Goal: Task Accomplishment & Management: Use online tool/utility

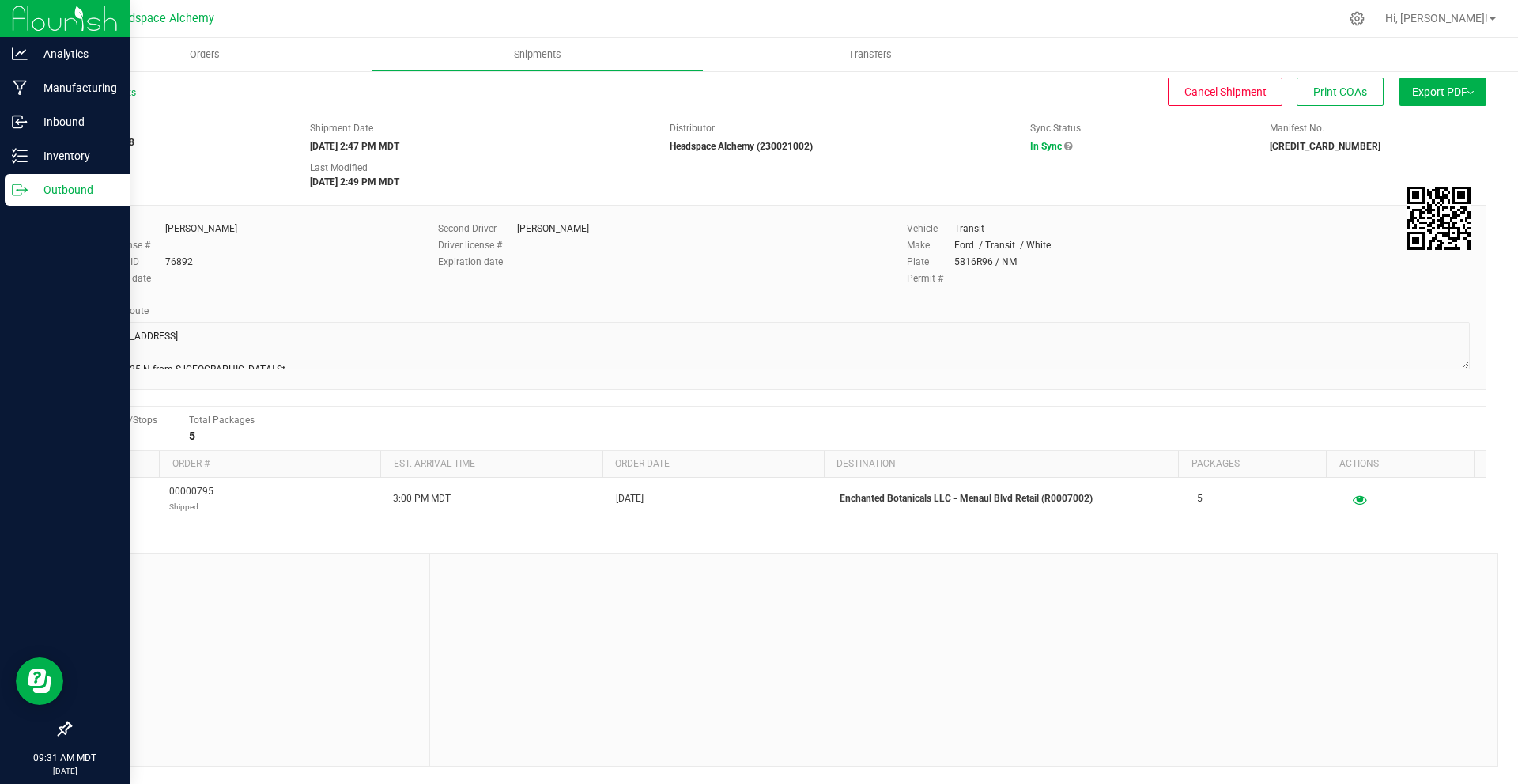
click at [61, 188] on p "Outbound" at bounding box center [75, 189] width 95 height 19
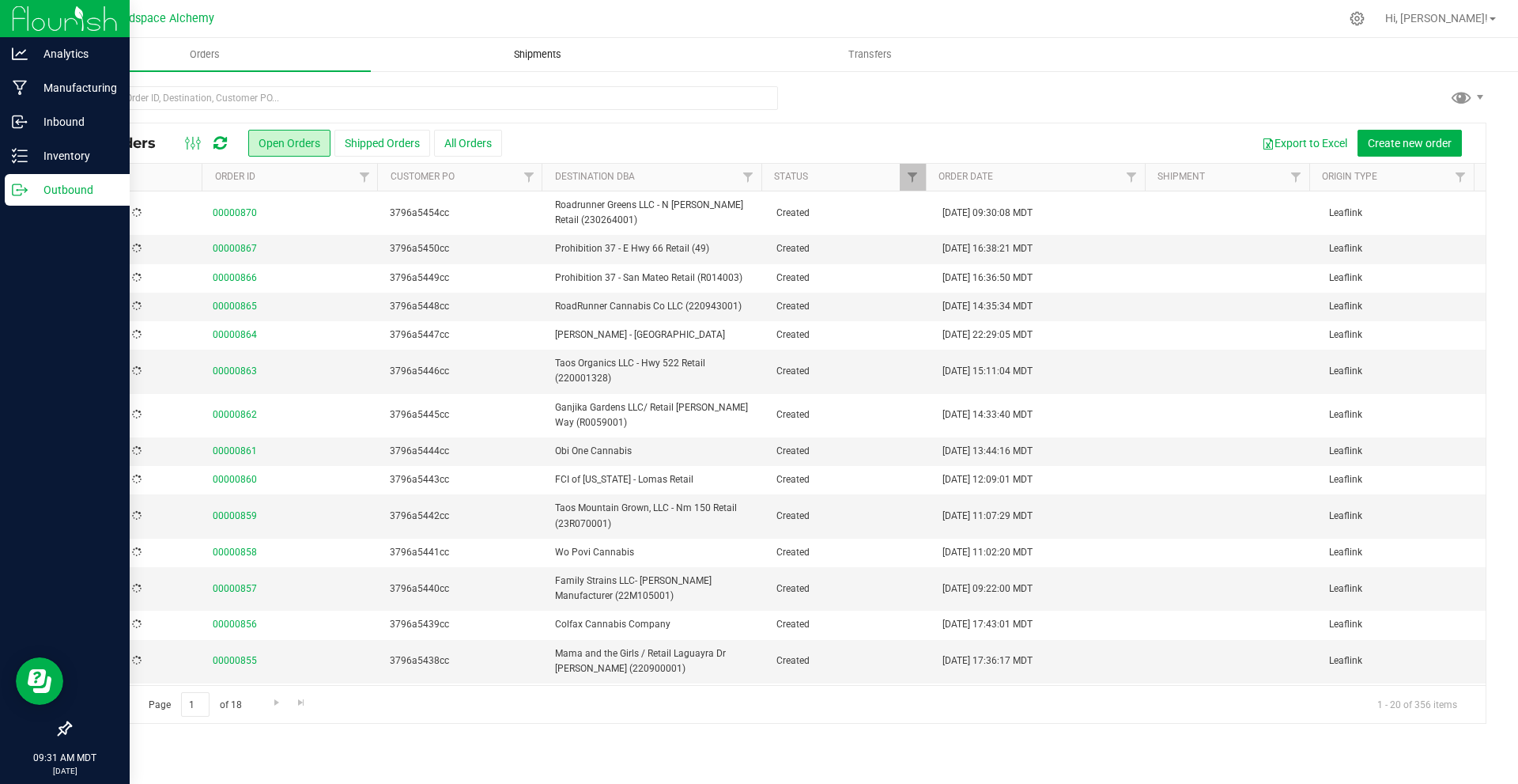
click at [544, 49] on span "Shipments" at bounding box center [538, 54] width 90 height 14
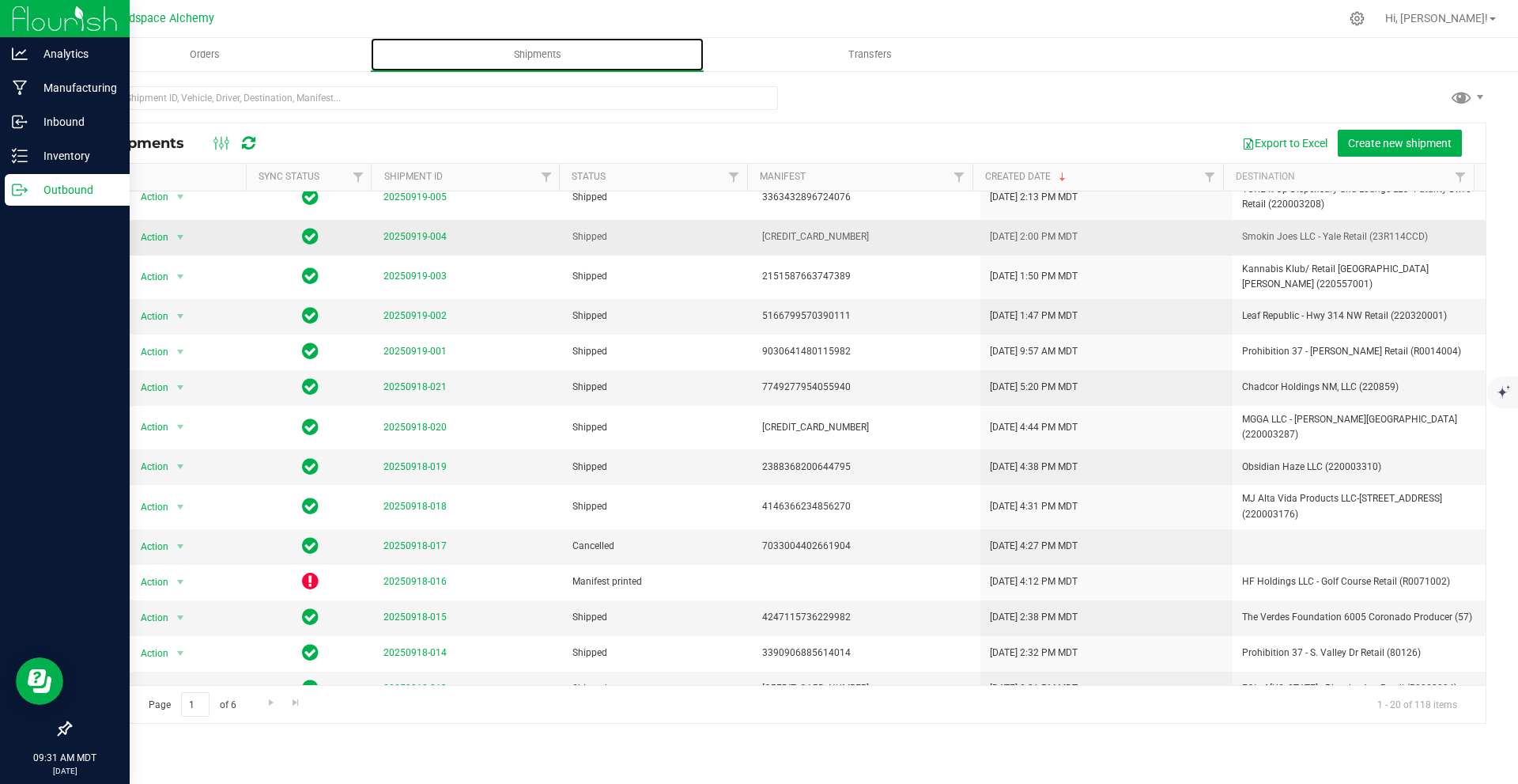
scroll to position [259, 0]
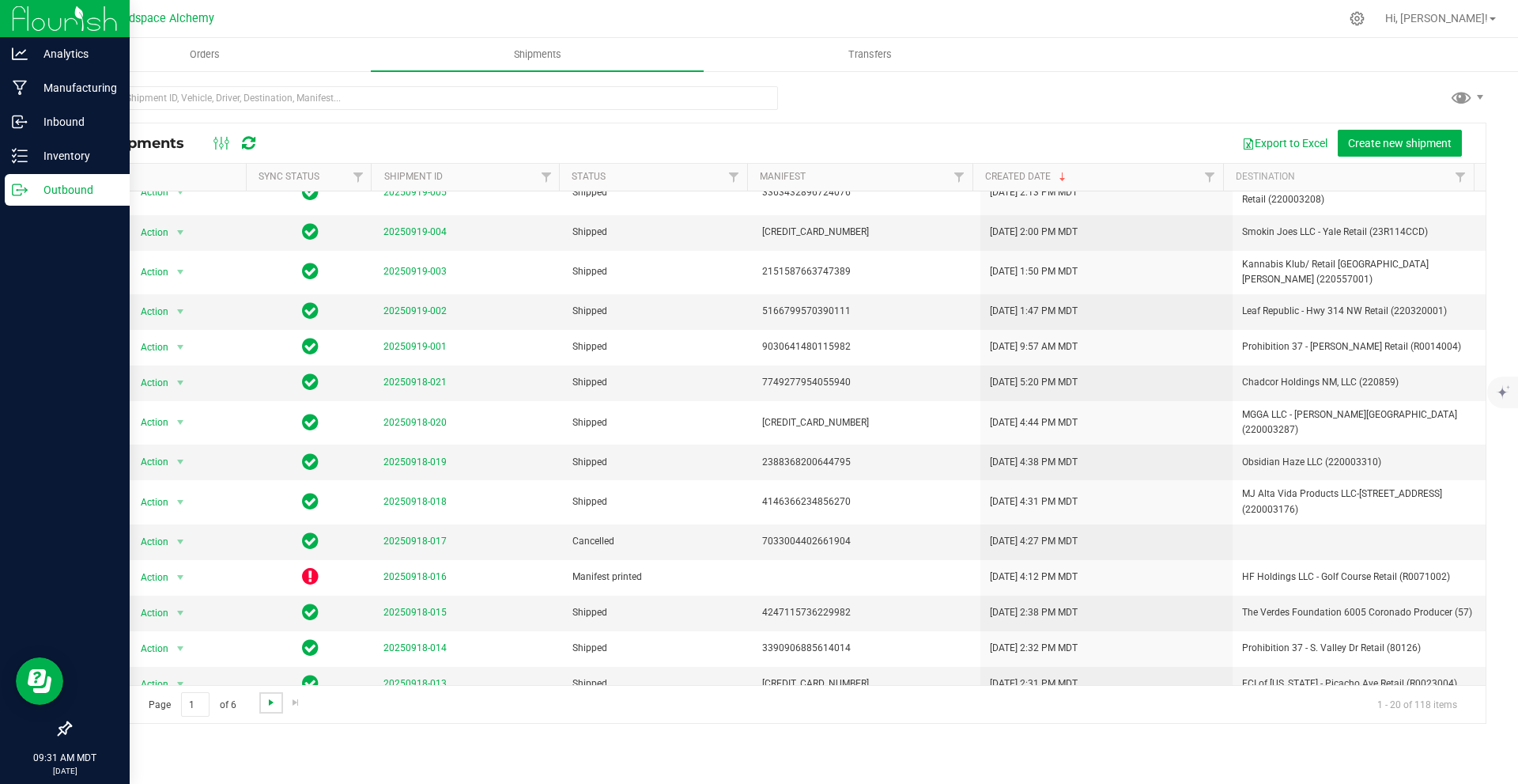
click at [269, 696] on span "Go to the next page" at bounding box center [270, 702] width 12 height 12
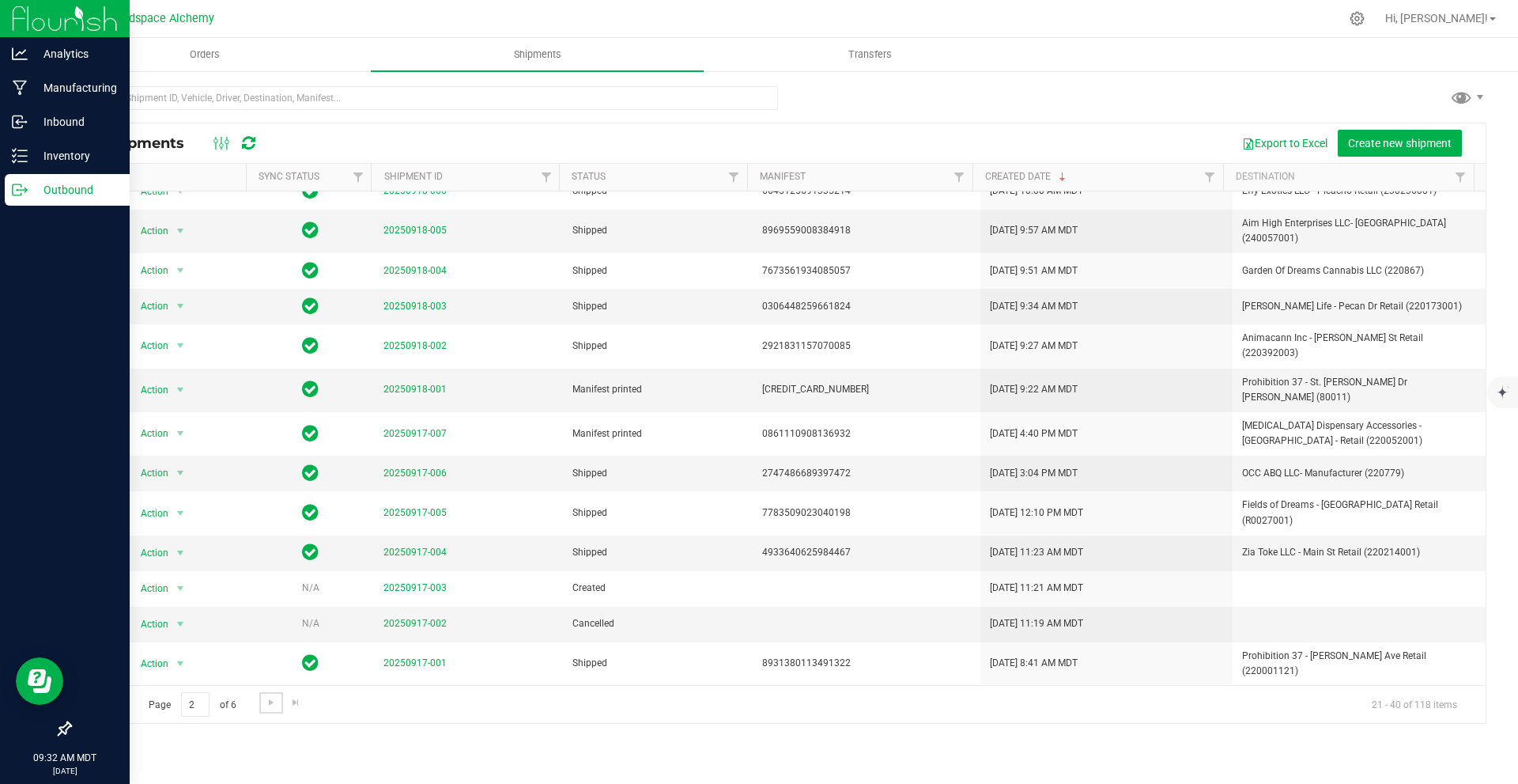
scroll to position [251, 0]
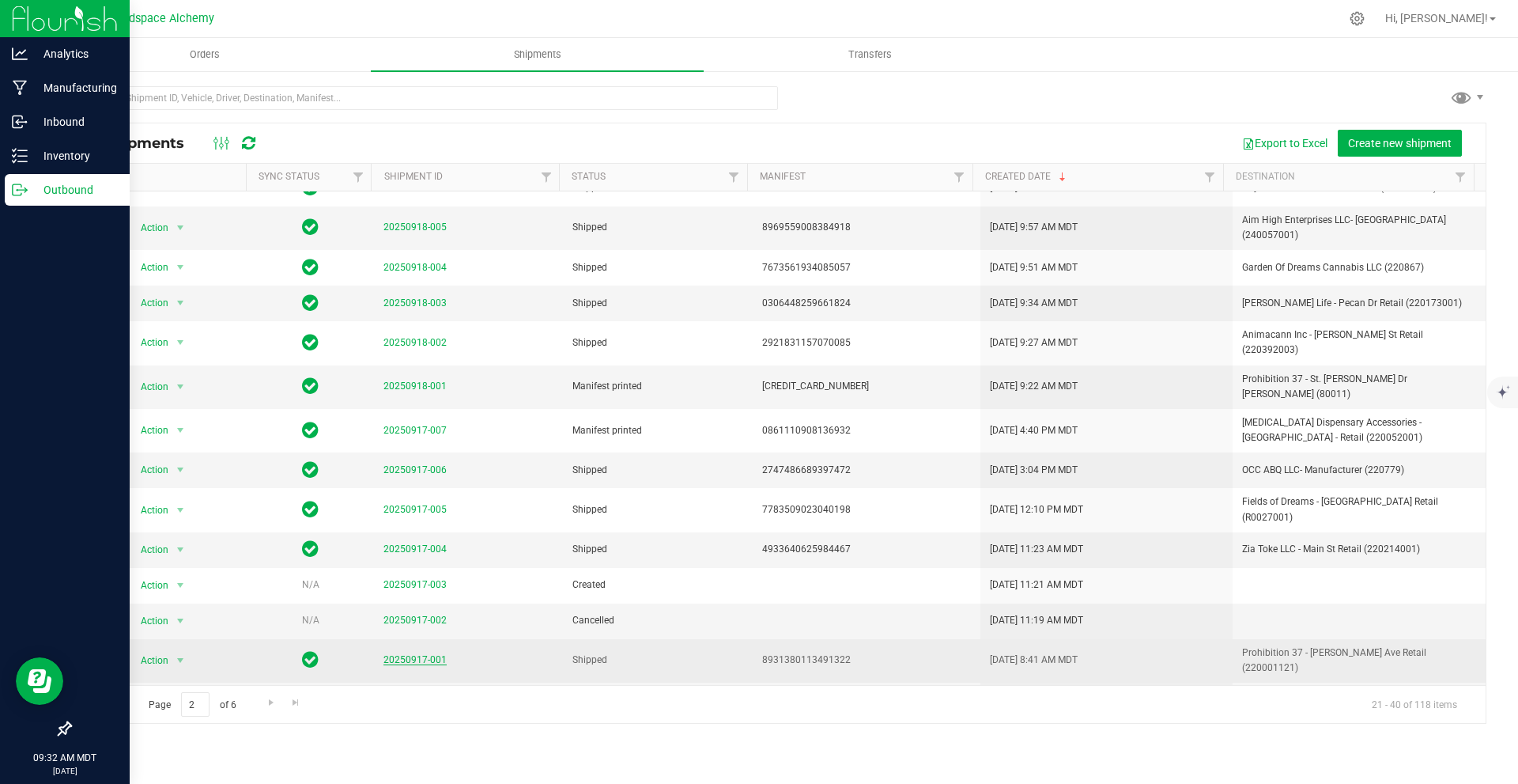
click at [410, 654] on link "20250917-001" at bounding box center [415, 659] width 63 height 11
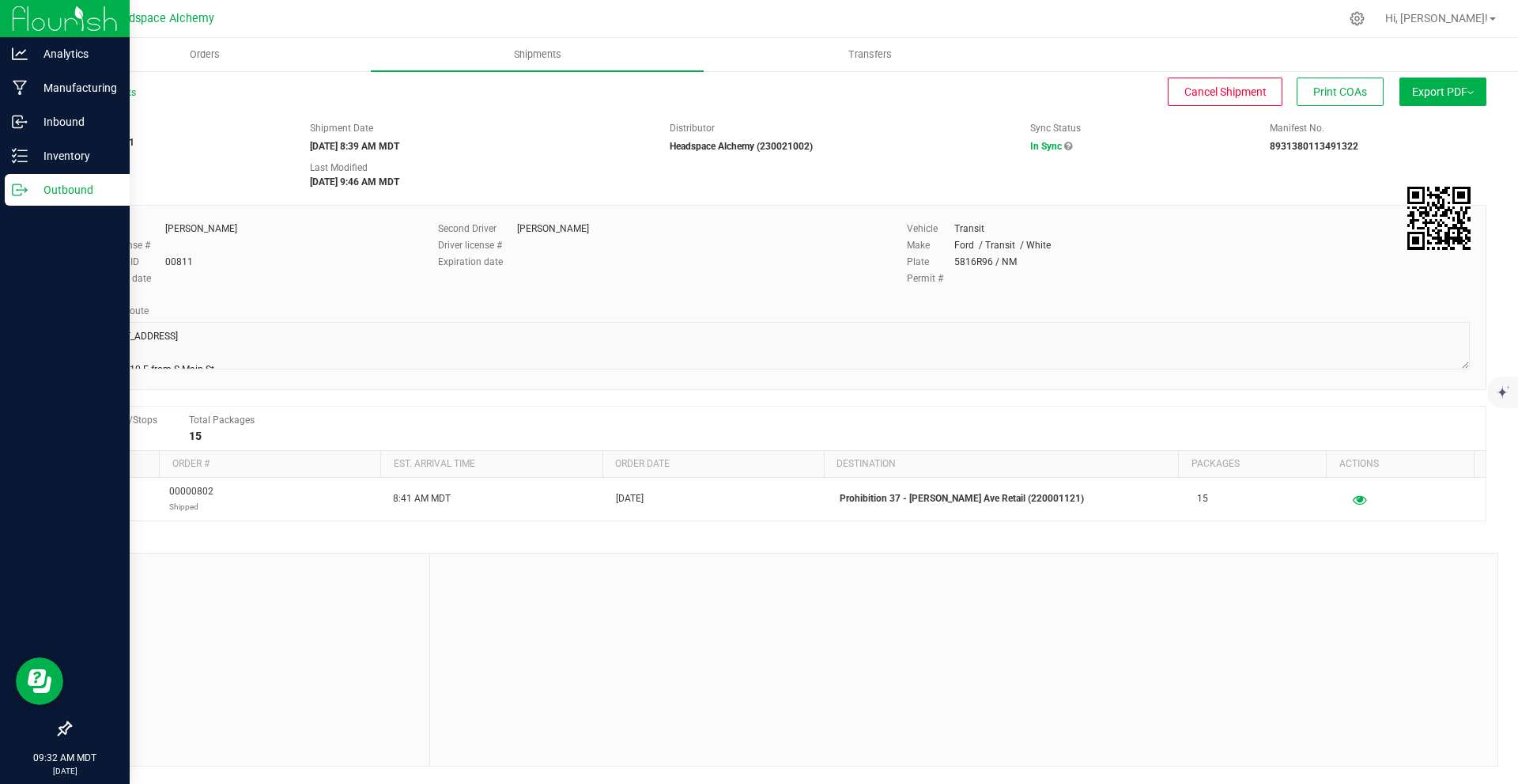
click at [1439, 89] on span "Export PDF" at bounding box center [1443, 91] width 62 height 12
click at [478, 51] on uib-tab-heading "Shipments" at bounding box center [537, 54] width 333 height 33
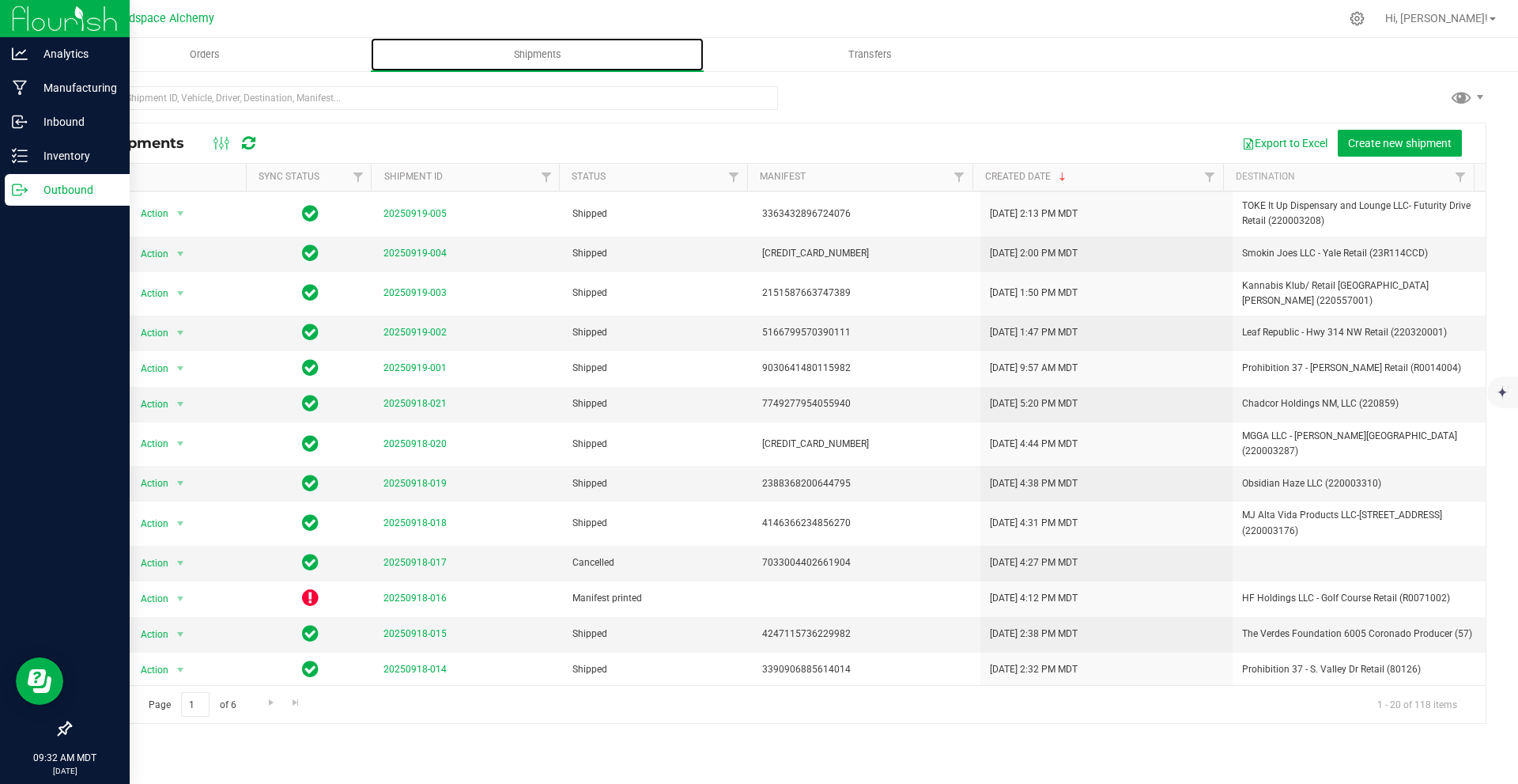
scroll to position [259, 0]
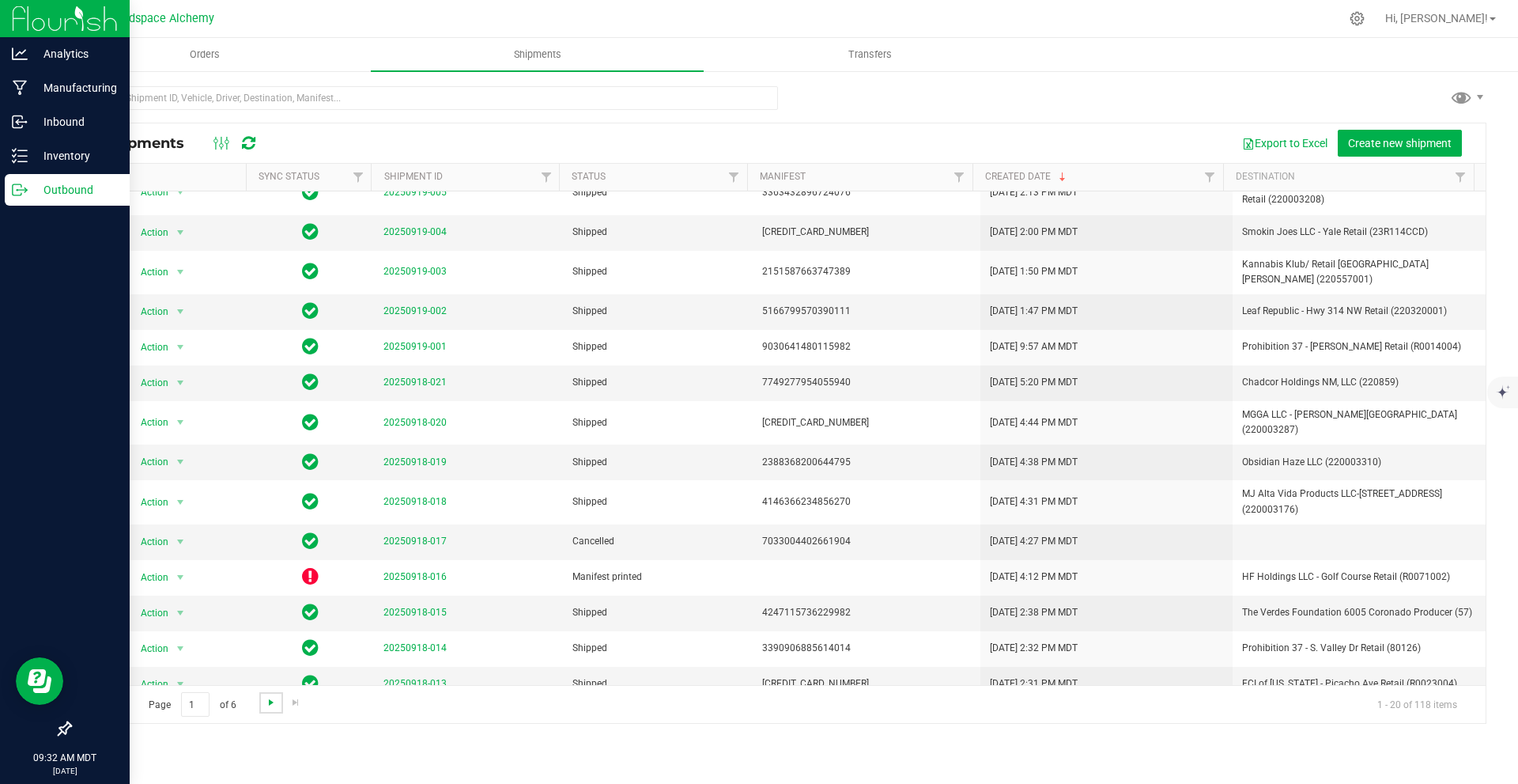
click at [275, 702] on span "Go to the next page" at bounding box center [270, 702] width 12 height 12
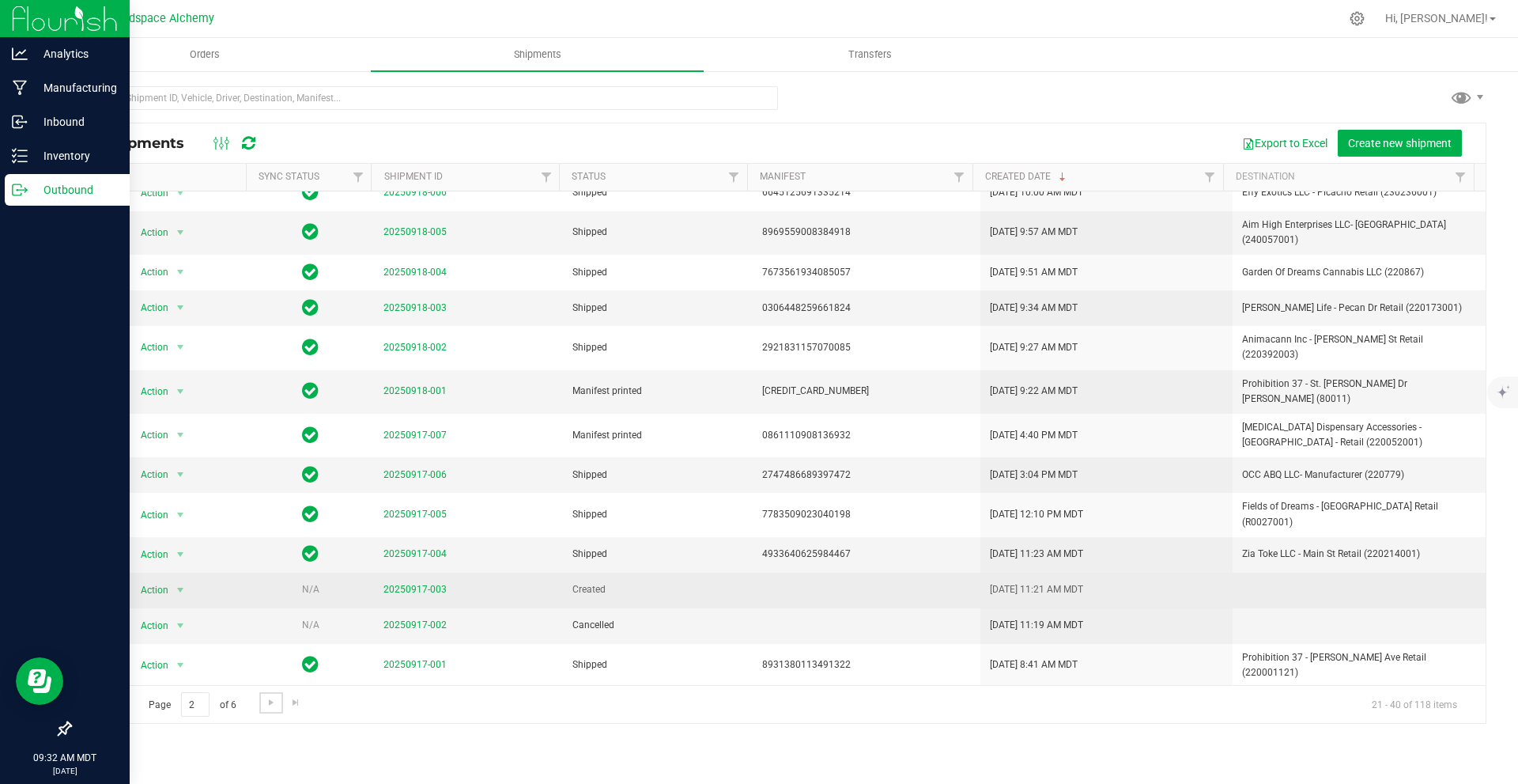
scroll to position [251, 0]
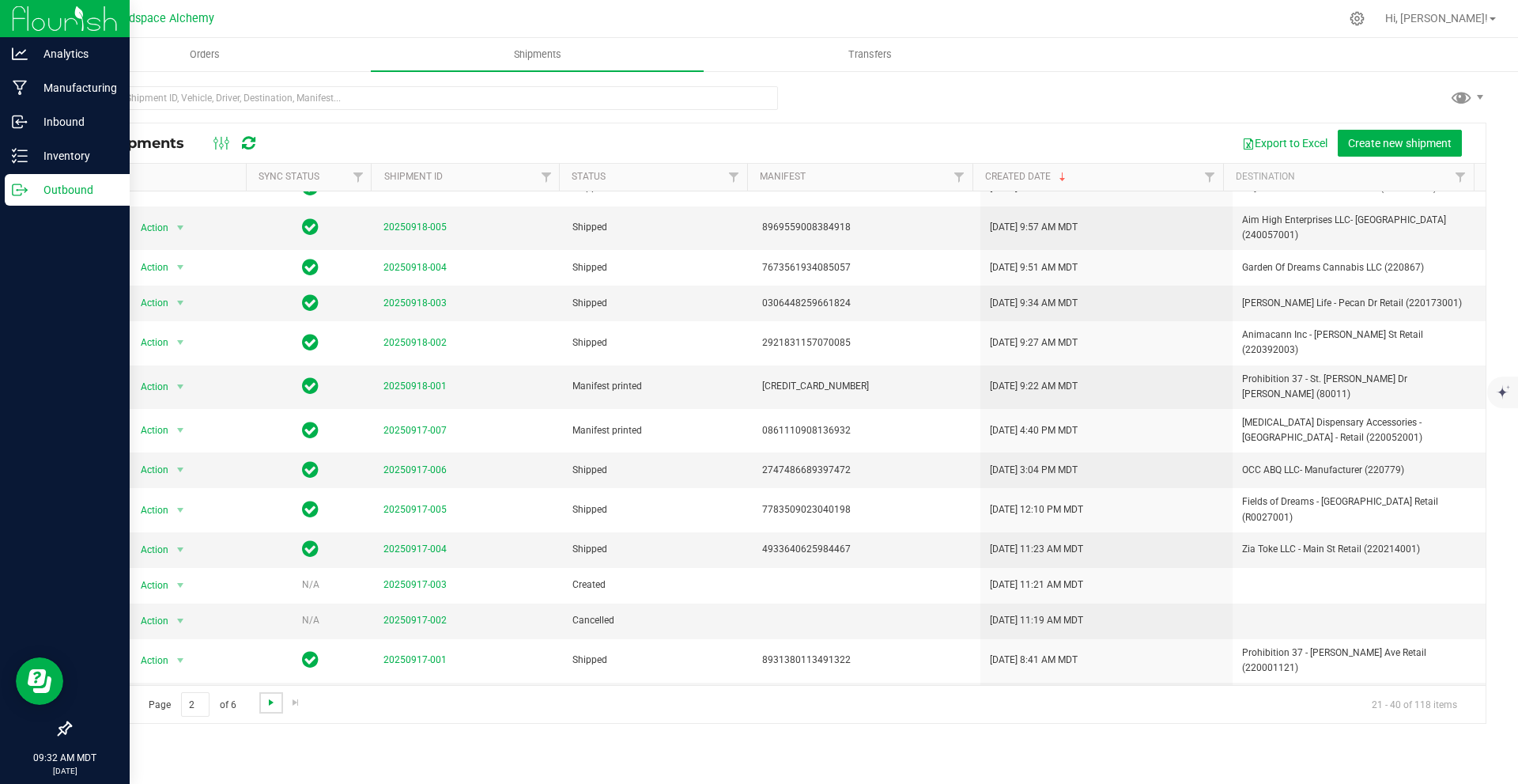
click at [271, 703] on span "Go to the next page" at bounding box center [270, 702] width 12 height 12
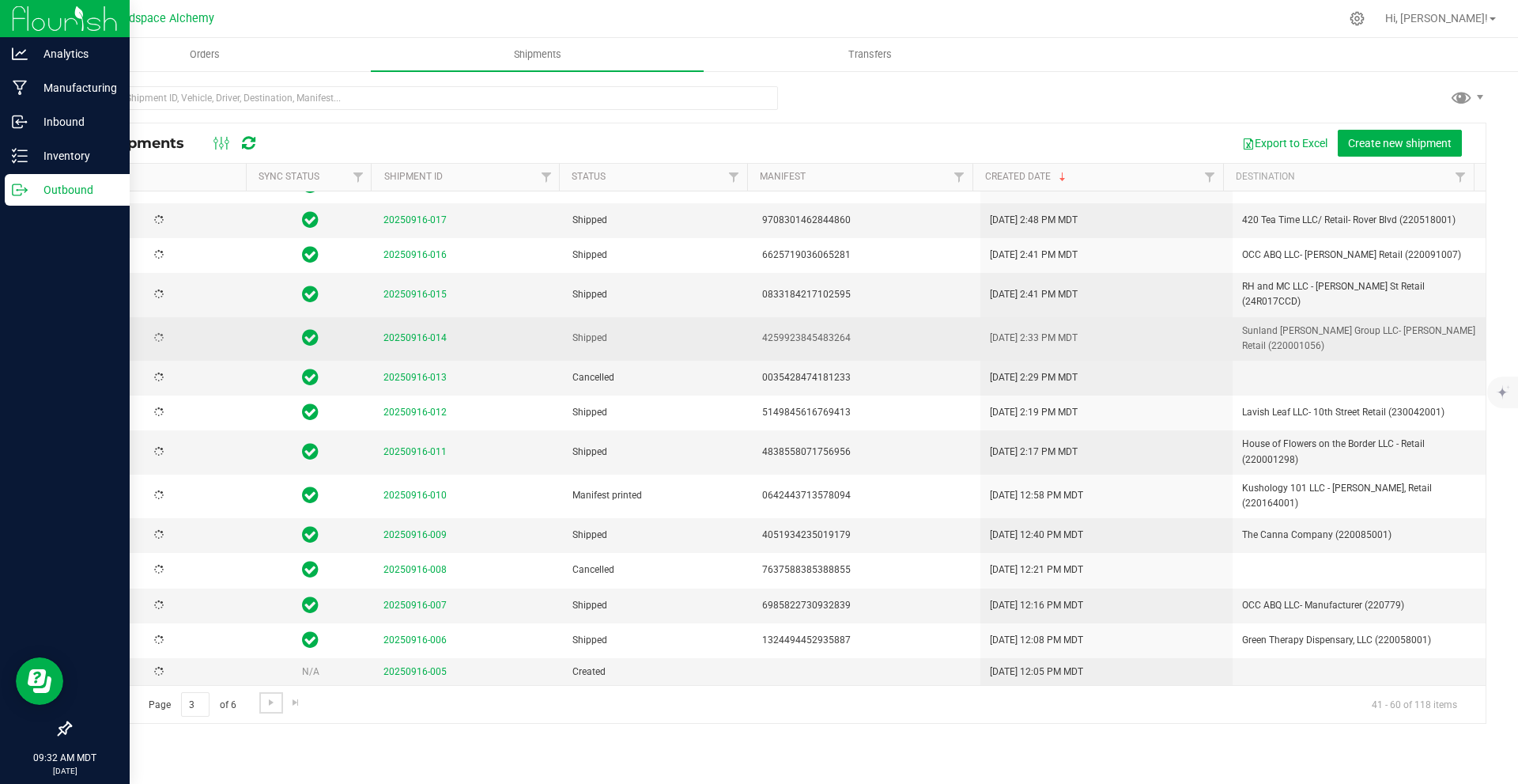
scroll to position [0, 0]
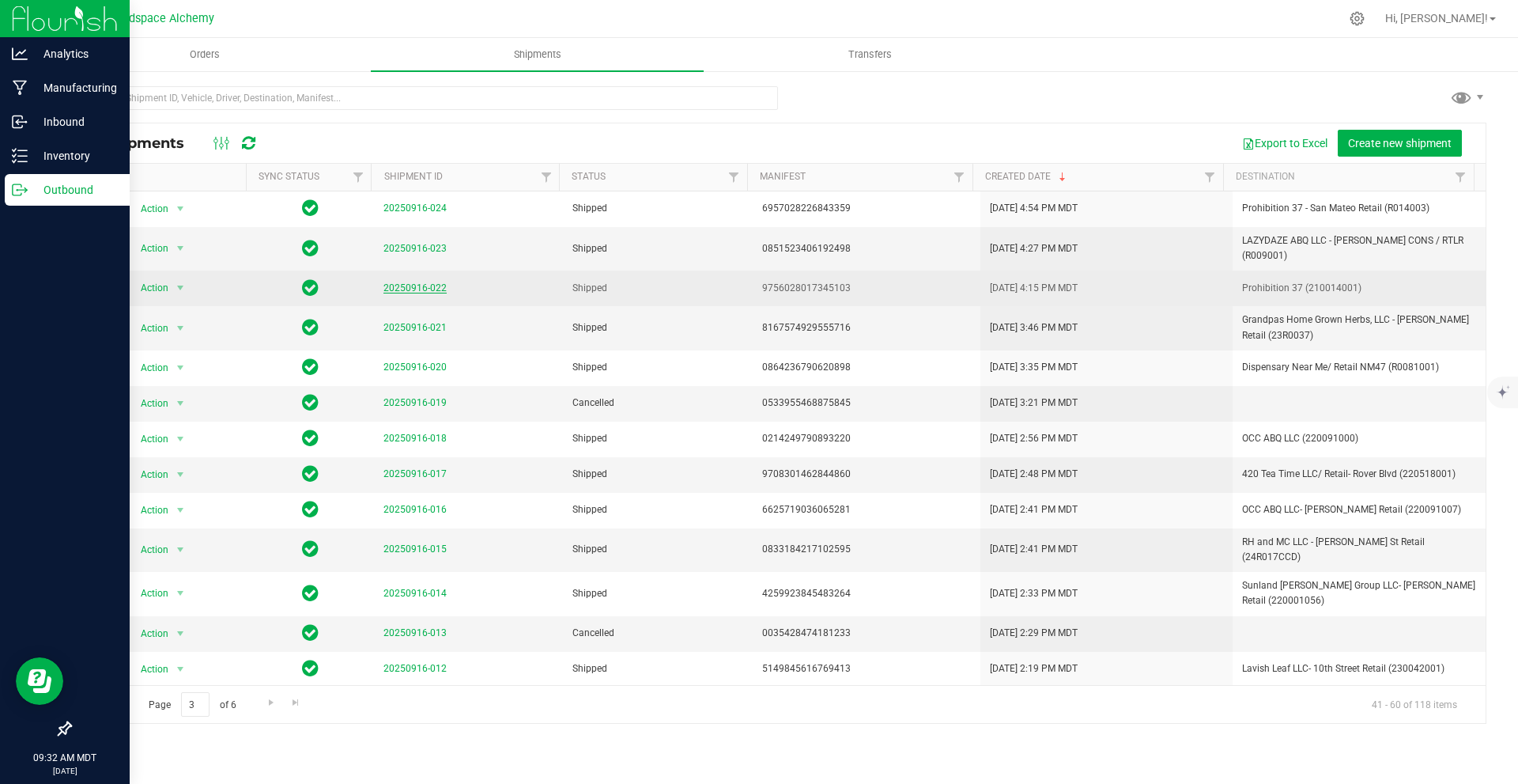
click at [413, 283] on link "20250916-022" at bounding box center [415, 288] width 63 height 11
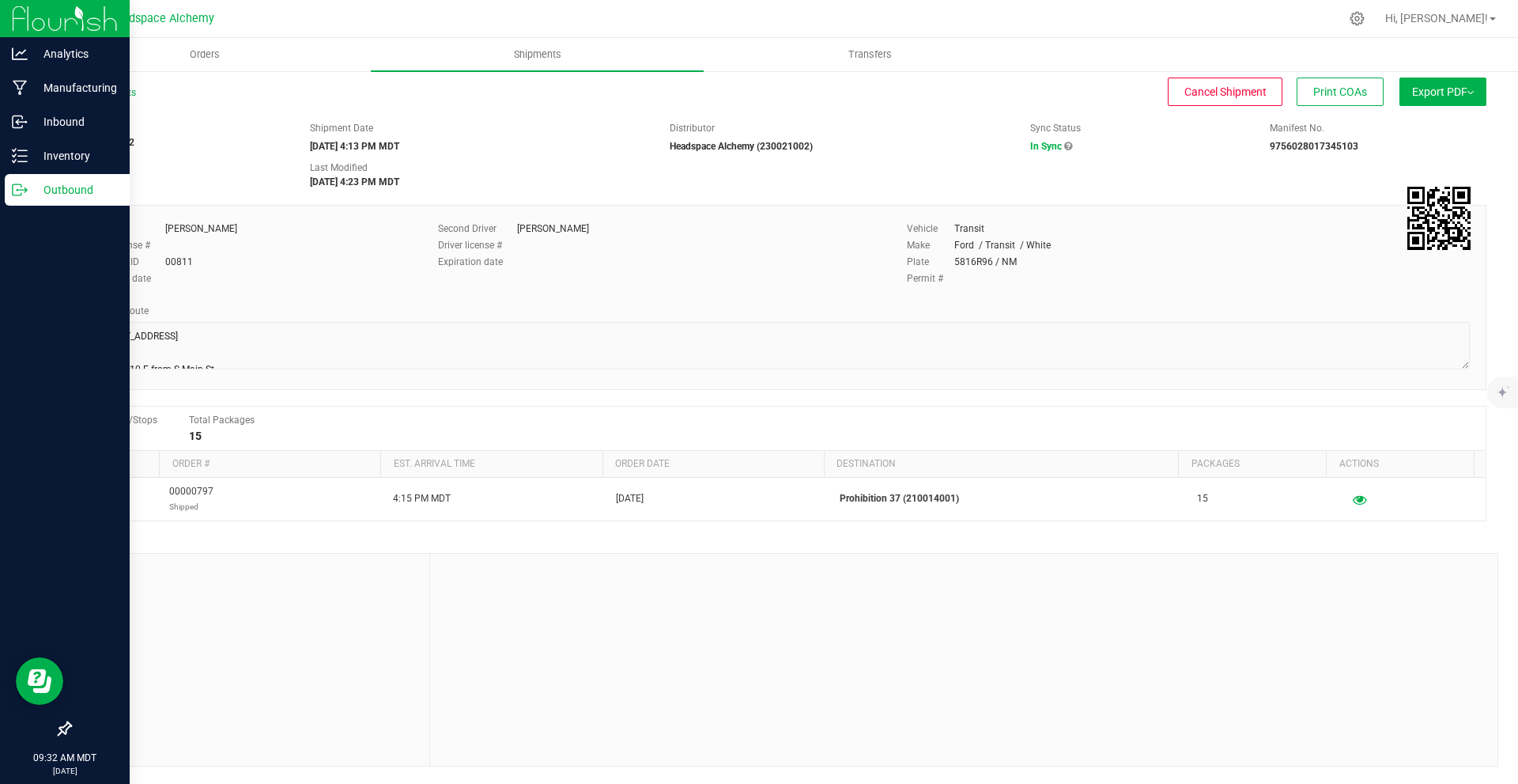
scroll to position [147, 0]
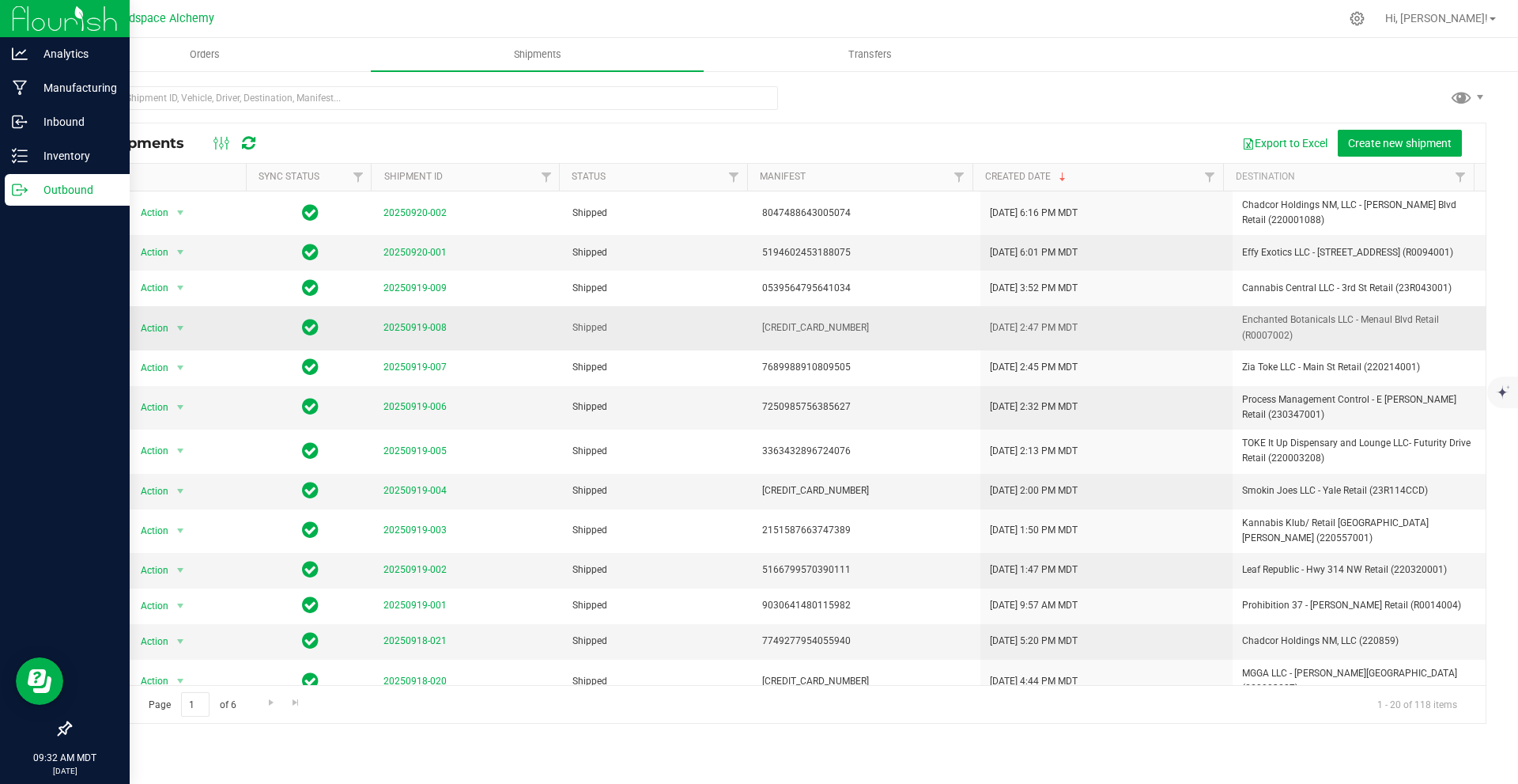
scroll to position [259, 0]
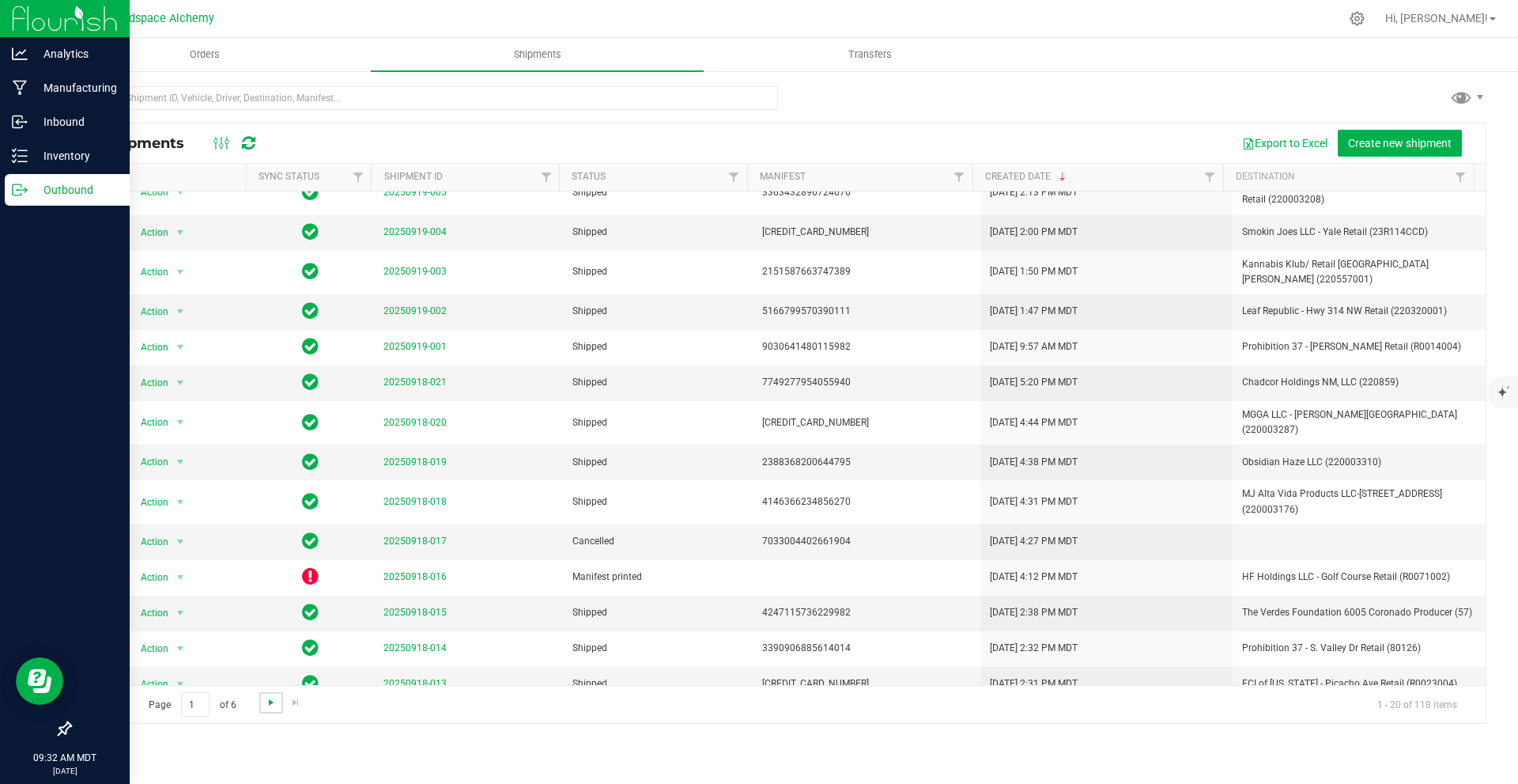
click at [265, 702] on span "Go to the next page" at bounding box center [270, 702] width 12 height 12
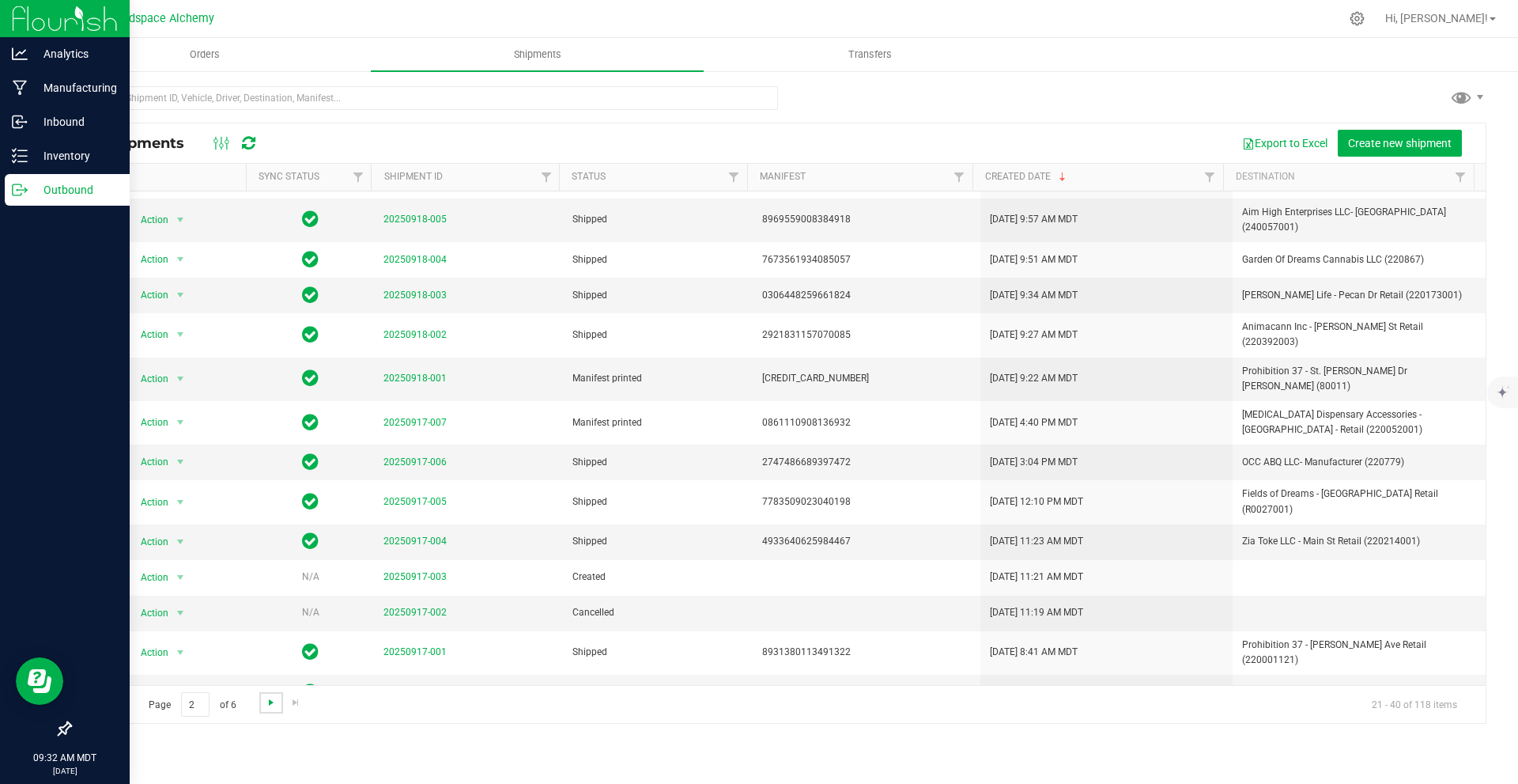
scroll to position [0, 0]
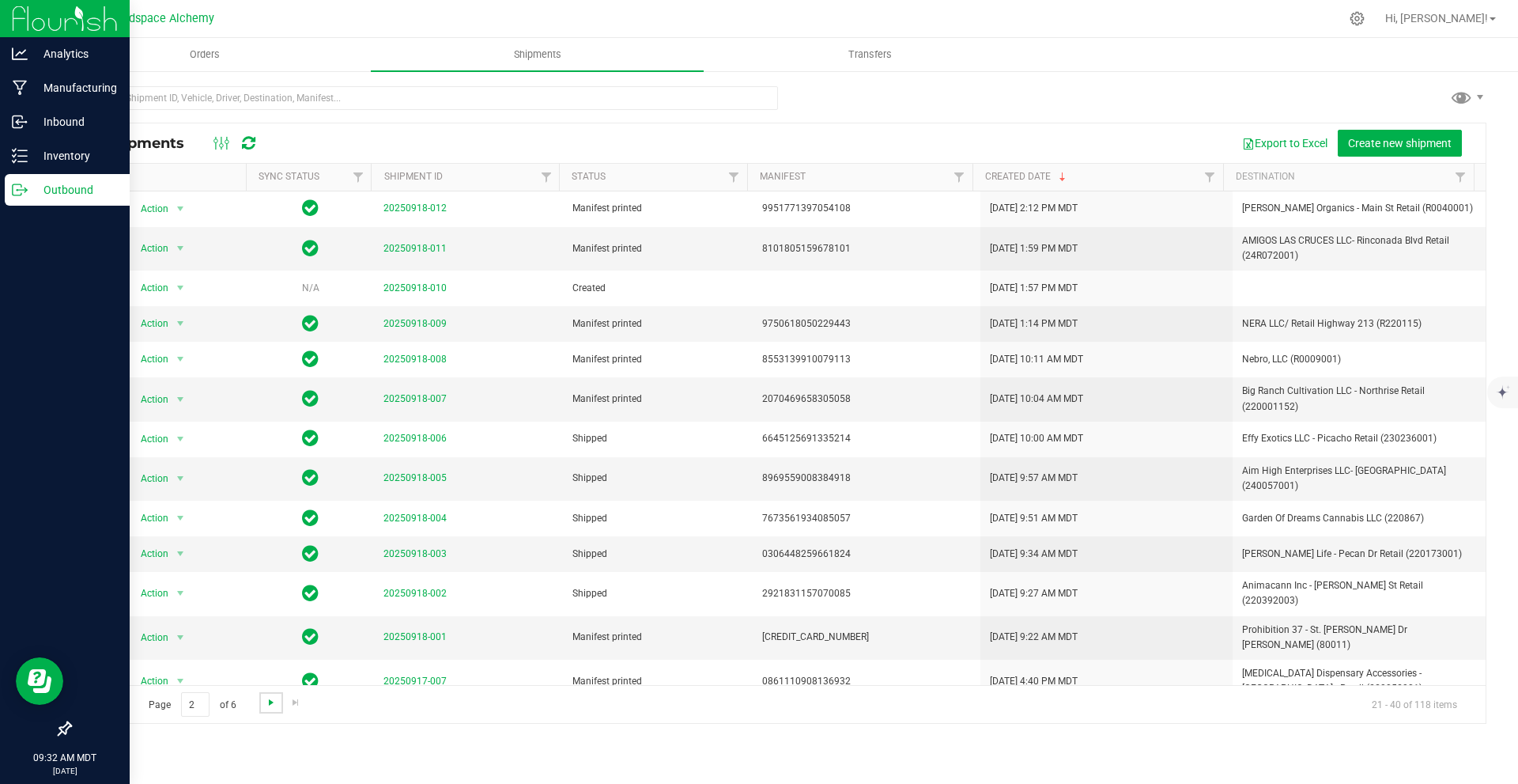
click at [267, 707] on span "Go to the next page" at bounding box center [270, 702] width 12 height 12
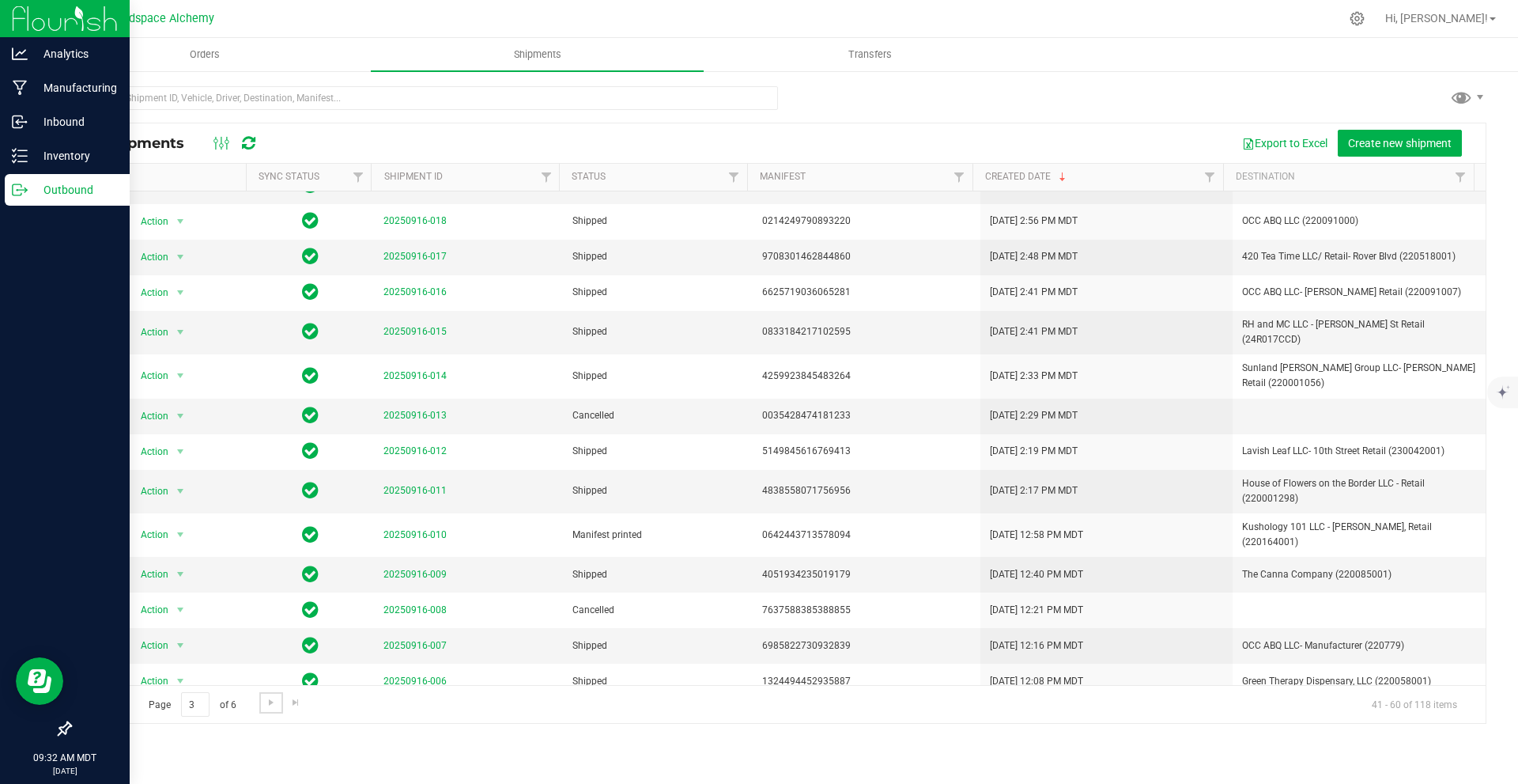
scroll to position [242, 0]
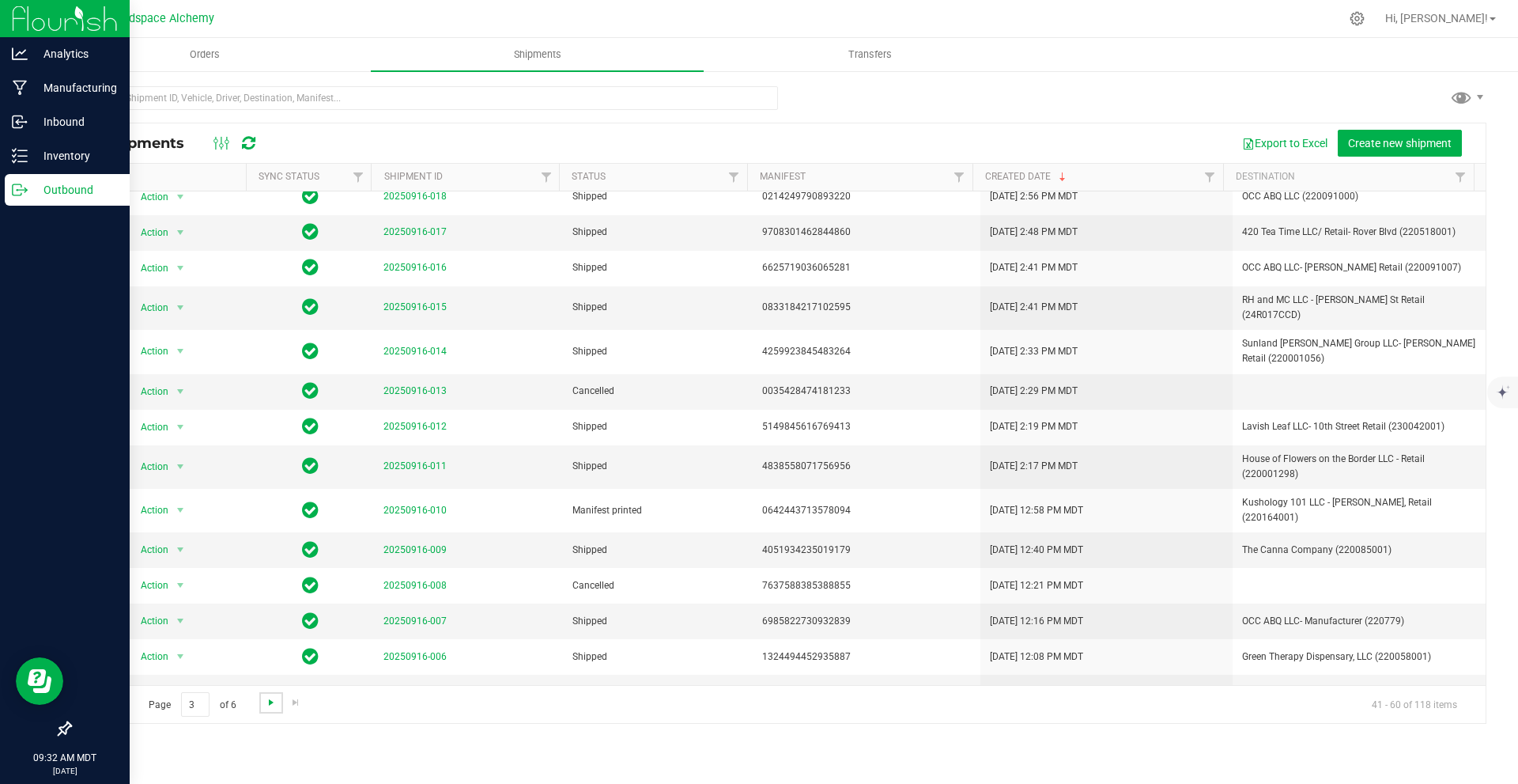
click at [270, 706] on span "Go to the next page" at bounding box center [270, 702] width 12 height 12
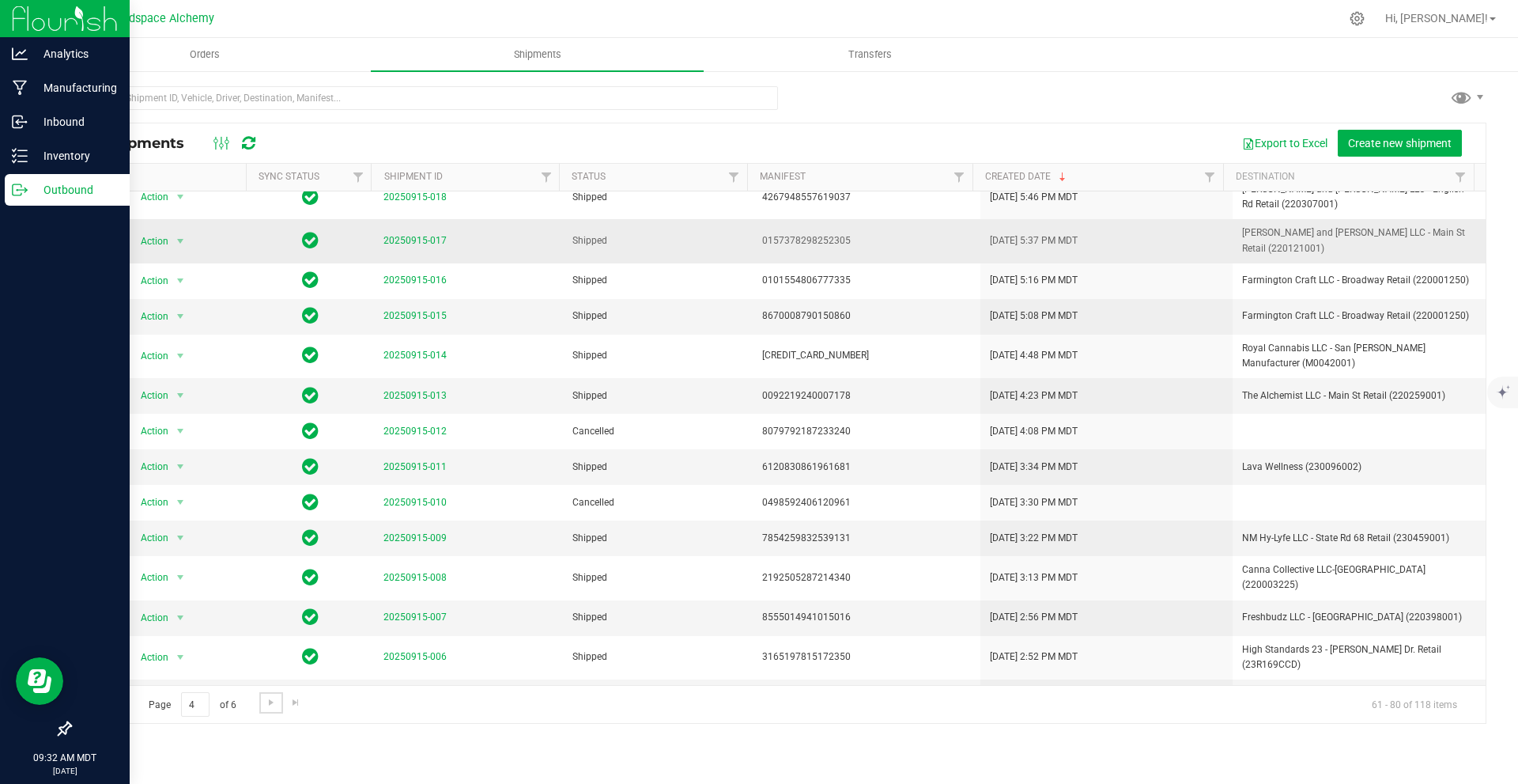
scroll to position [234, 0]
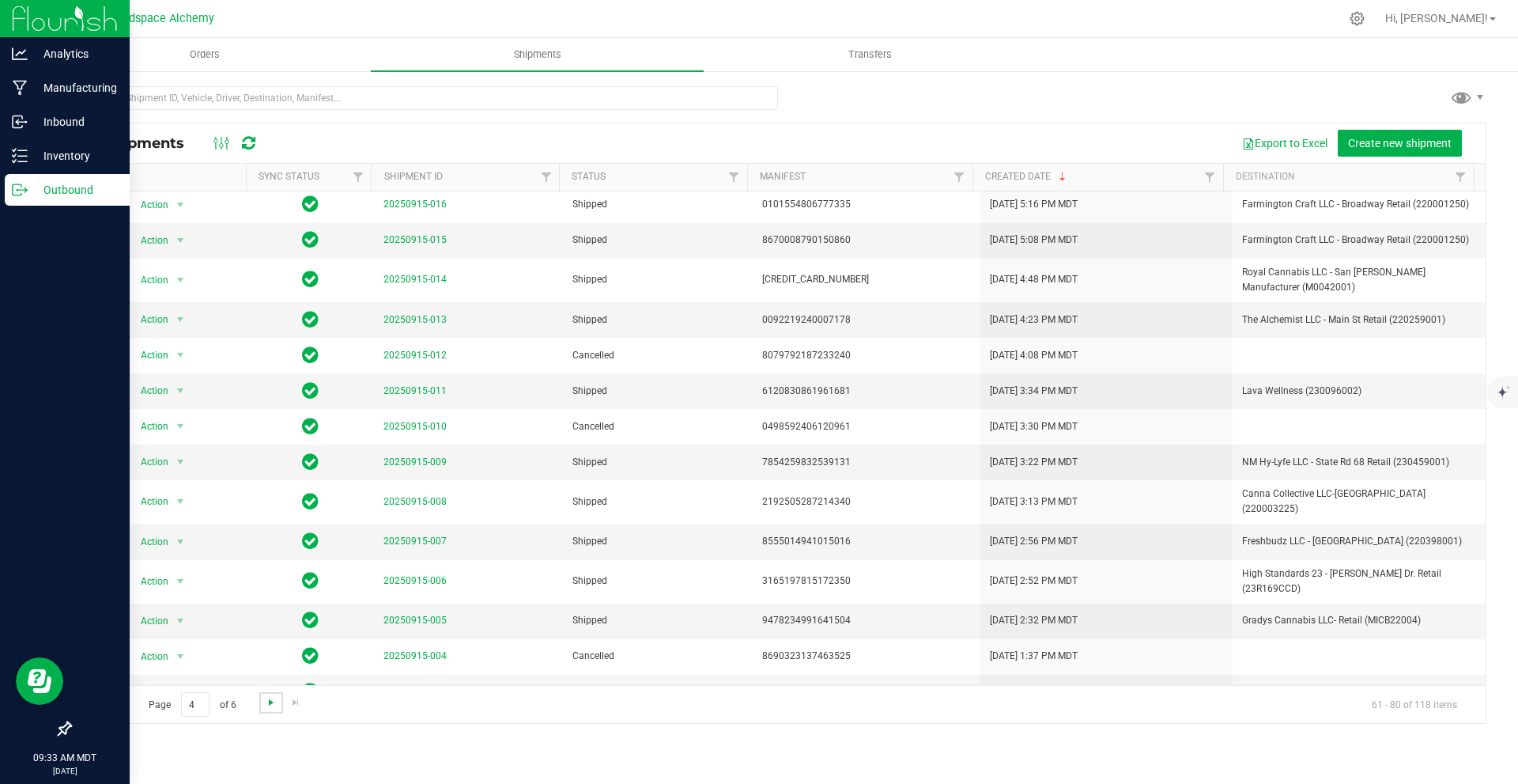
click at [271, 702] on span "Go to the next page" at bounding box center [270, 702] width 12 height 12
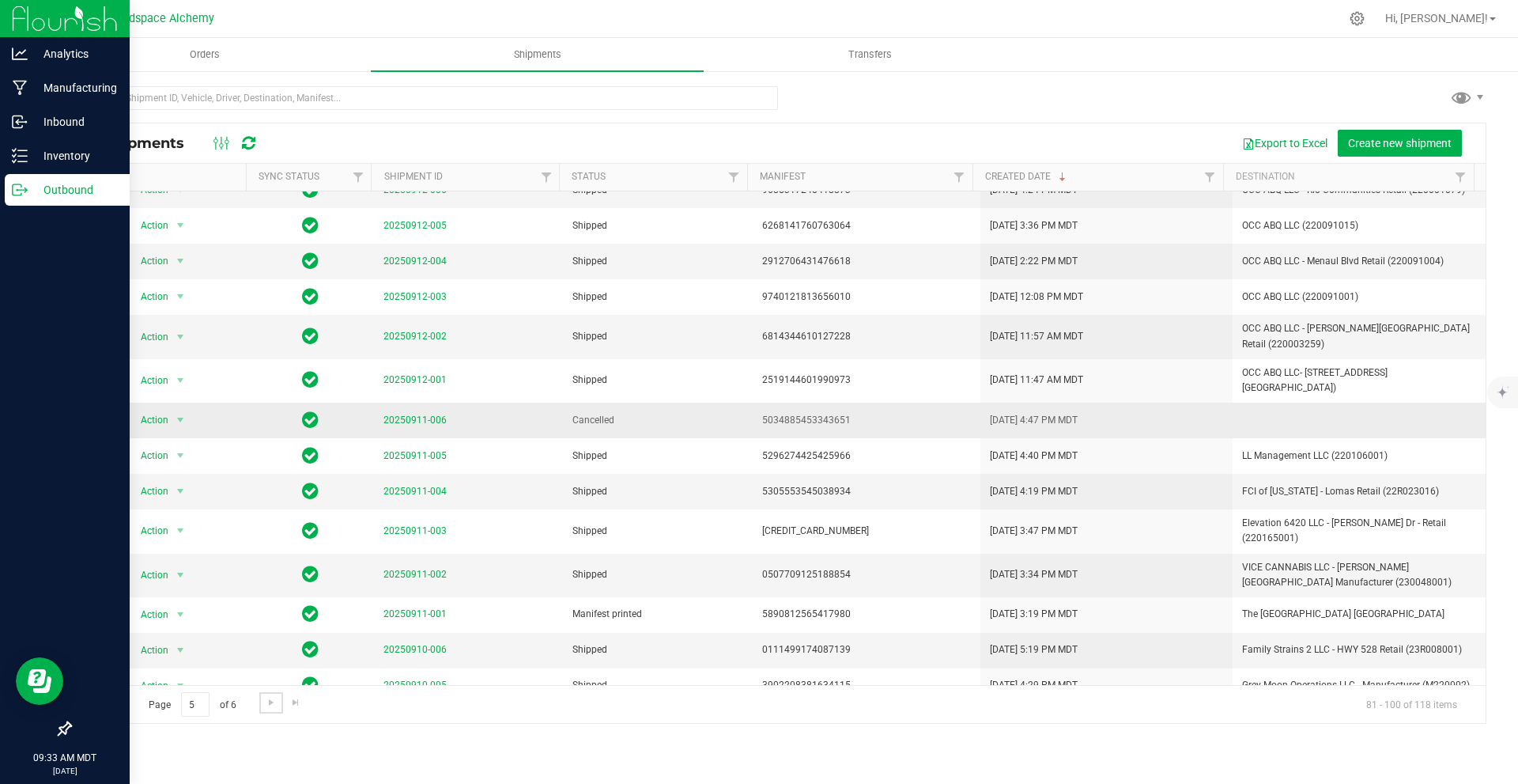
scroll to position [251, 0]
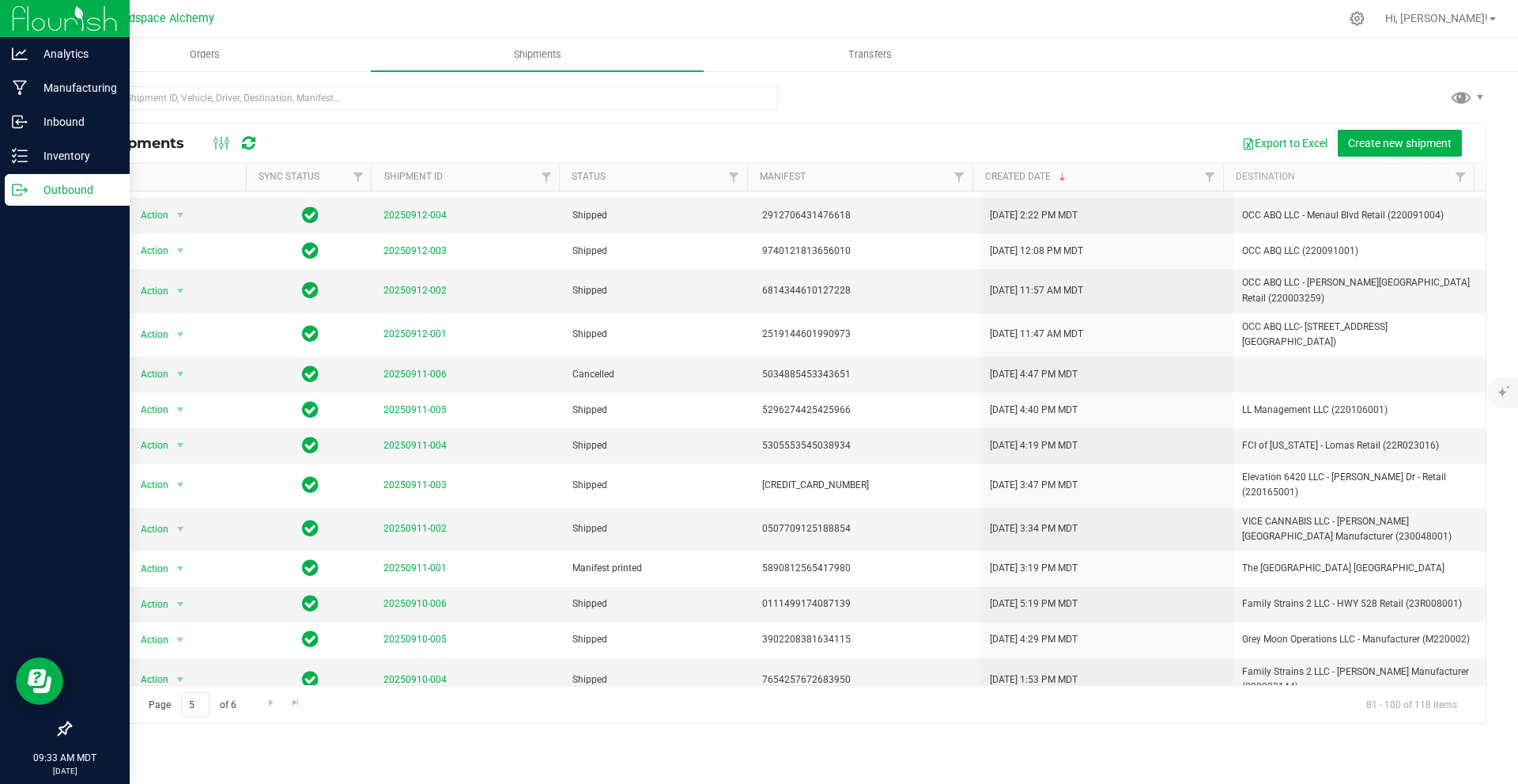
click at [116, 706] on span "Go to the previous page" at bounding box center [113, 702] width 12 height 12
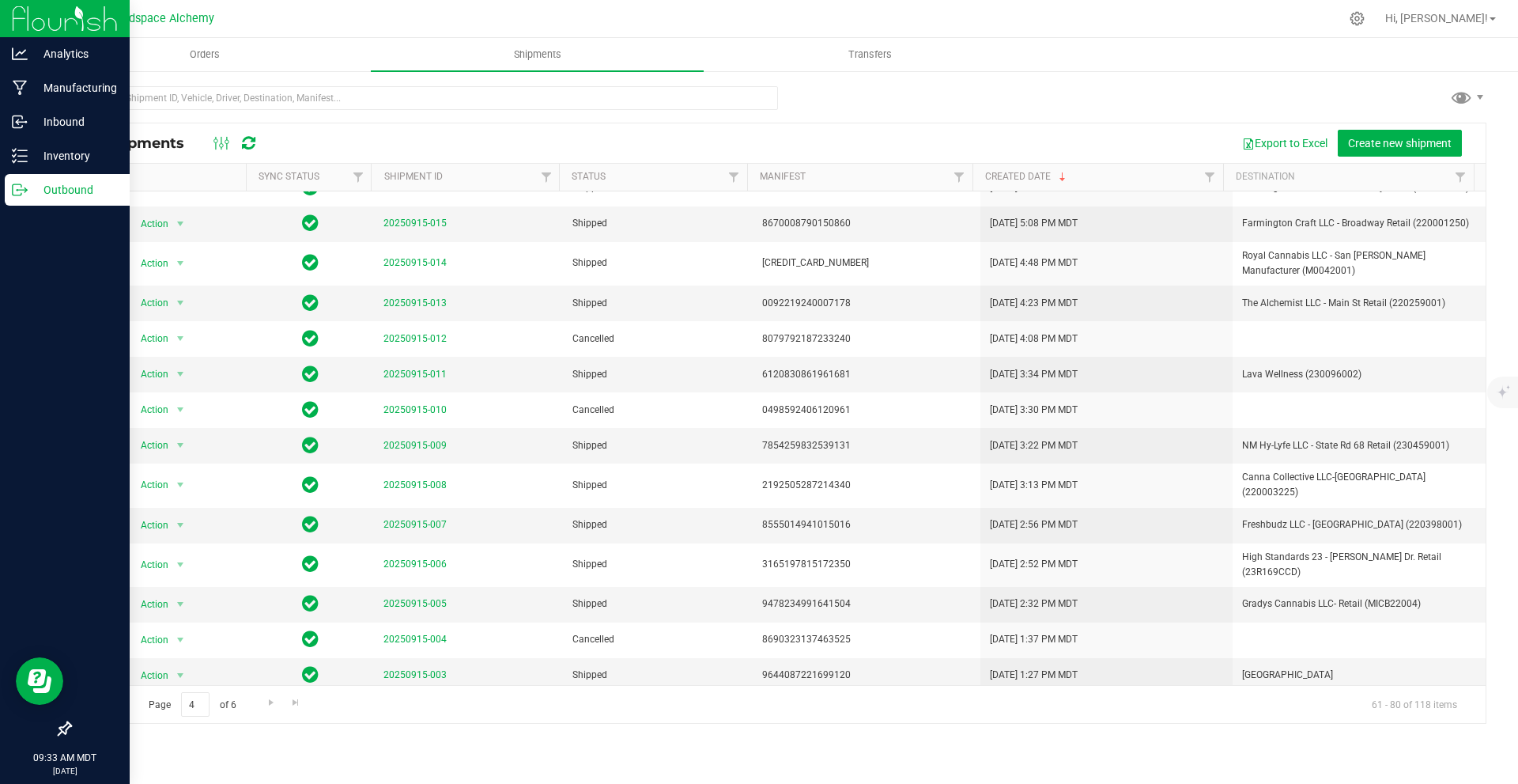
scroll to position [0, 0]
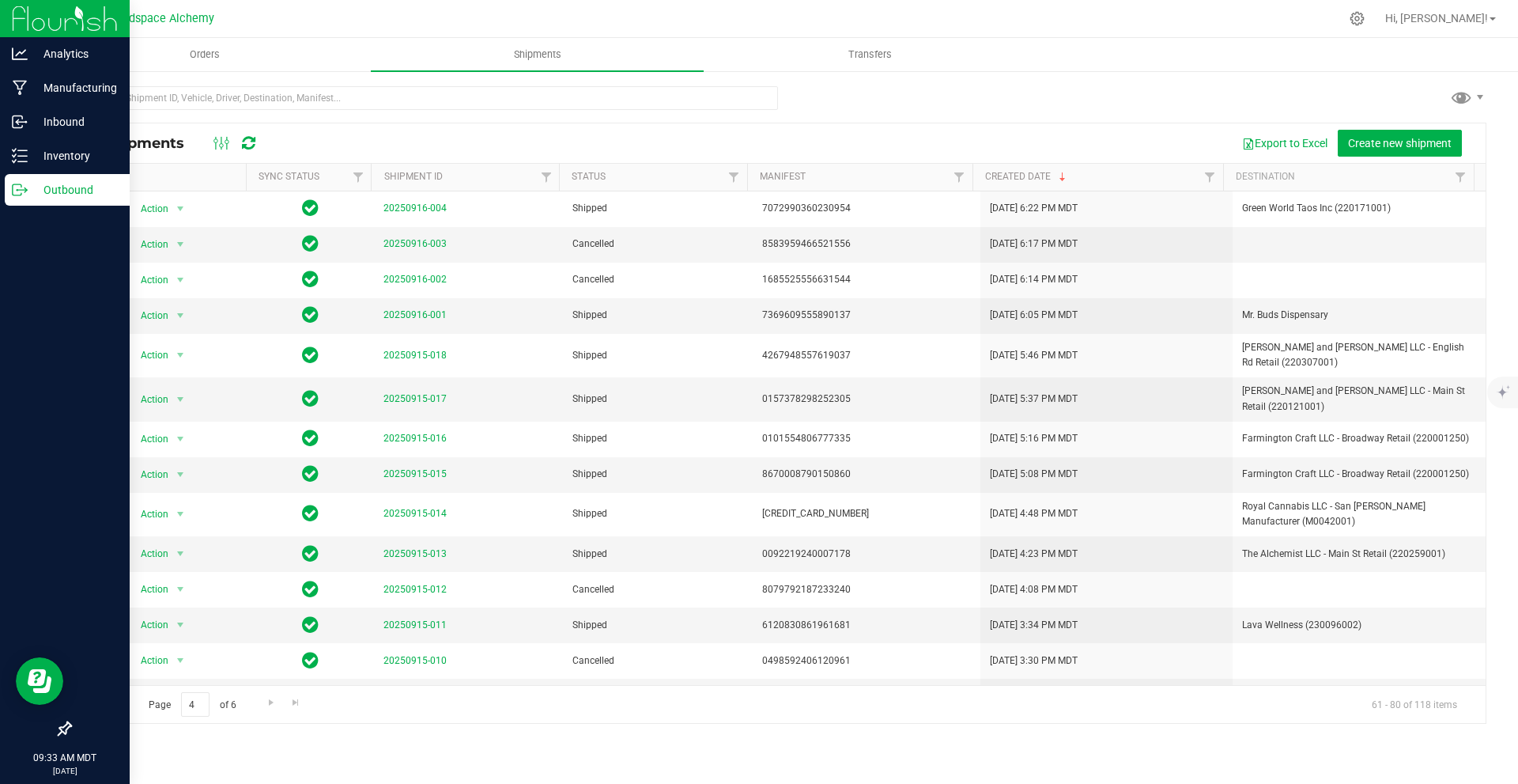
click at [116, 706] on span "Go to the previous page" at bounding box center [113, 702] width 12 height 12
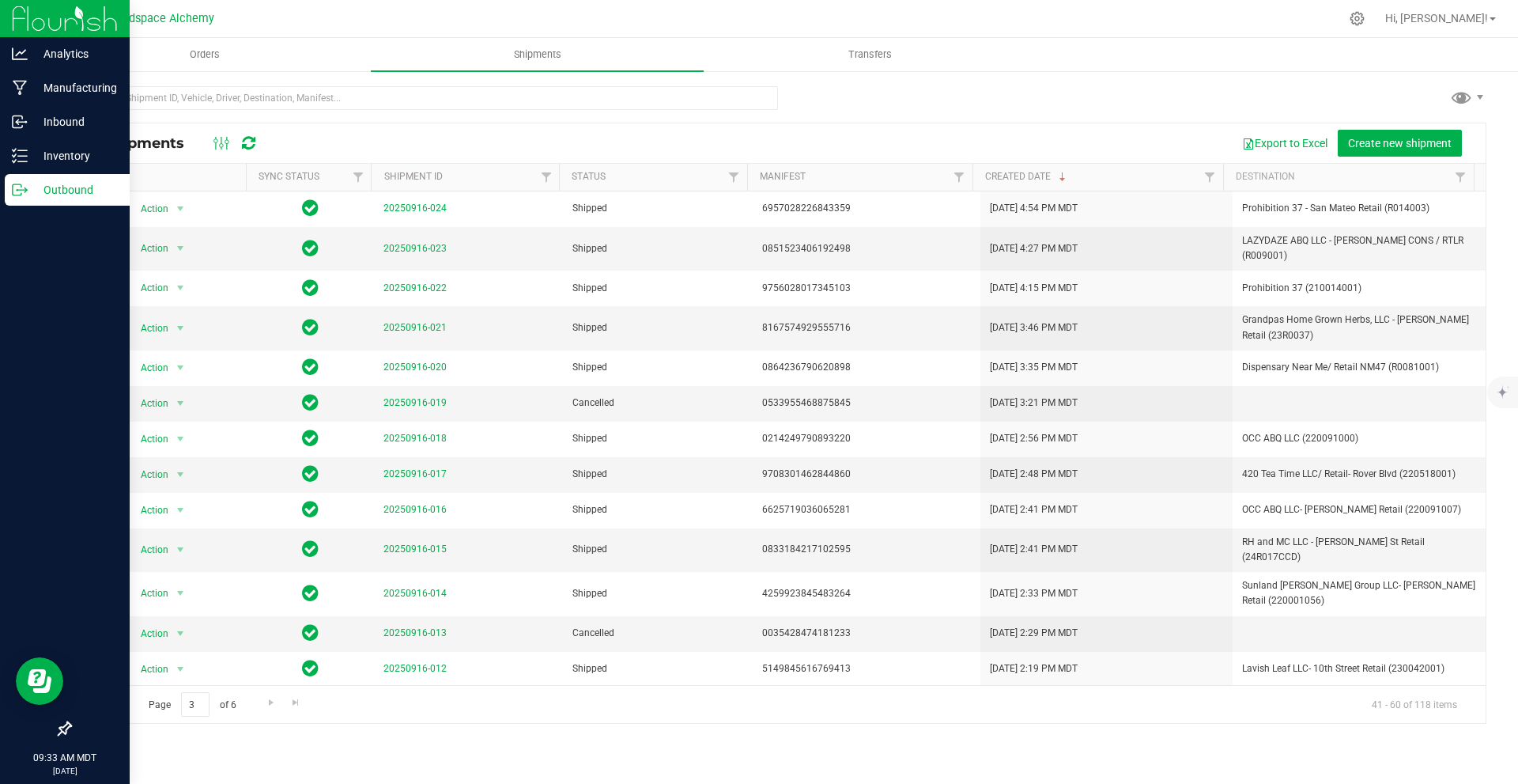
click at [115, 700] on span "Go to the previous page" at bounding box center [113, 702] width 12 height 12
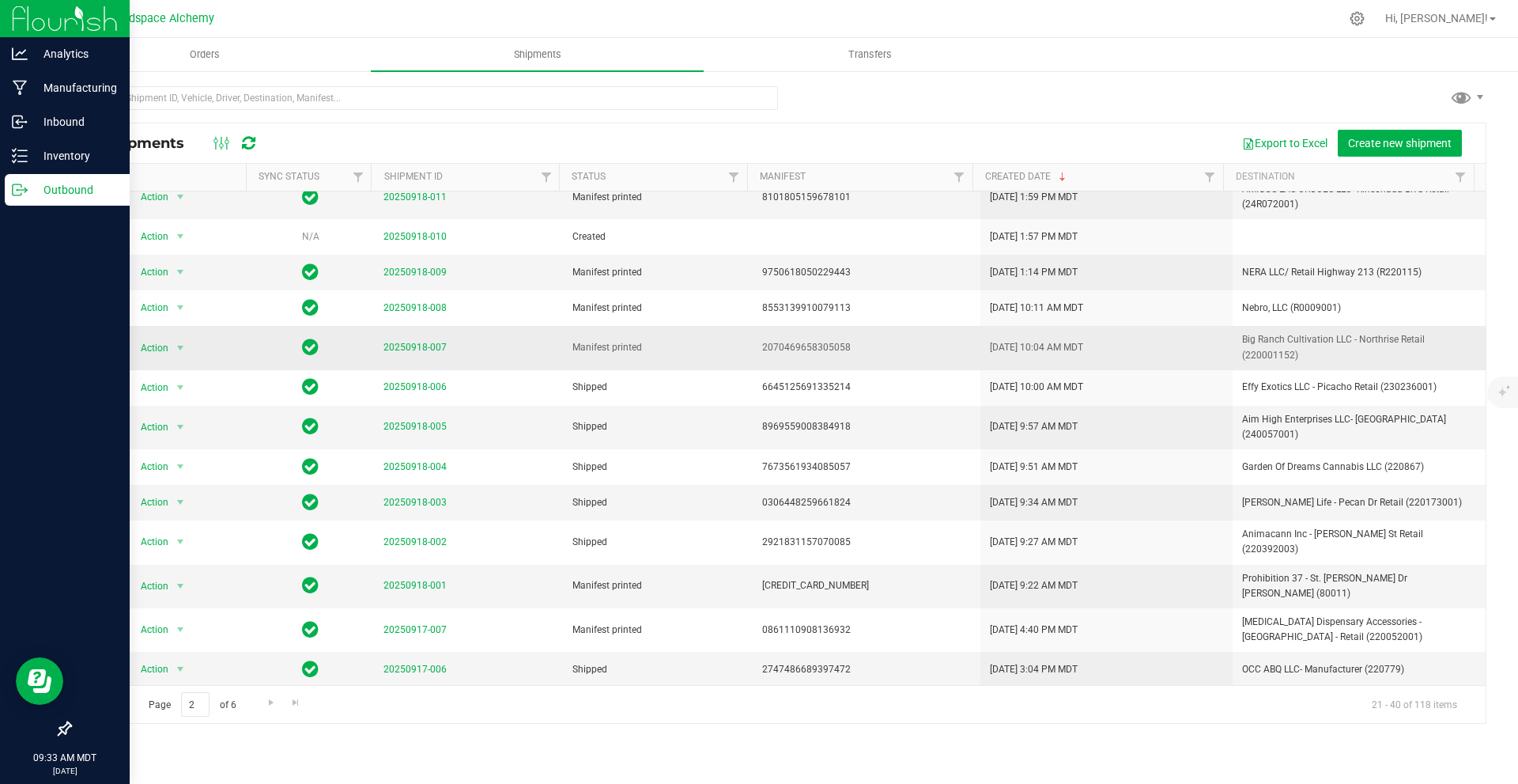
scroll to position [79, 0]
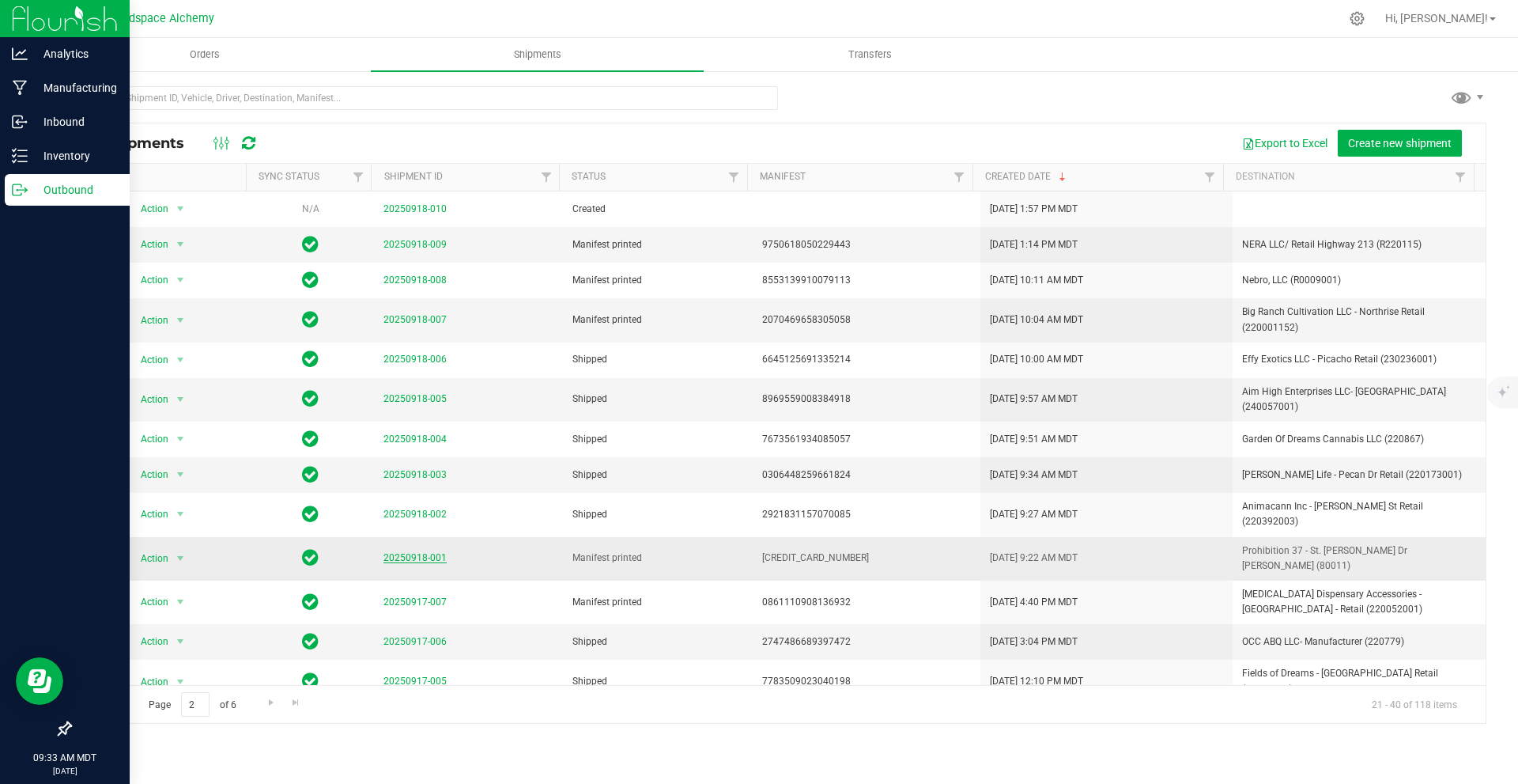
click at [404, 552] on link "20250918-001" at bounding box center [415, 557] width 63 height 11
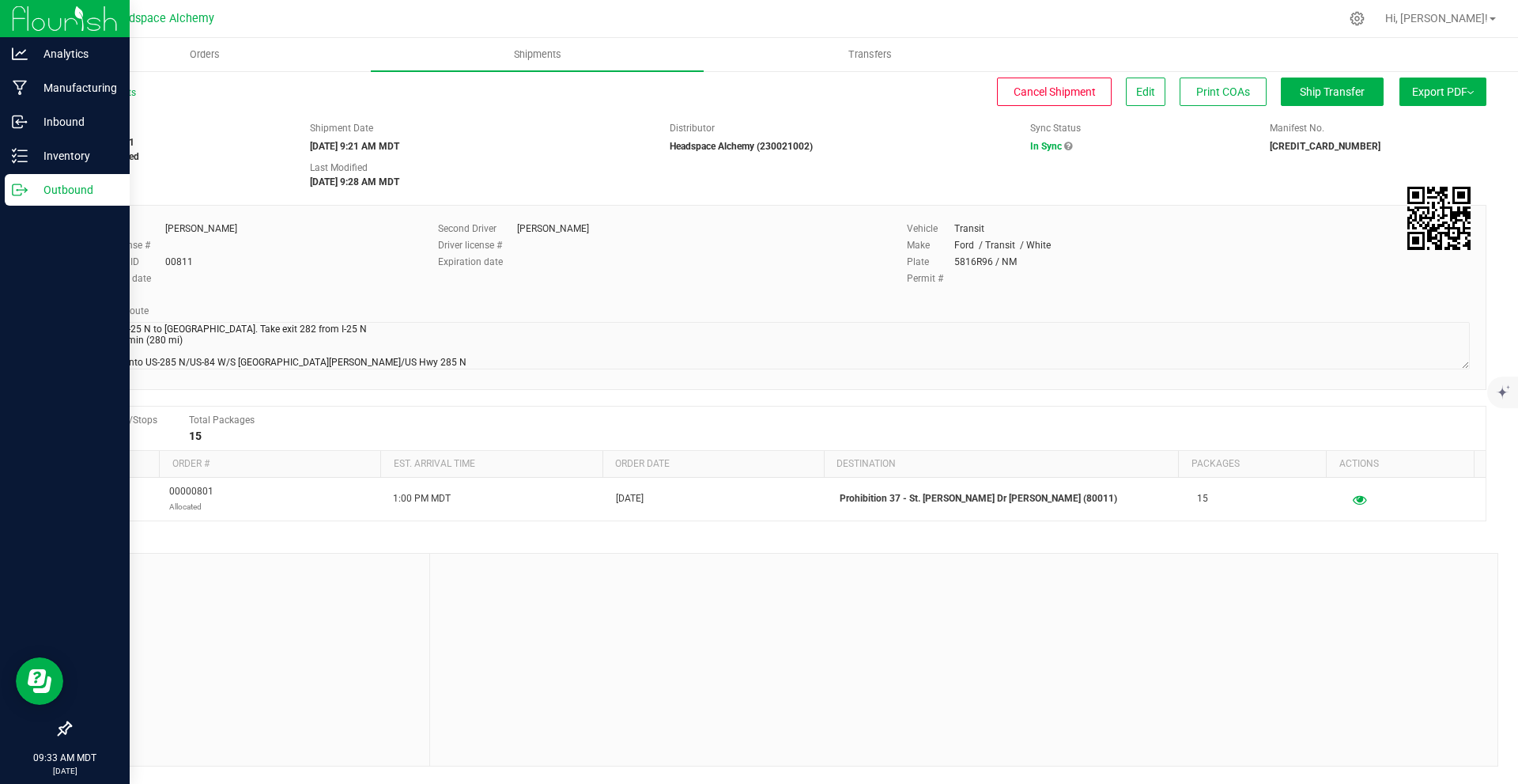
scroll to position [158, 0]
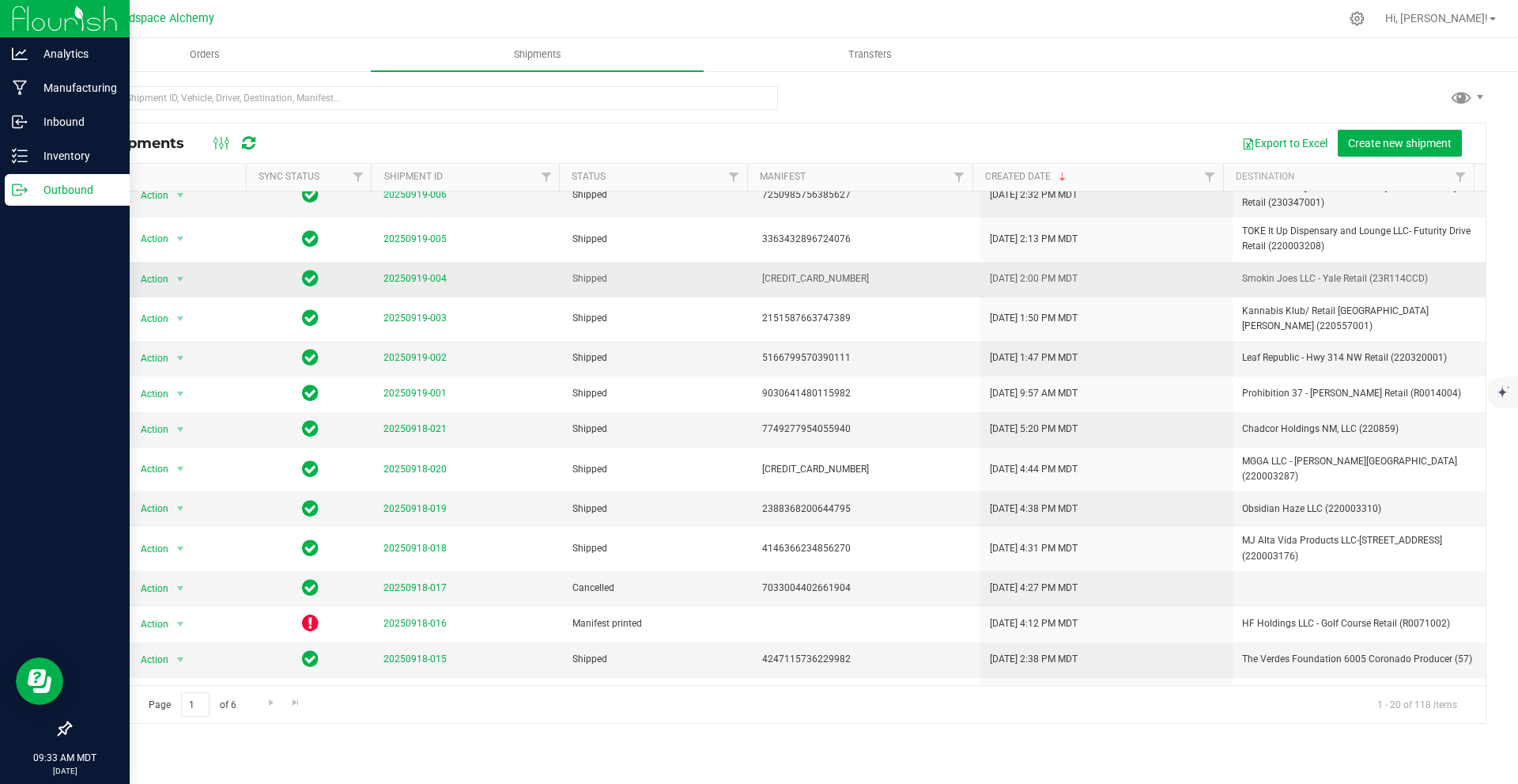
scroll to position [238, 0]
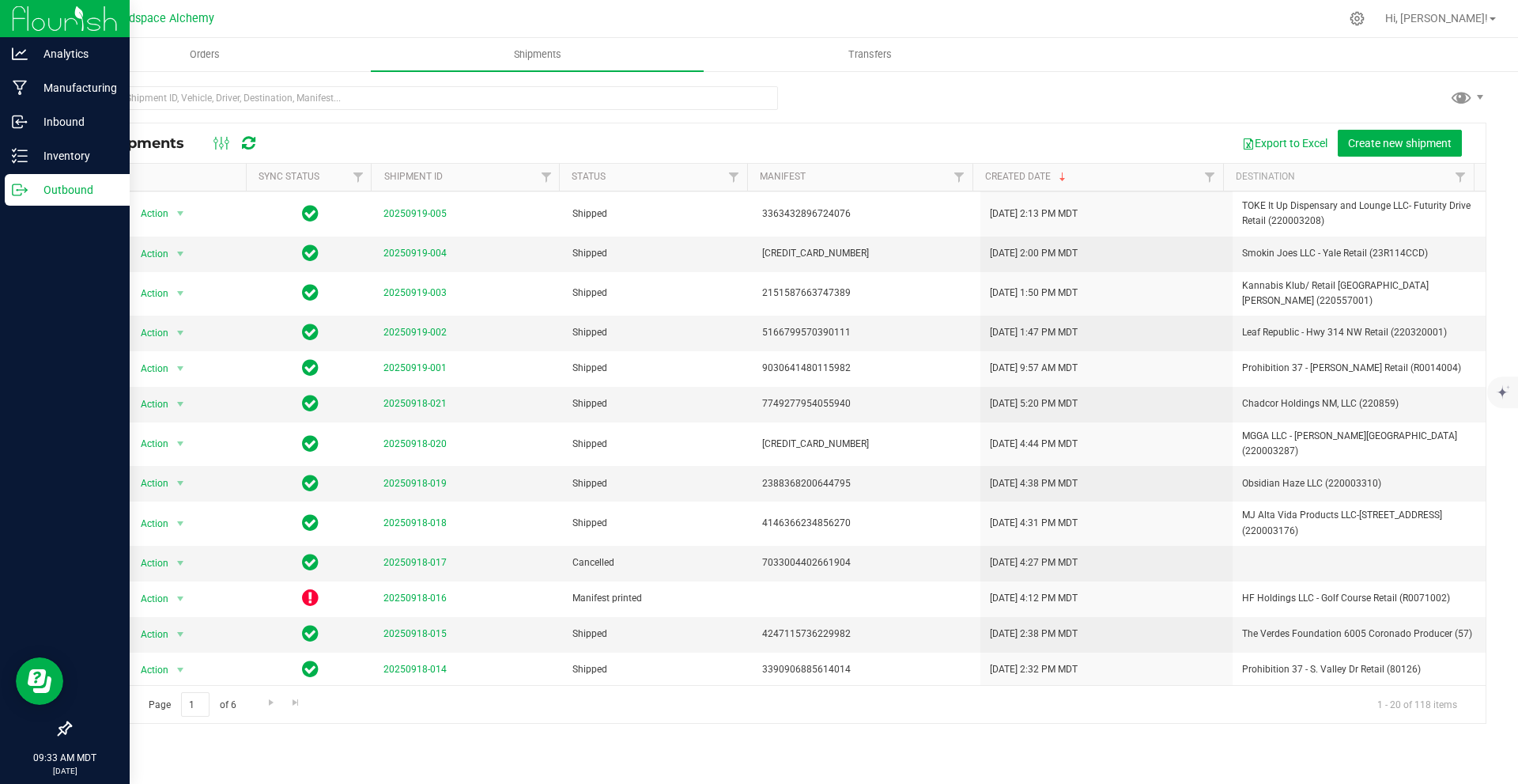
drag, startPoint x: 848, startPoint y: 412, endPoint x: 594, endPoint y: 701, distance: 384.8
click at [594, 701] on div "Page 1 of 6 1 - 20 of 118 items" at bounding box center [778, 703] width 1415 height 38
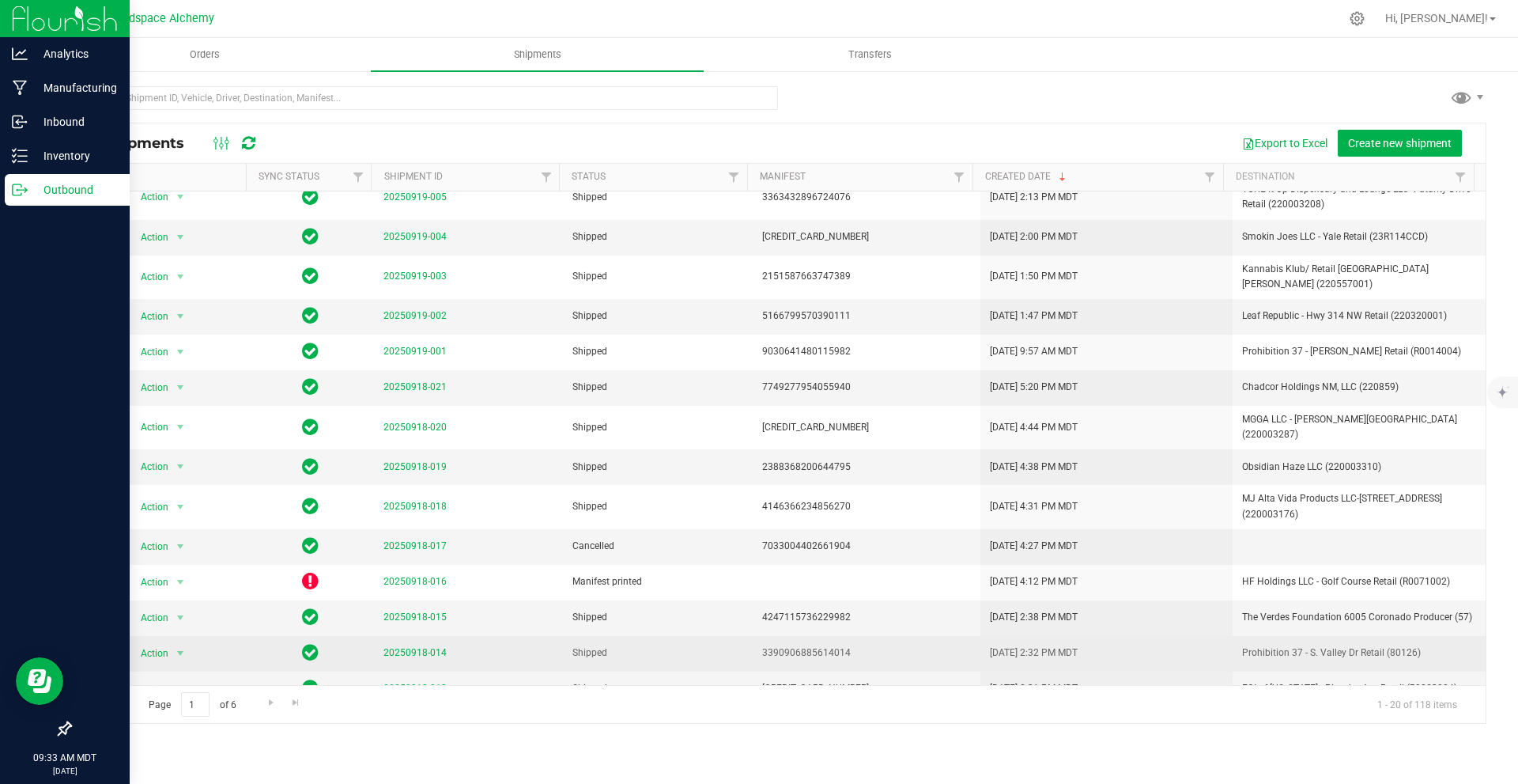
scroll to position [259, 0]
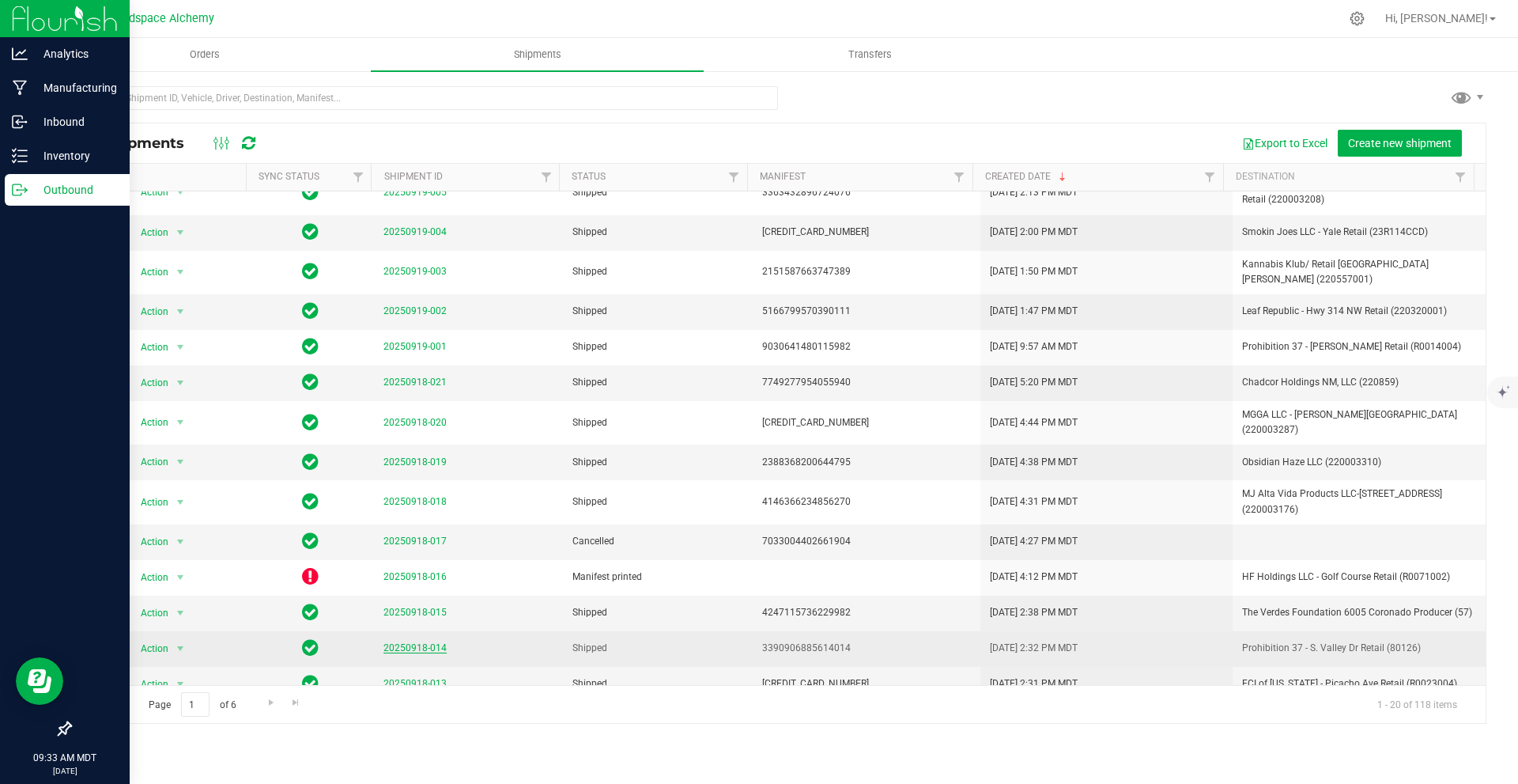
click at [413, 642] on link "20250918-014" at bounding box center [415, 647] width 63 height 11
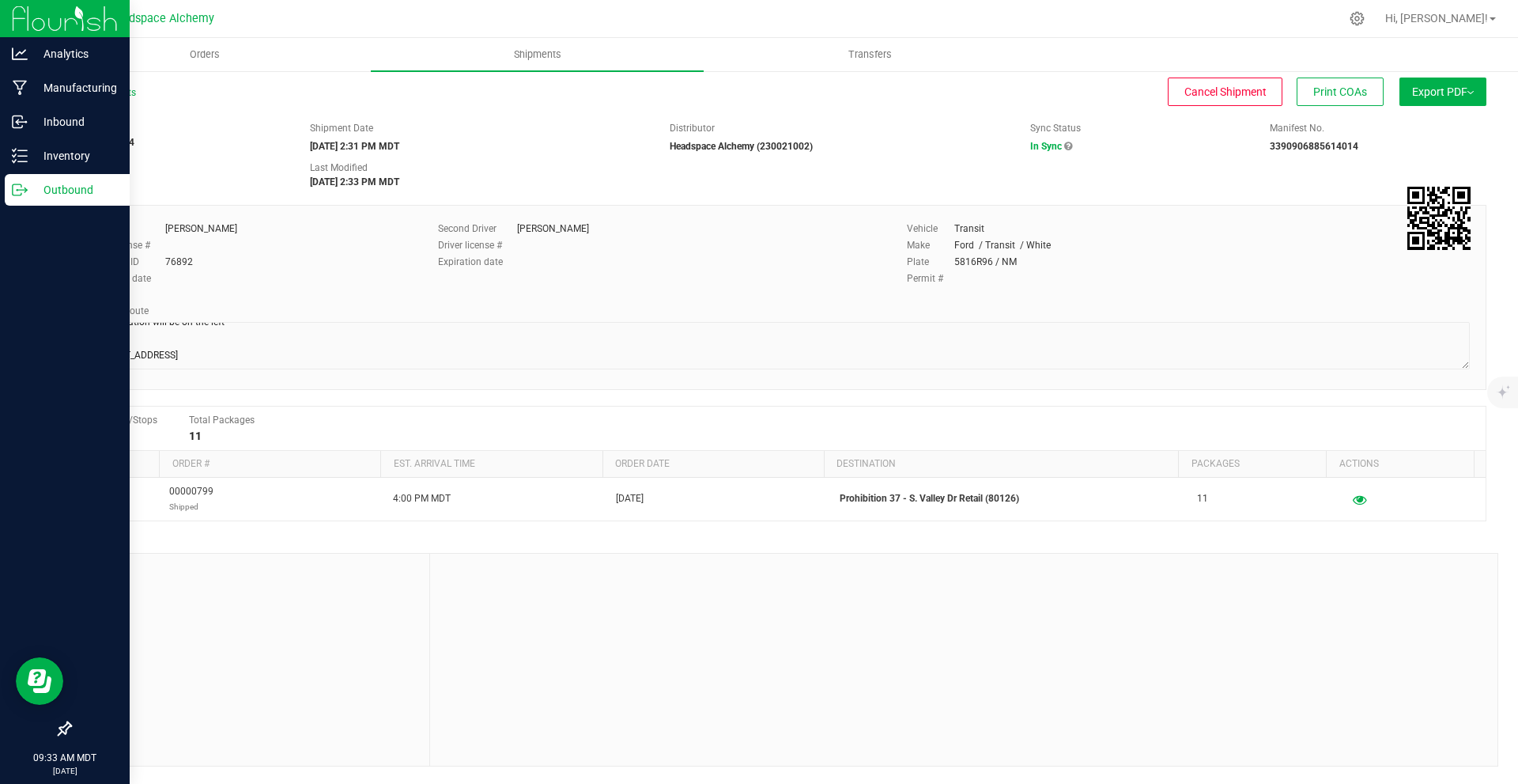
scroll to position [346, 0]
click at [551, 51] on span "Shipments" at bounding box center [538, 54] width 90 height 14
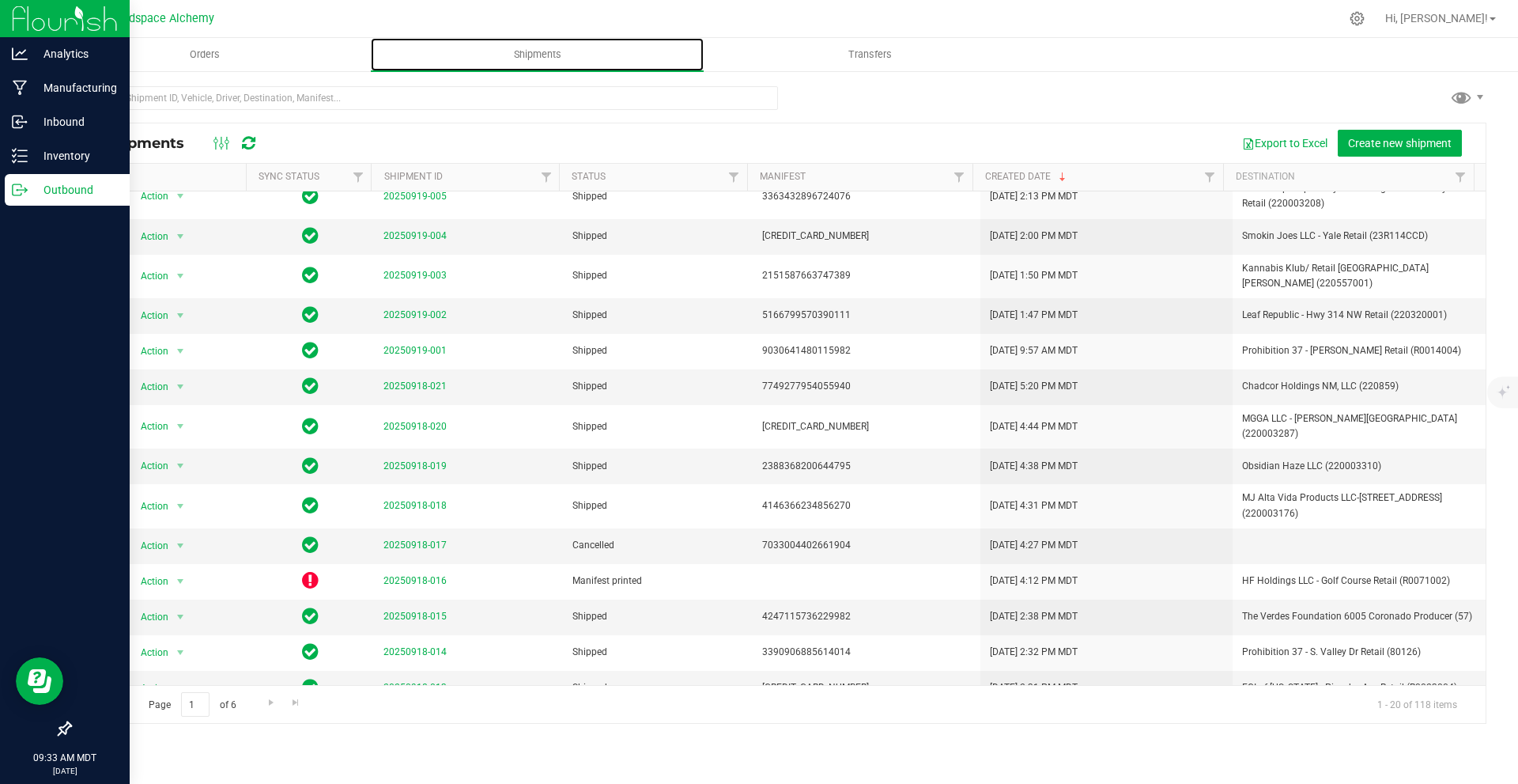
scroll to position [259, 0]
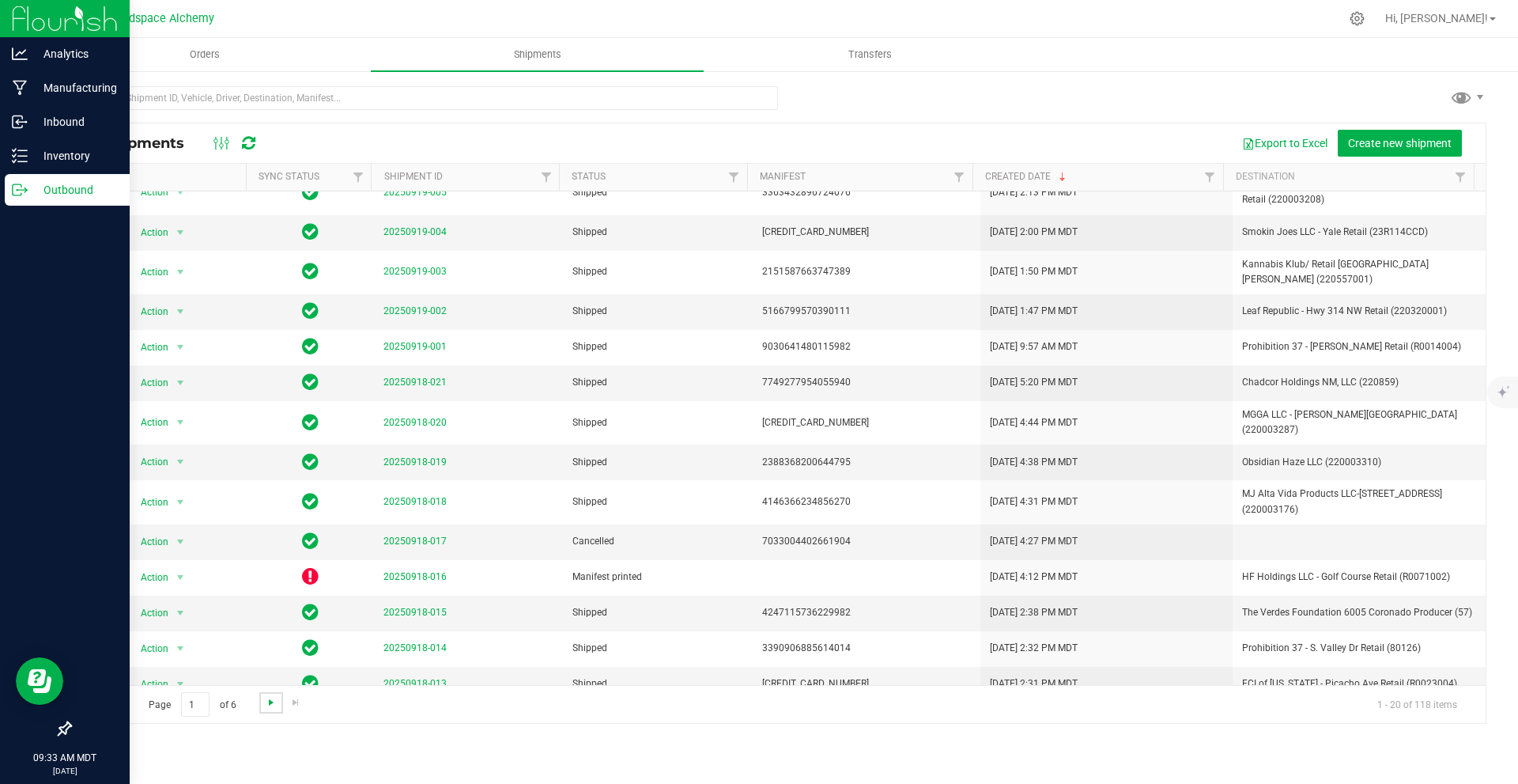
click at [267, 701] on span "Go to the next page" at bounding box center [270, 702] width 12 height 12
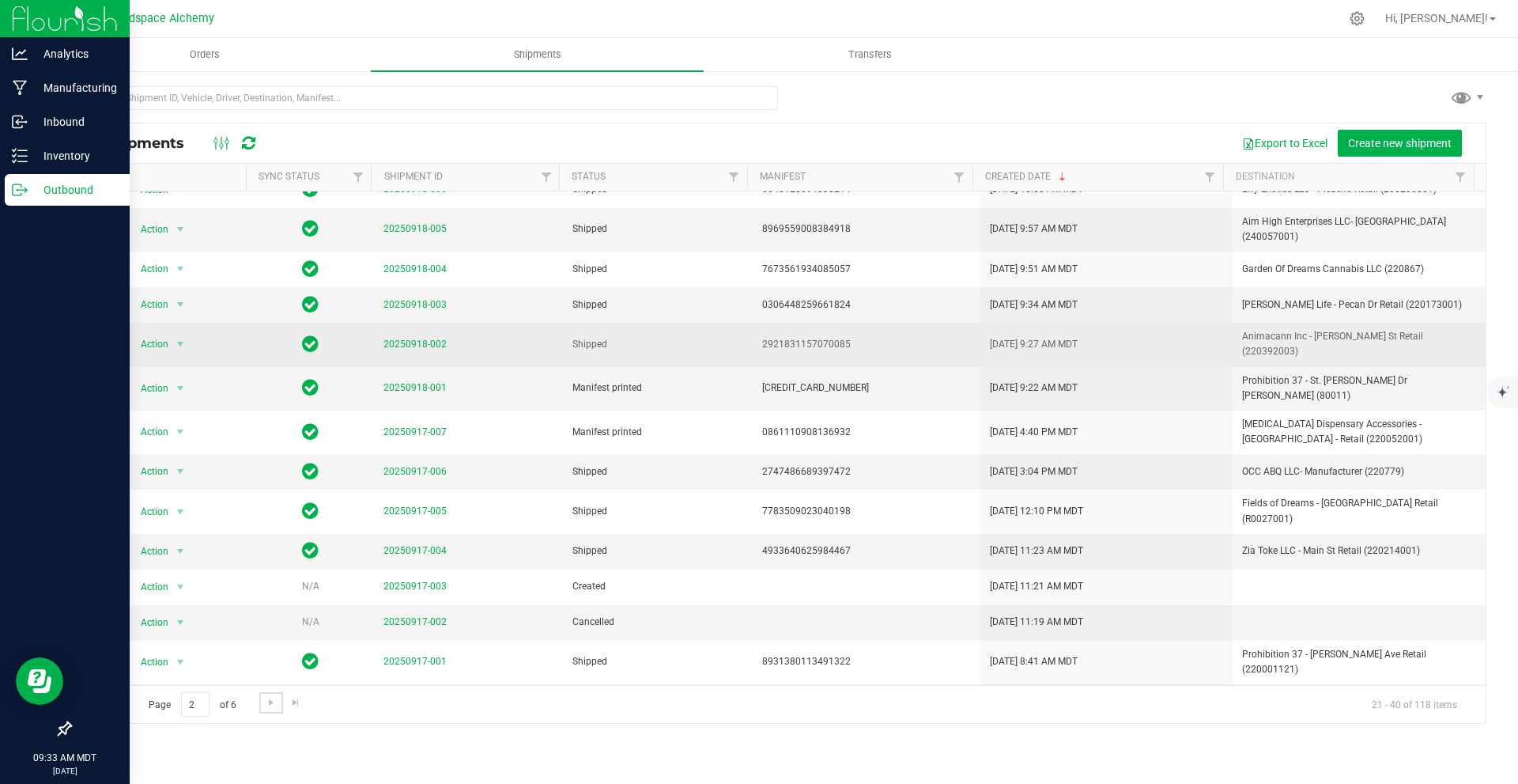
scroll to position [251, 0]
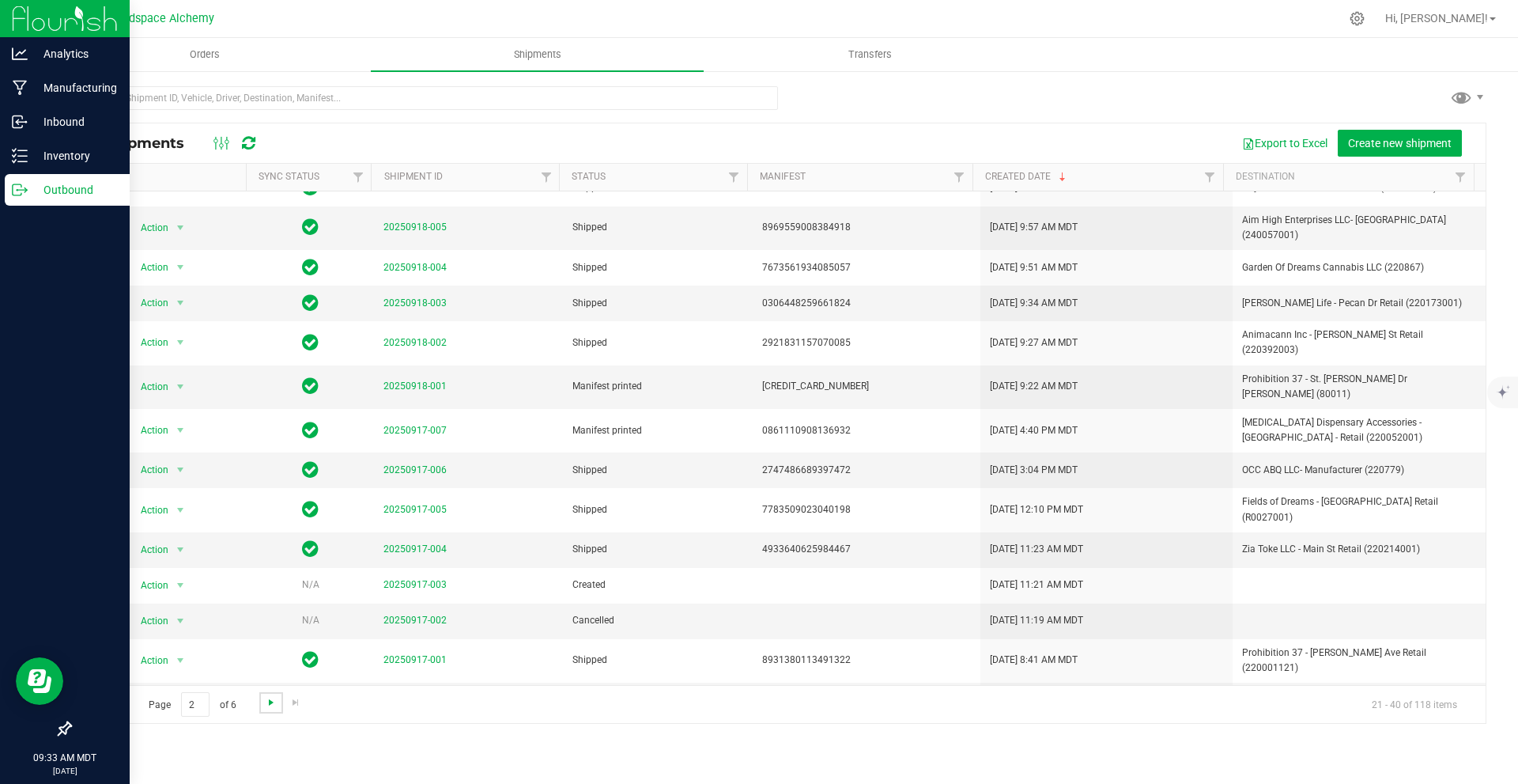
click at [272, 704] on span "Go to the next page" at bounding box center [270, 702] width 12 height 12
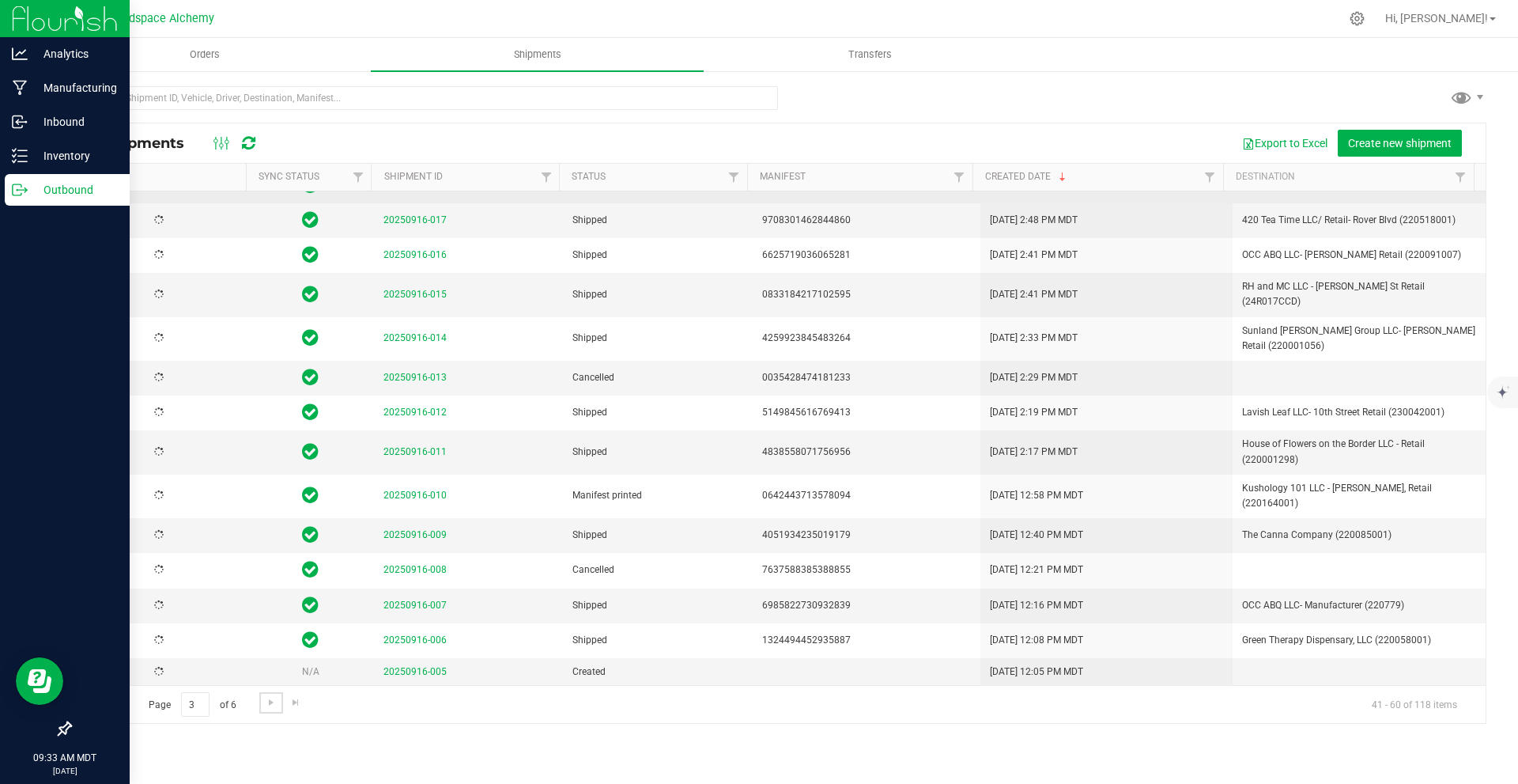
scroll to position [0, 0]
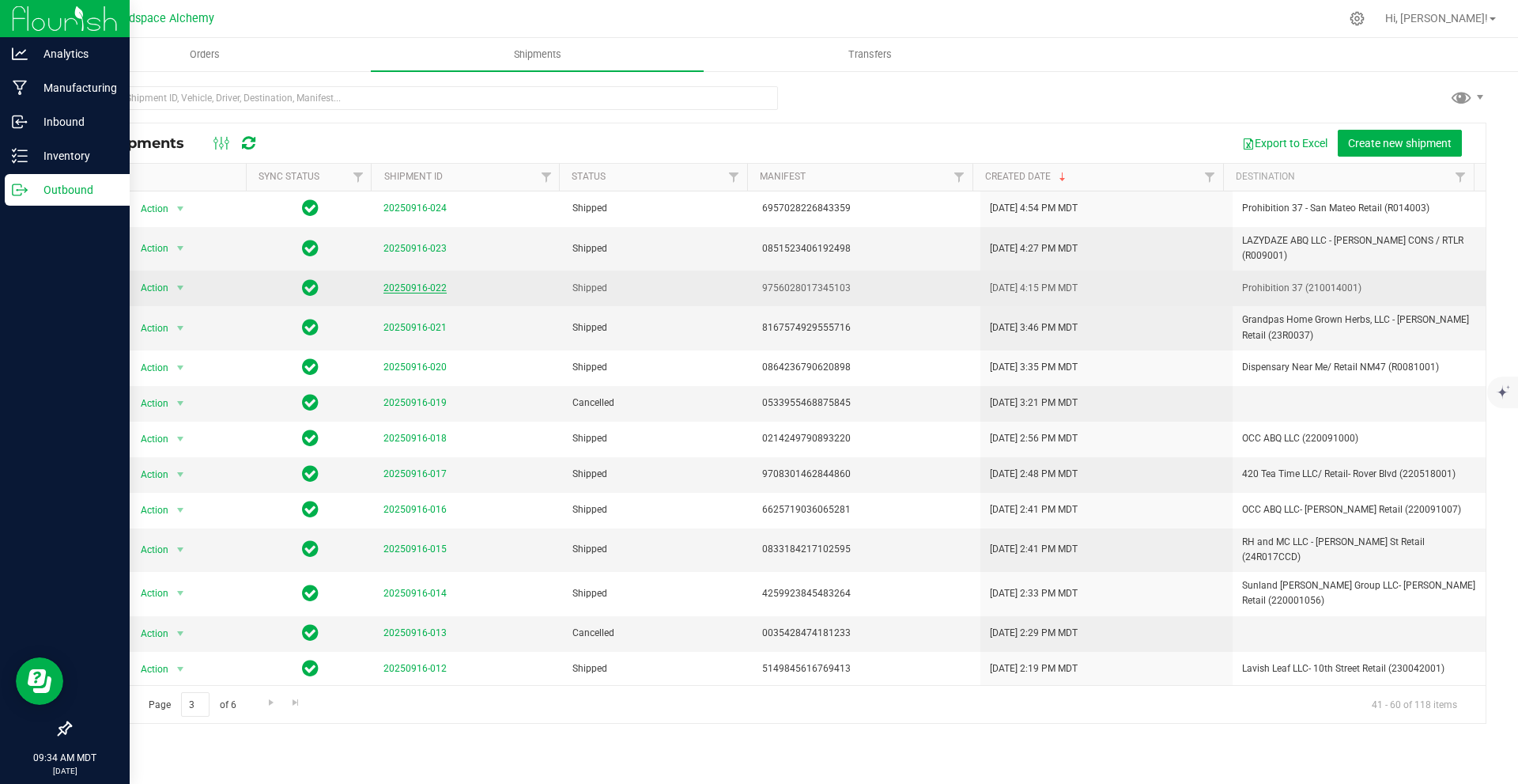
click at [431, 283] on link "20250916-022" at bounding box center [415, 288] width 63 height 11
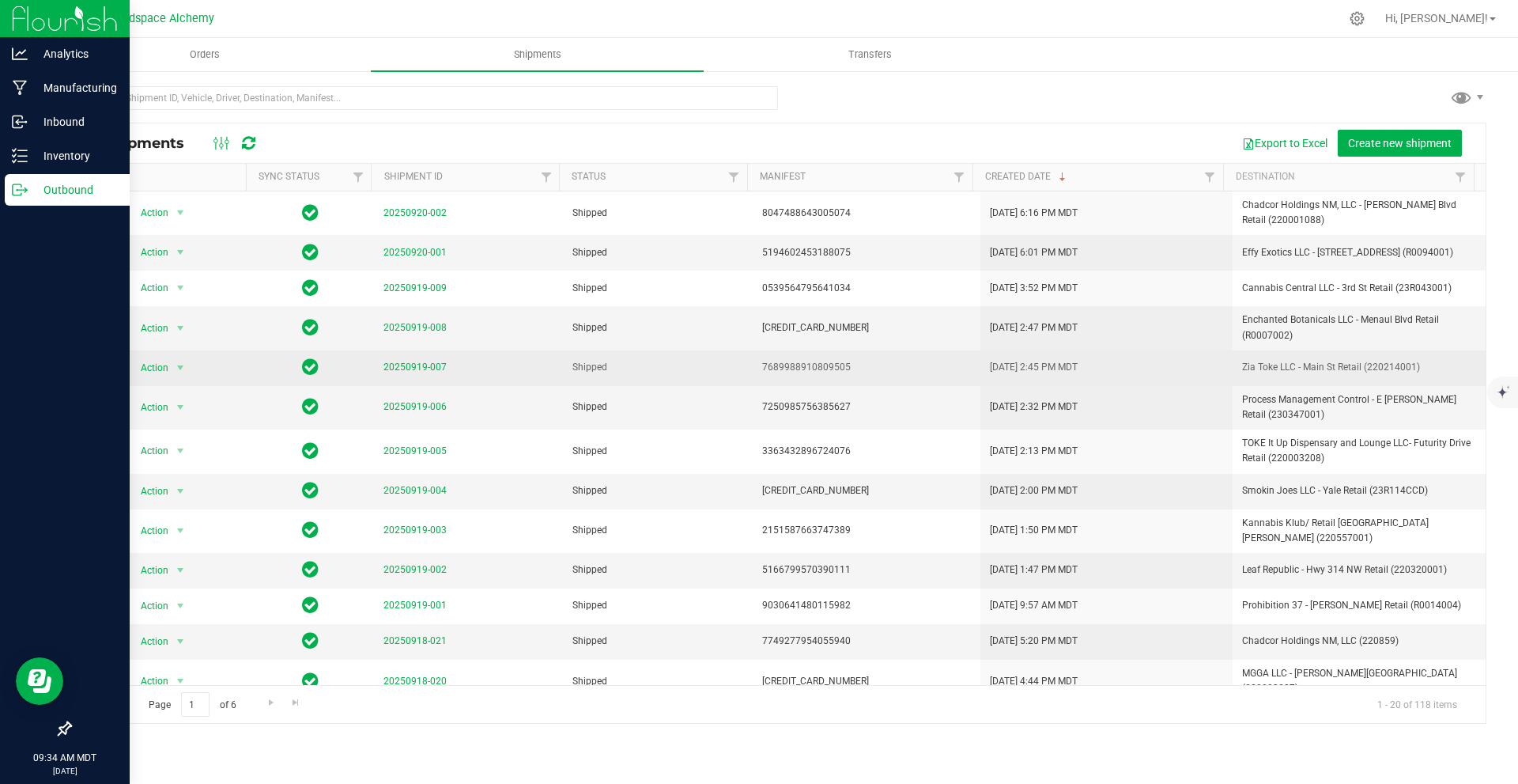
scroll to position [259, 0]
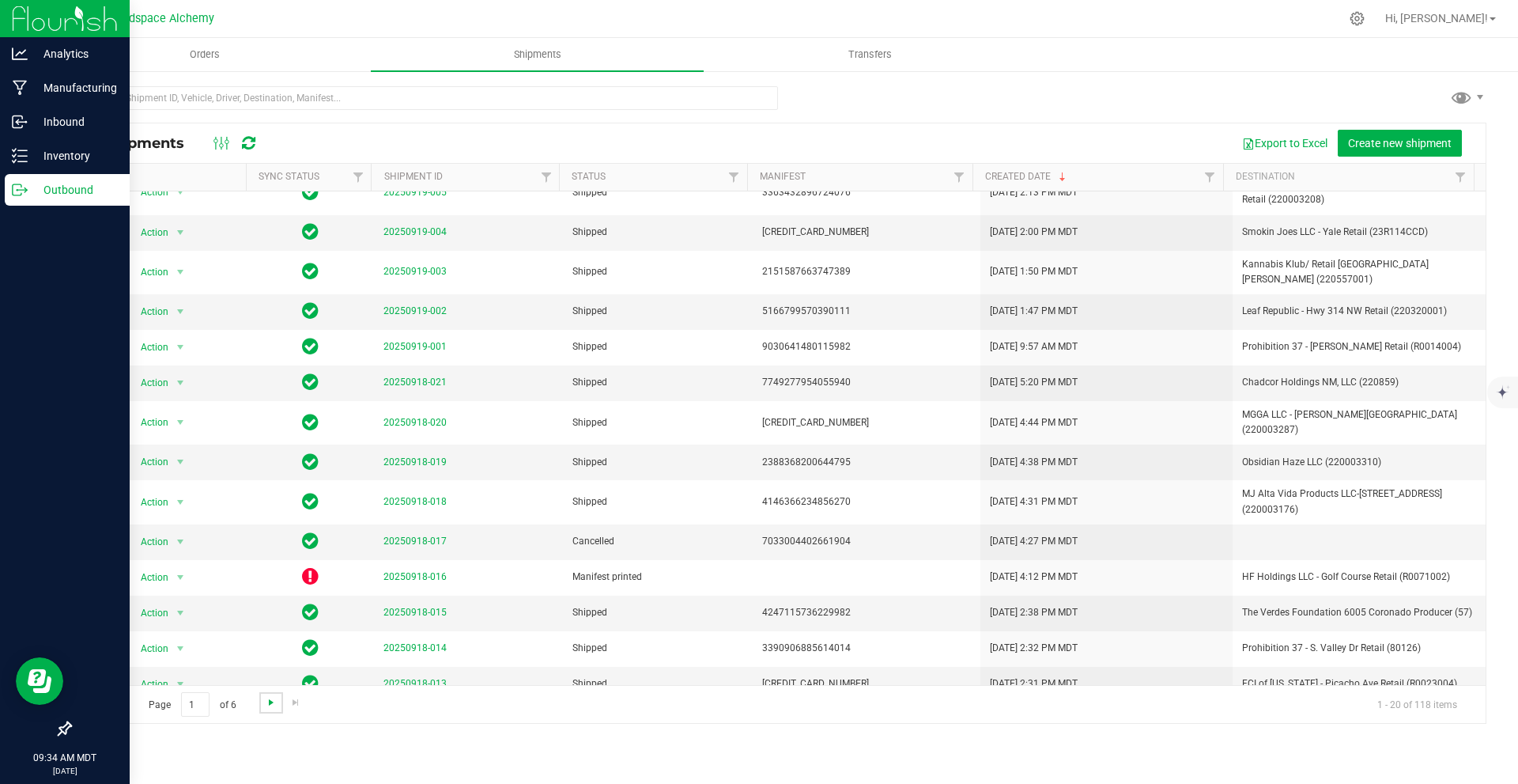
click at [265, 703] on span "Go to the next page" at bounding box center [270, 702] width 12 height 12
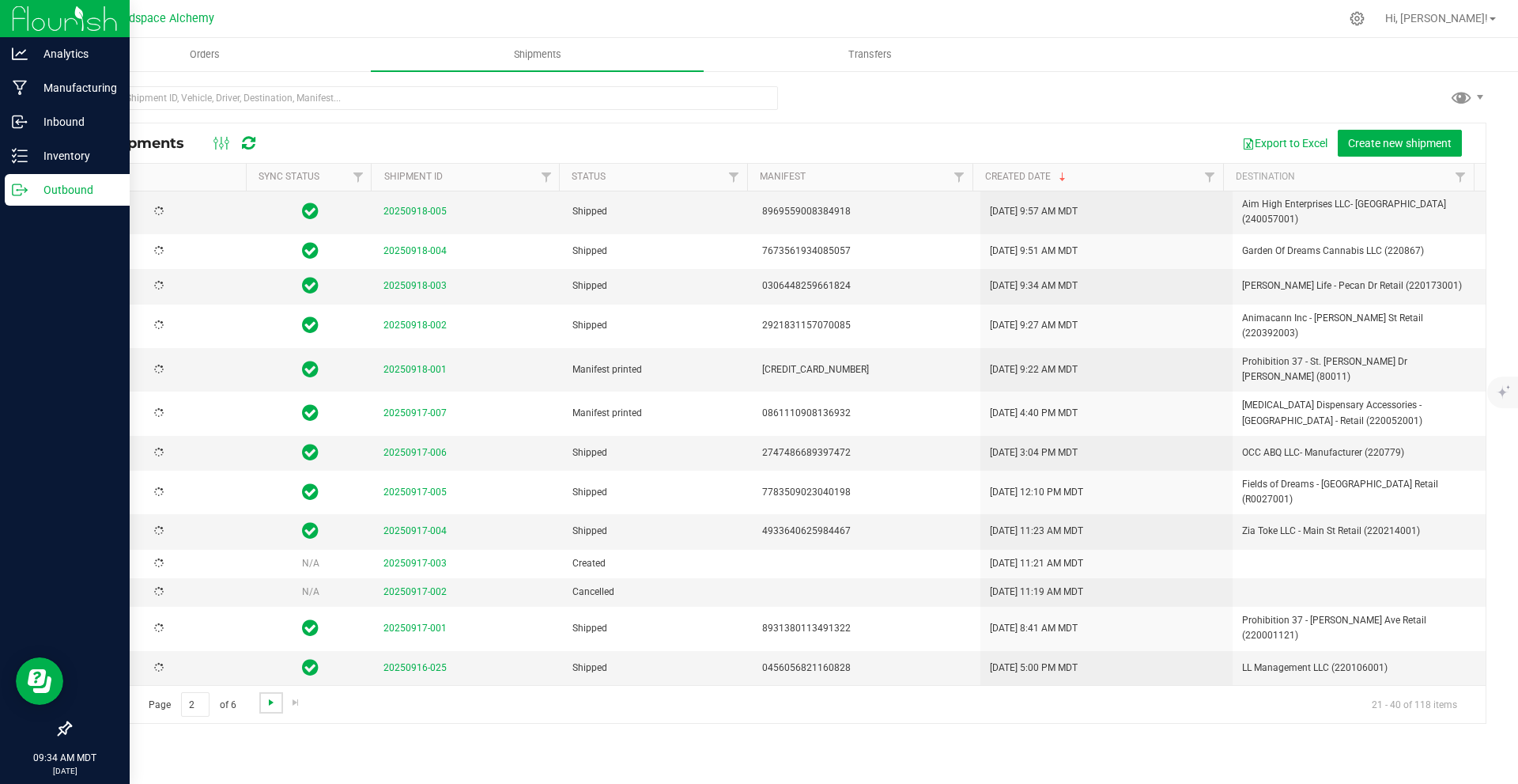
scroll to position [0, 0]
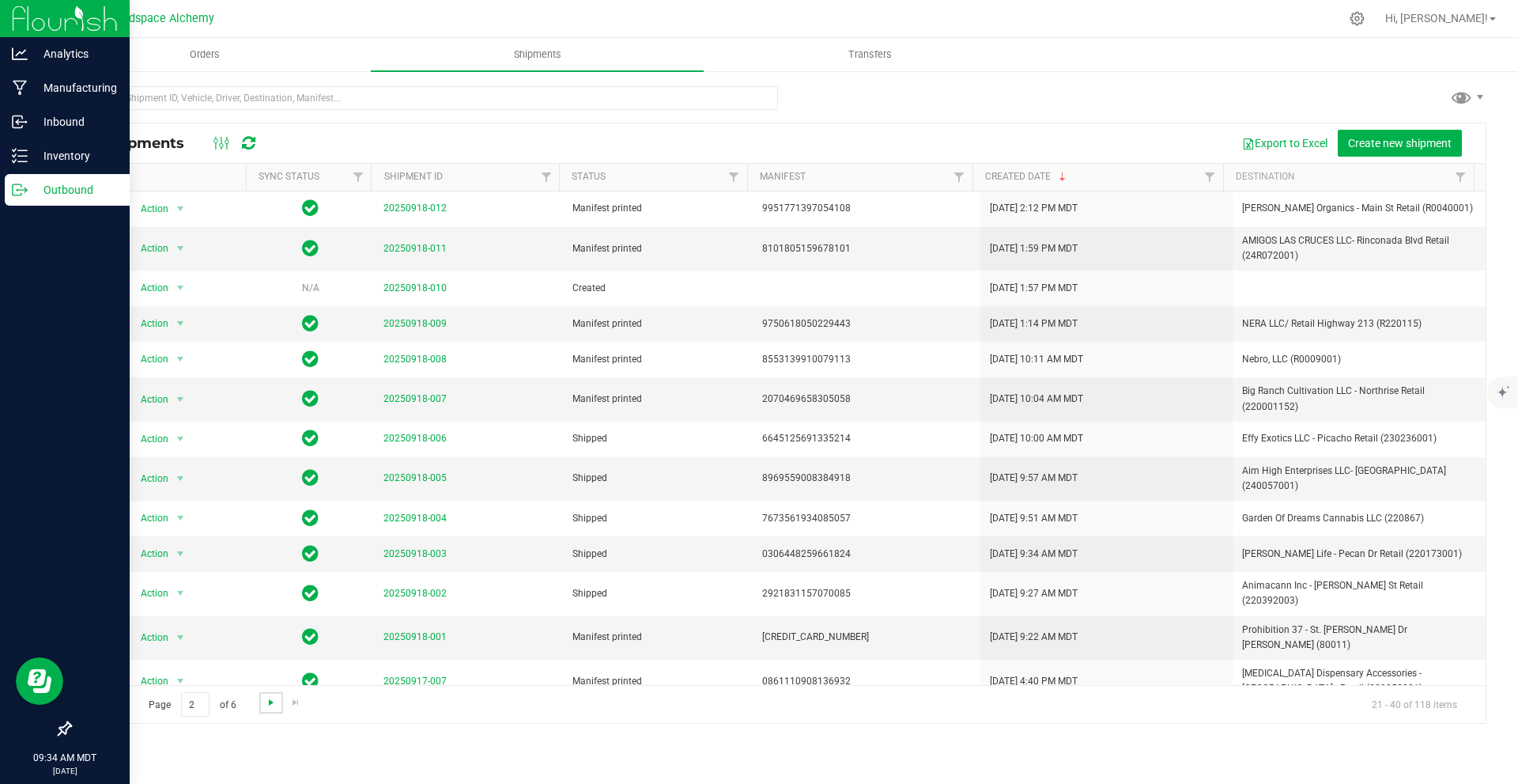
click at [267, 703] on span "Go to the next page" at bounding box center [270, 702] width 12 height 12
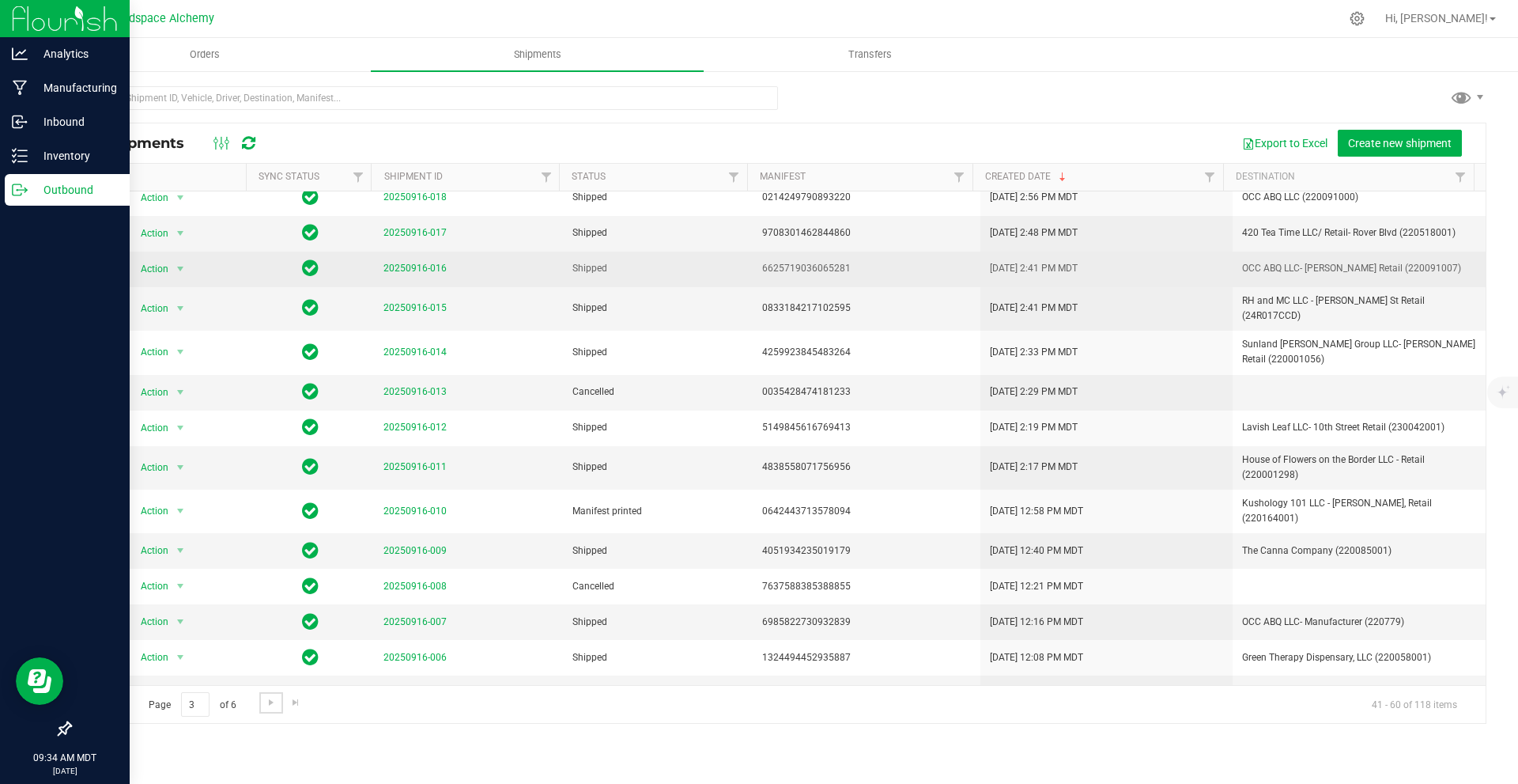
scroll to position [242, 0]
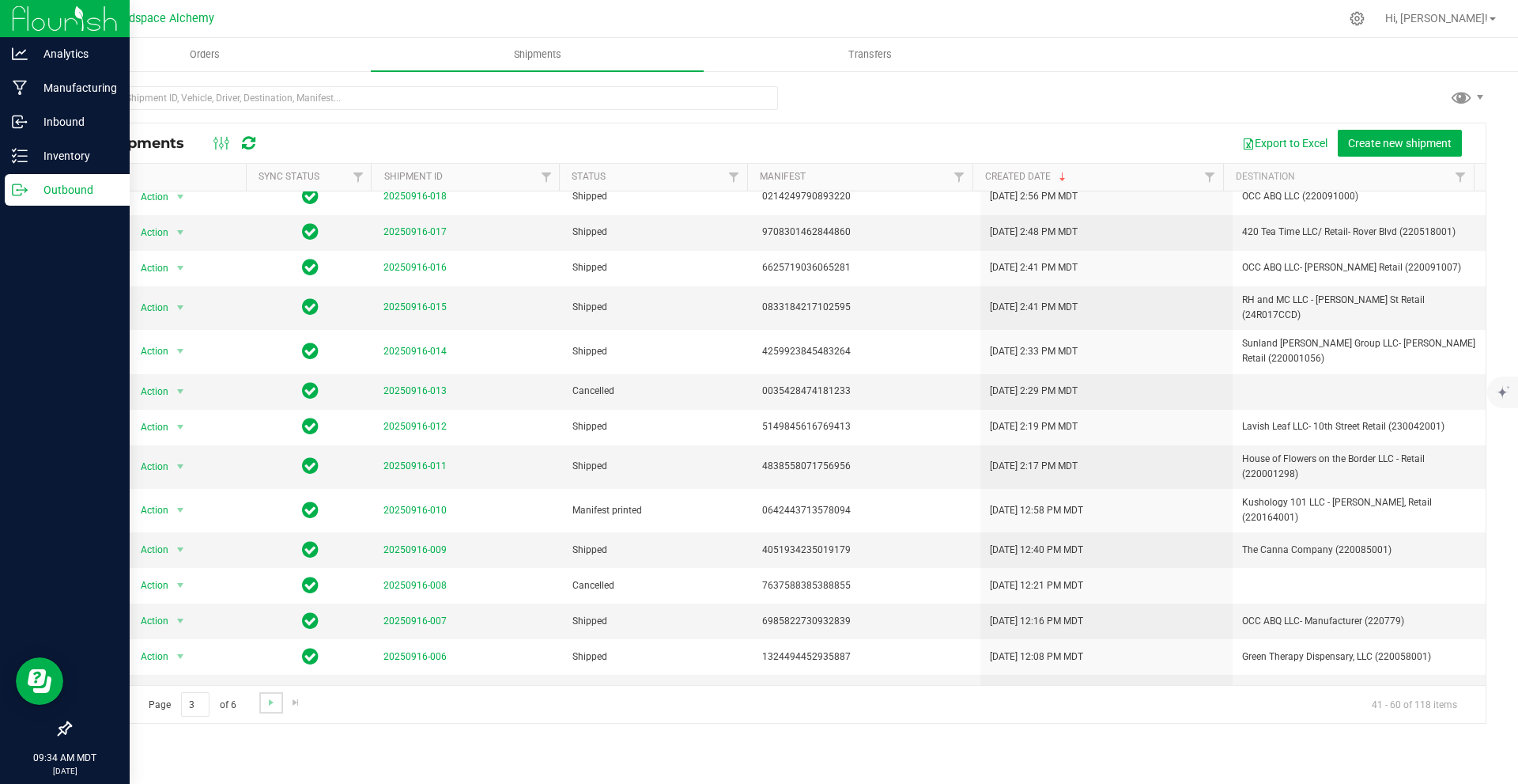
click at [262, 702] on link "Go to the next page" at bounding box center [271, 703] width 23 height 21
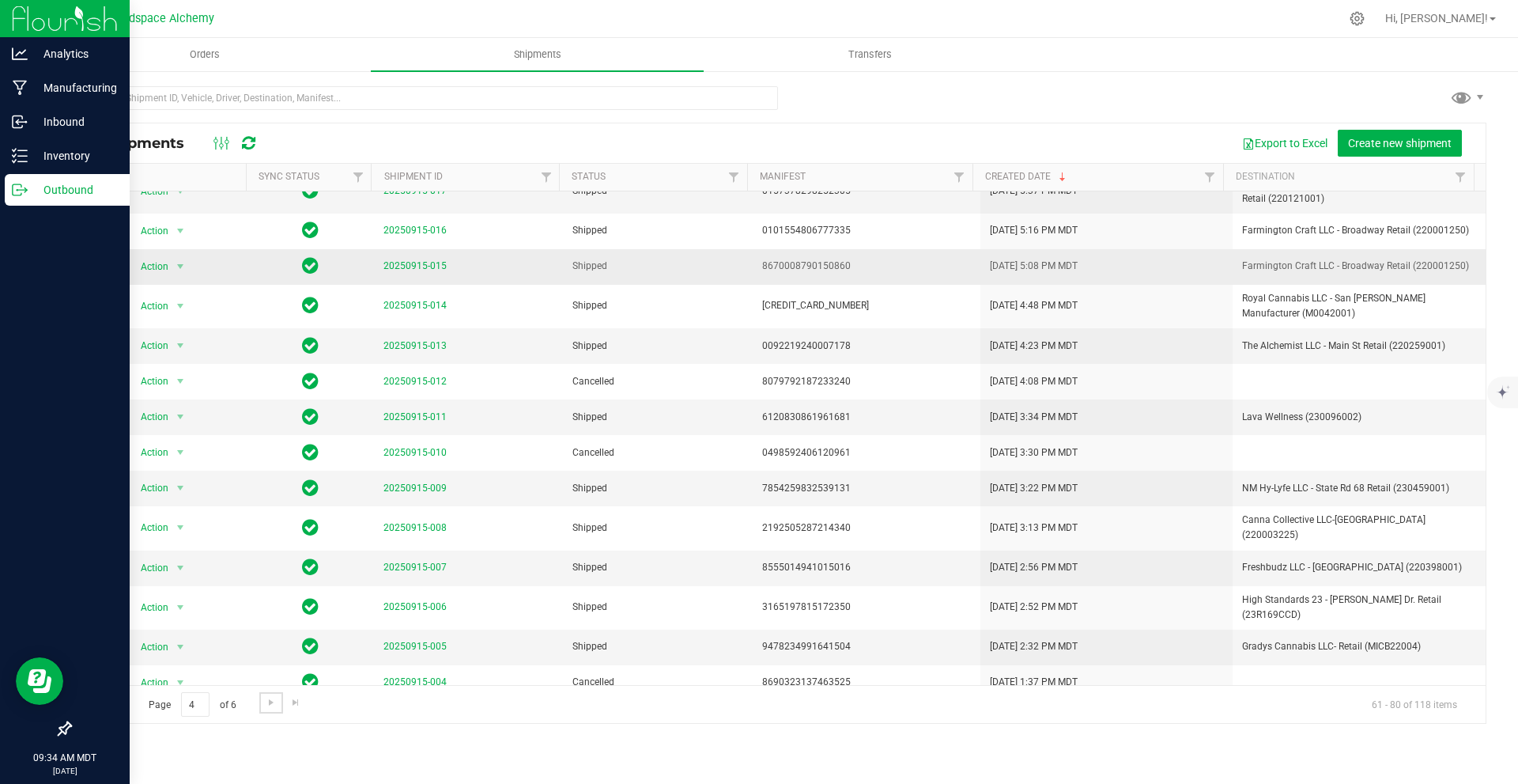
scroll to position [234, 0]
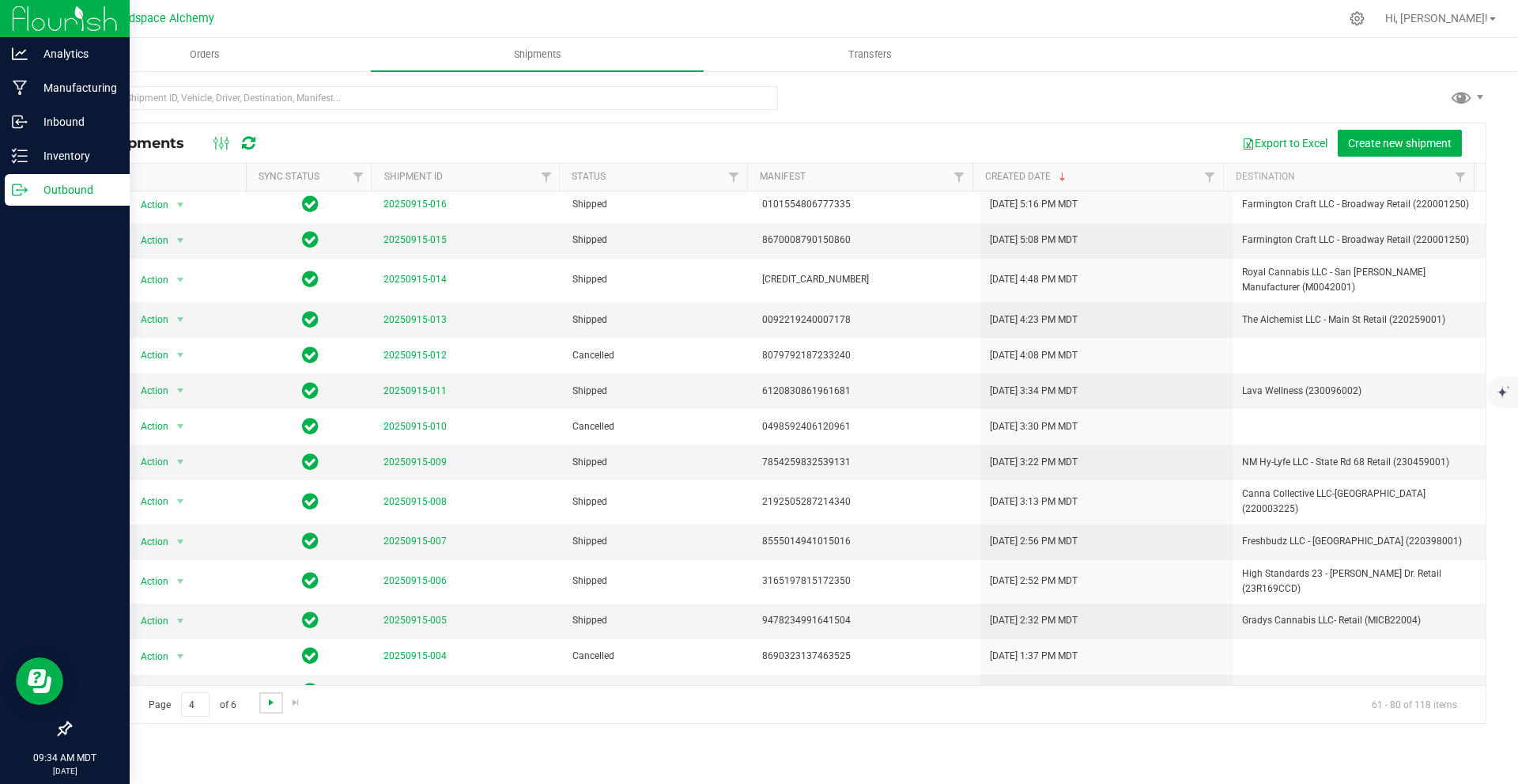
click at [273, 703] on span "Go to the next page" at bounding box center [270, 702] width 12 height 12
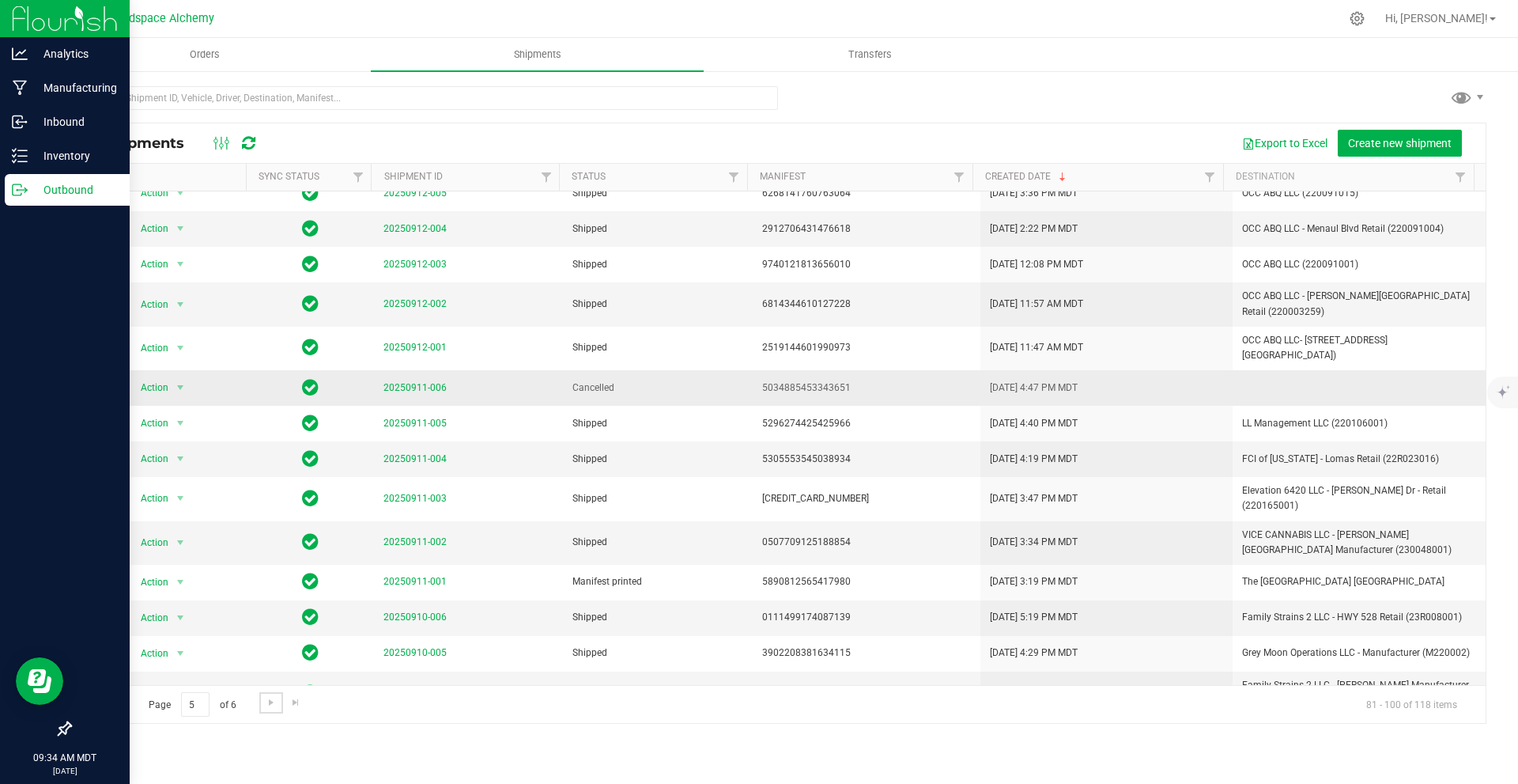
scroll to position [251, 0]
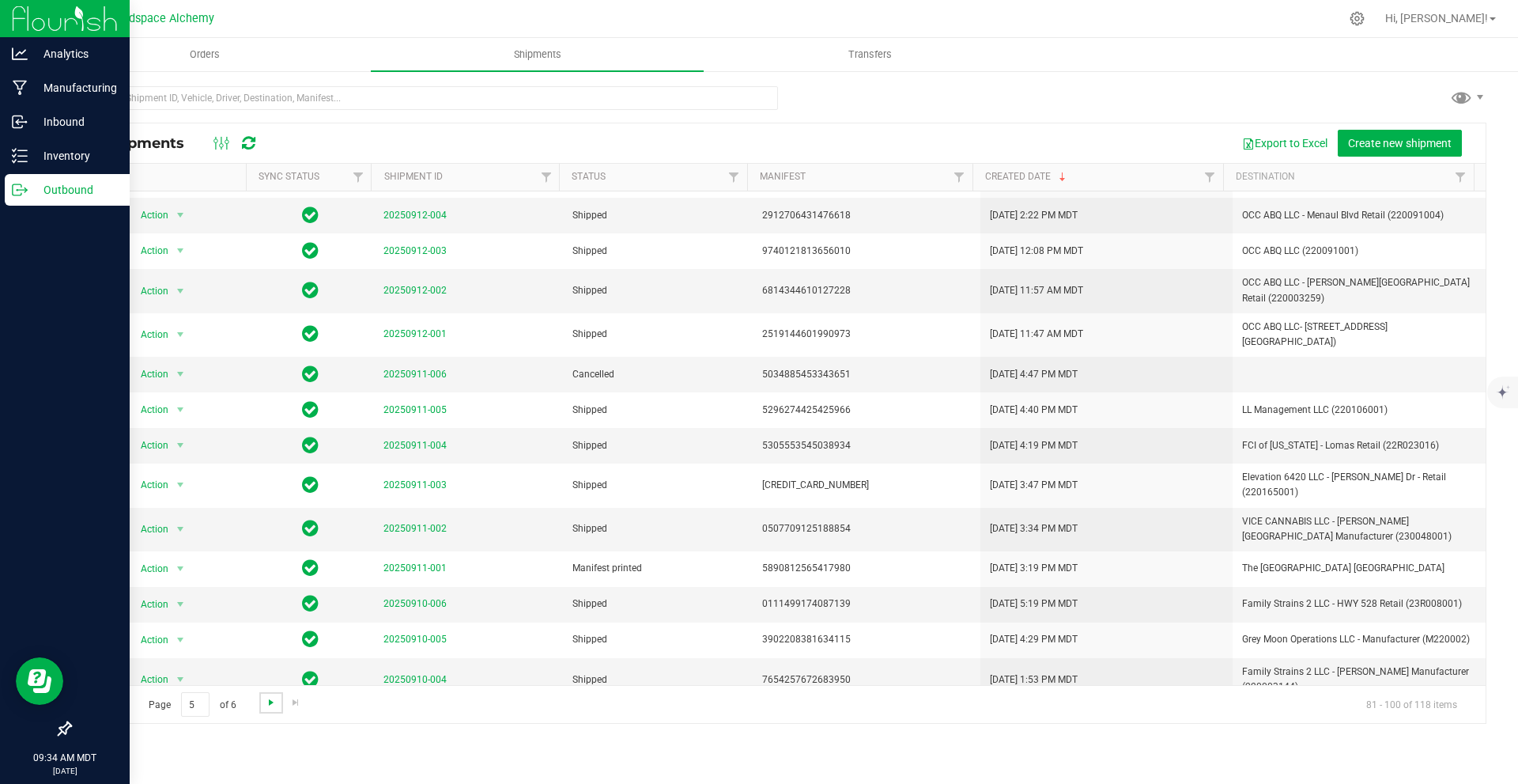
click at [265, 702] on span "Go to the next page" at bounding box center [270, 702] width 12 height 12
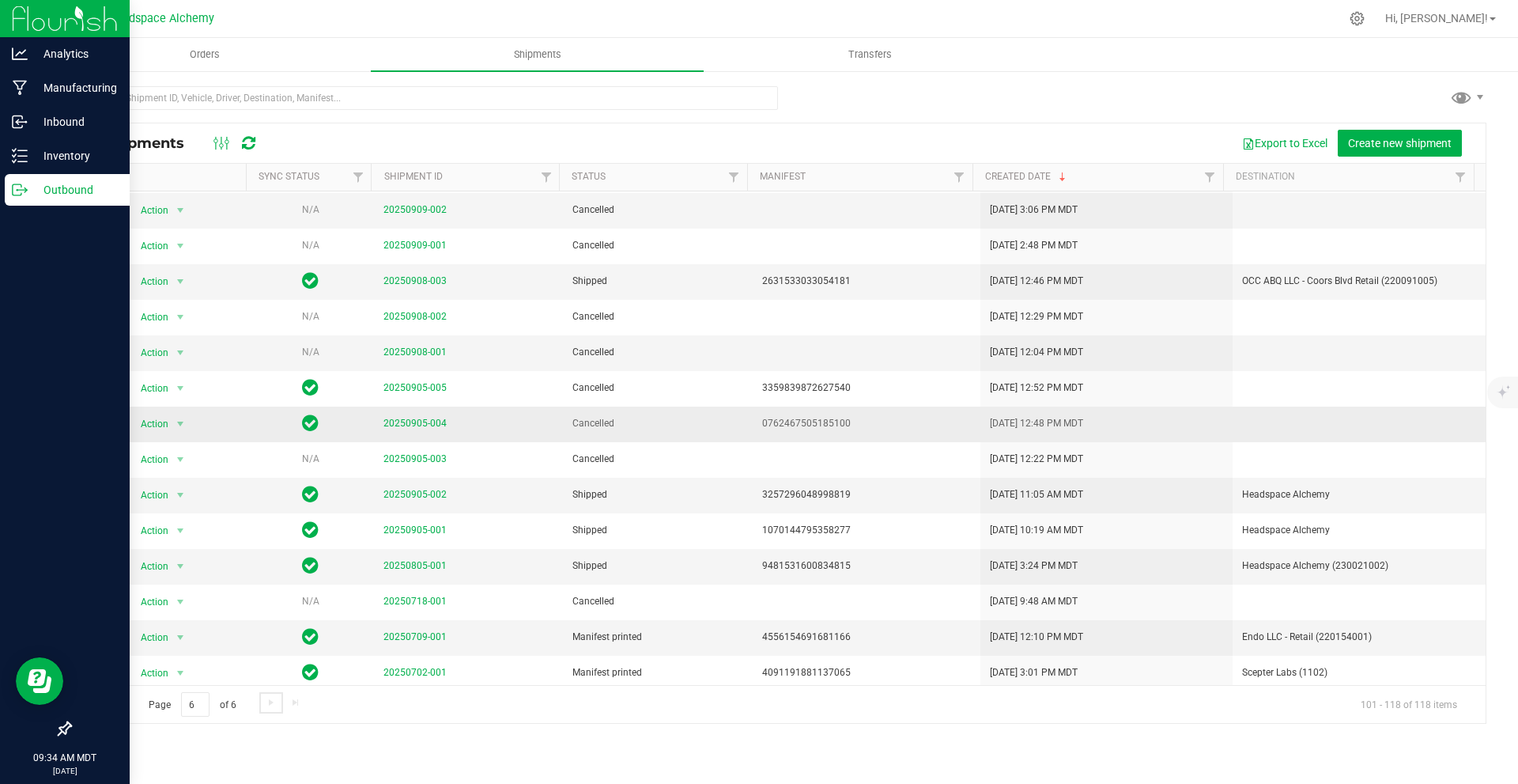
scroll to position [154, 0]
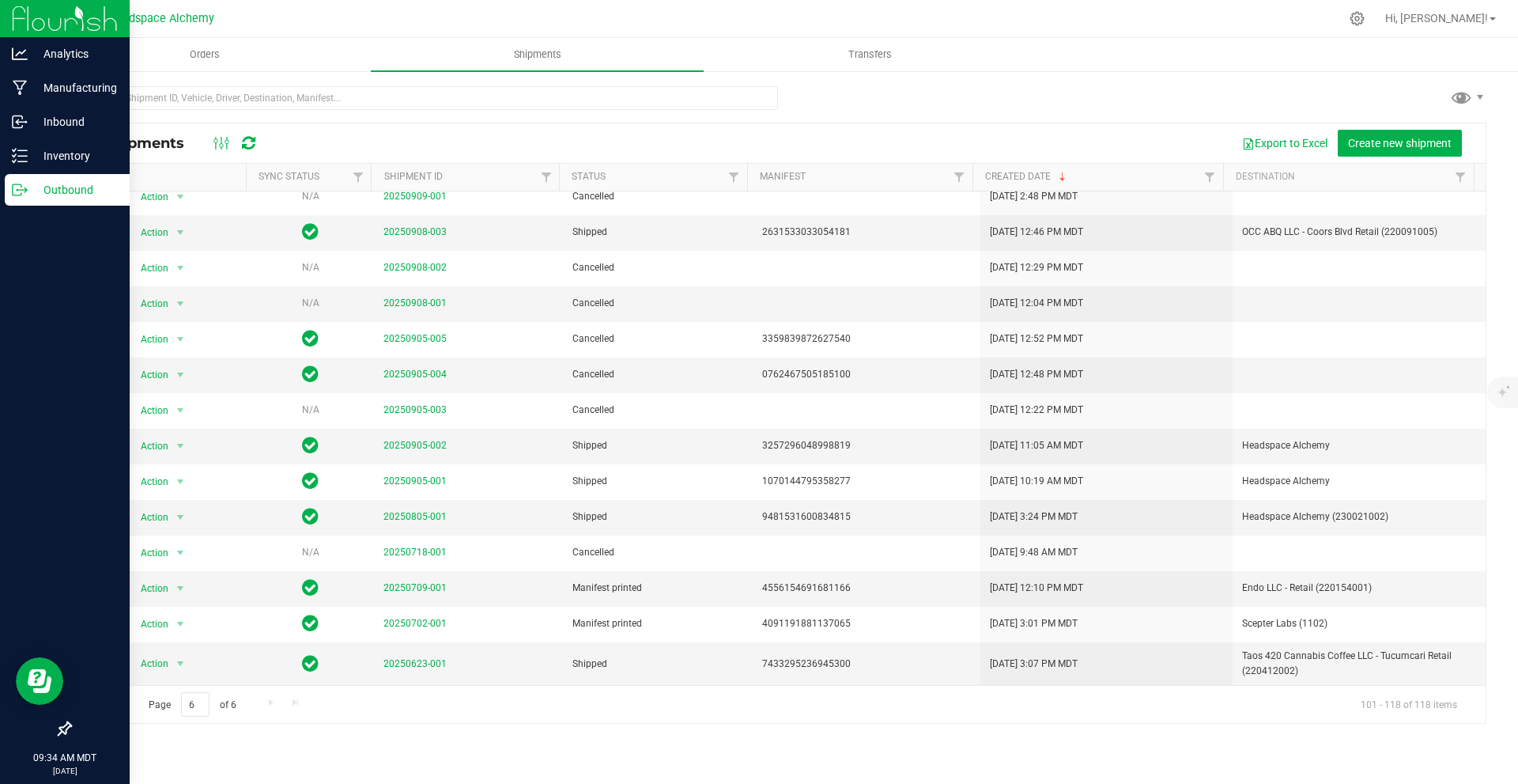
click at [104, 702] on link "Go to the previous page" at bounding box center [113, 703] width 23 height 21
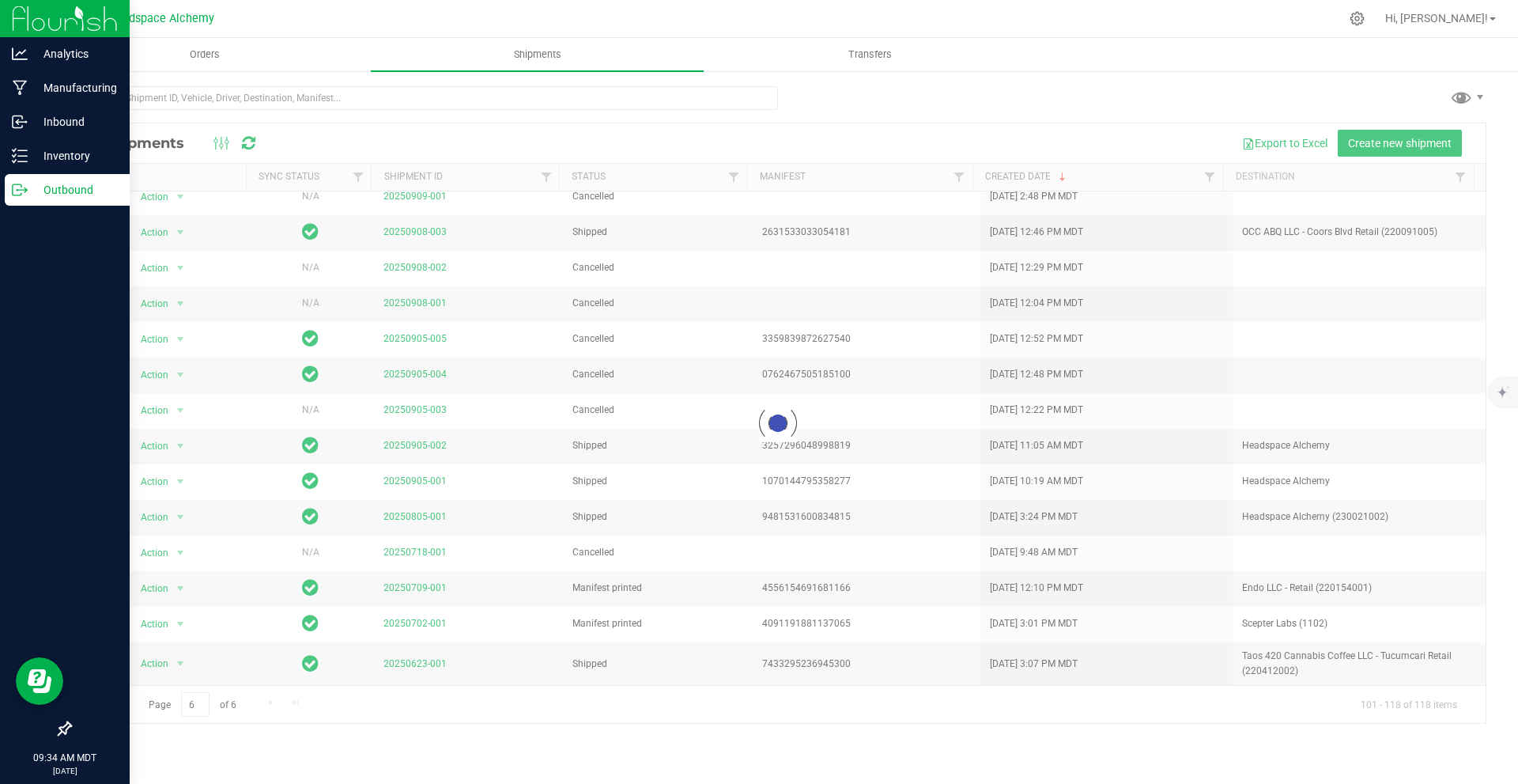
scroll to position [0, 0]
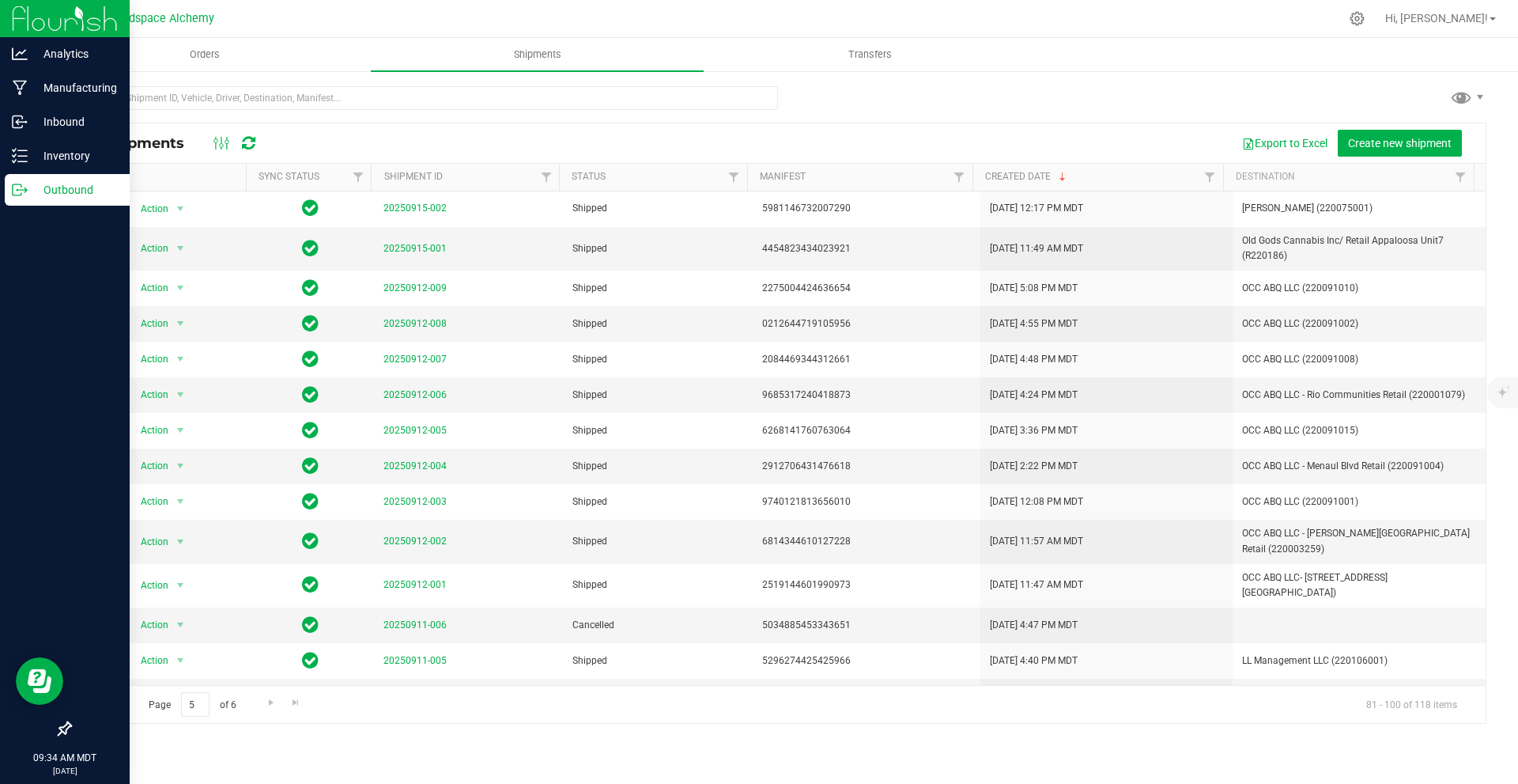
click at [111, 701] on span "Go to the previous page" at bounding box center [113, 702] width 12 height 12
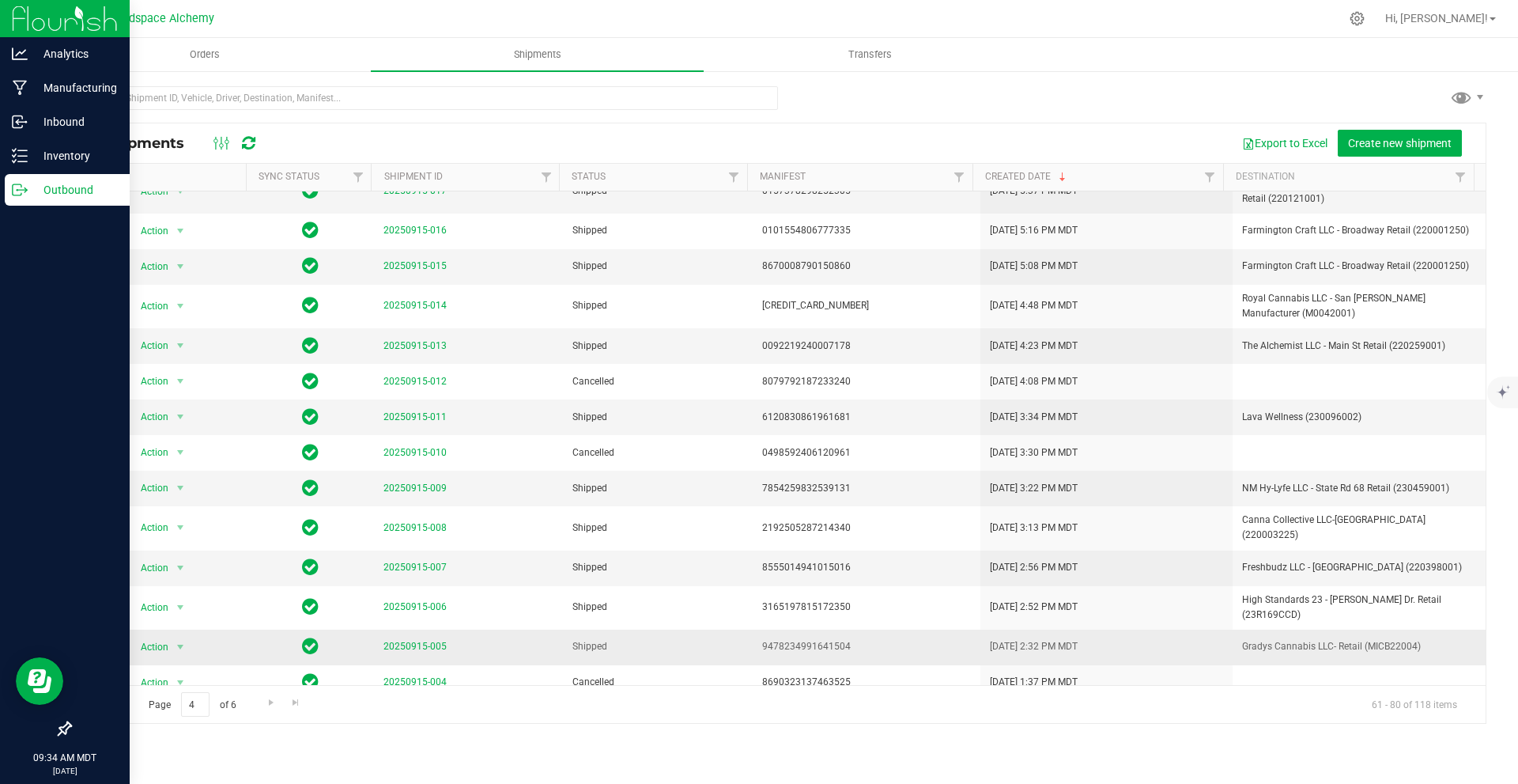
scroll to position [234, 0]
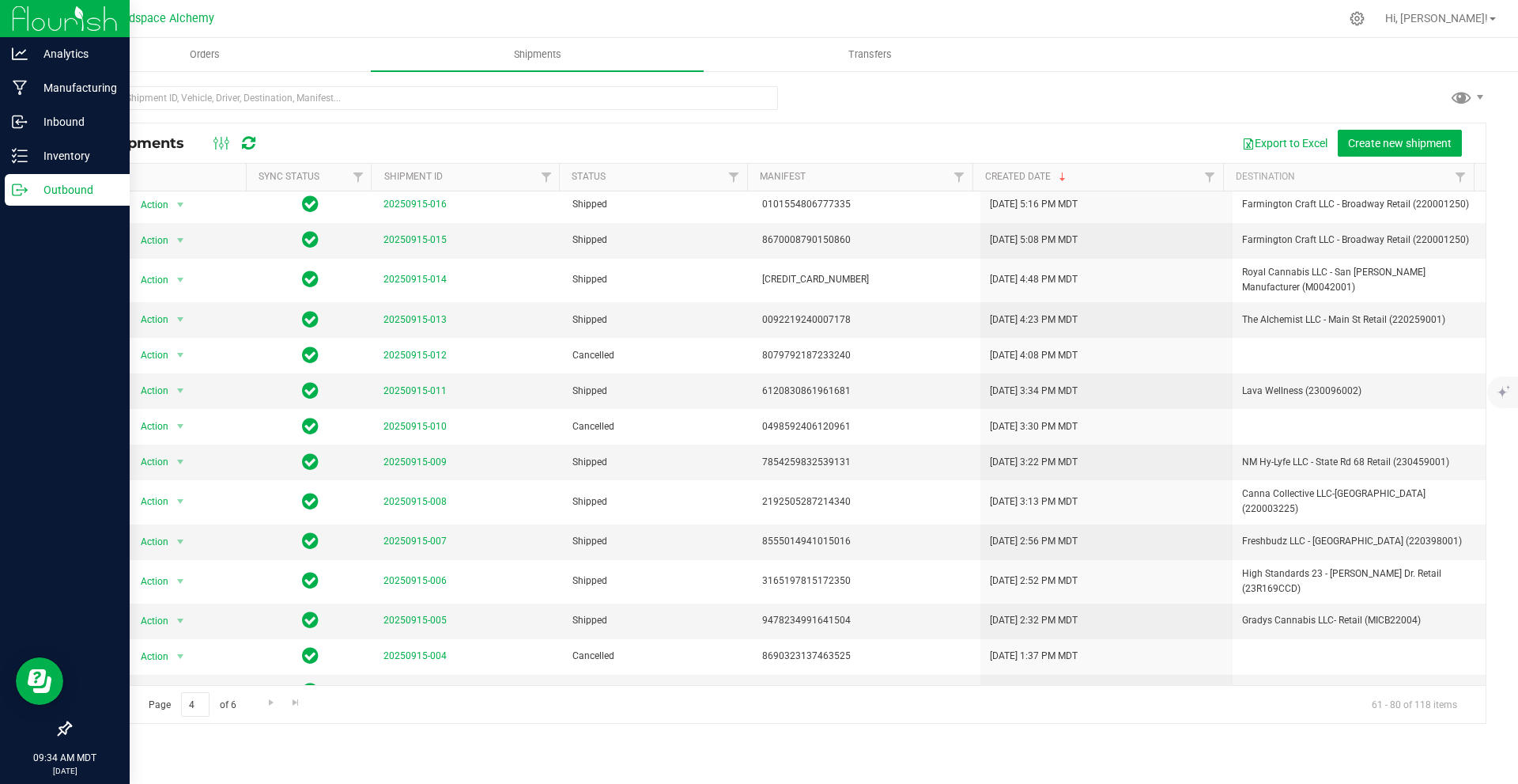
click at [114, 696] on span "Go to the previous page" at bounding box center [113, 702] width 12 height 12
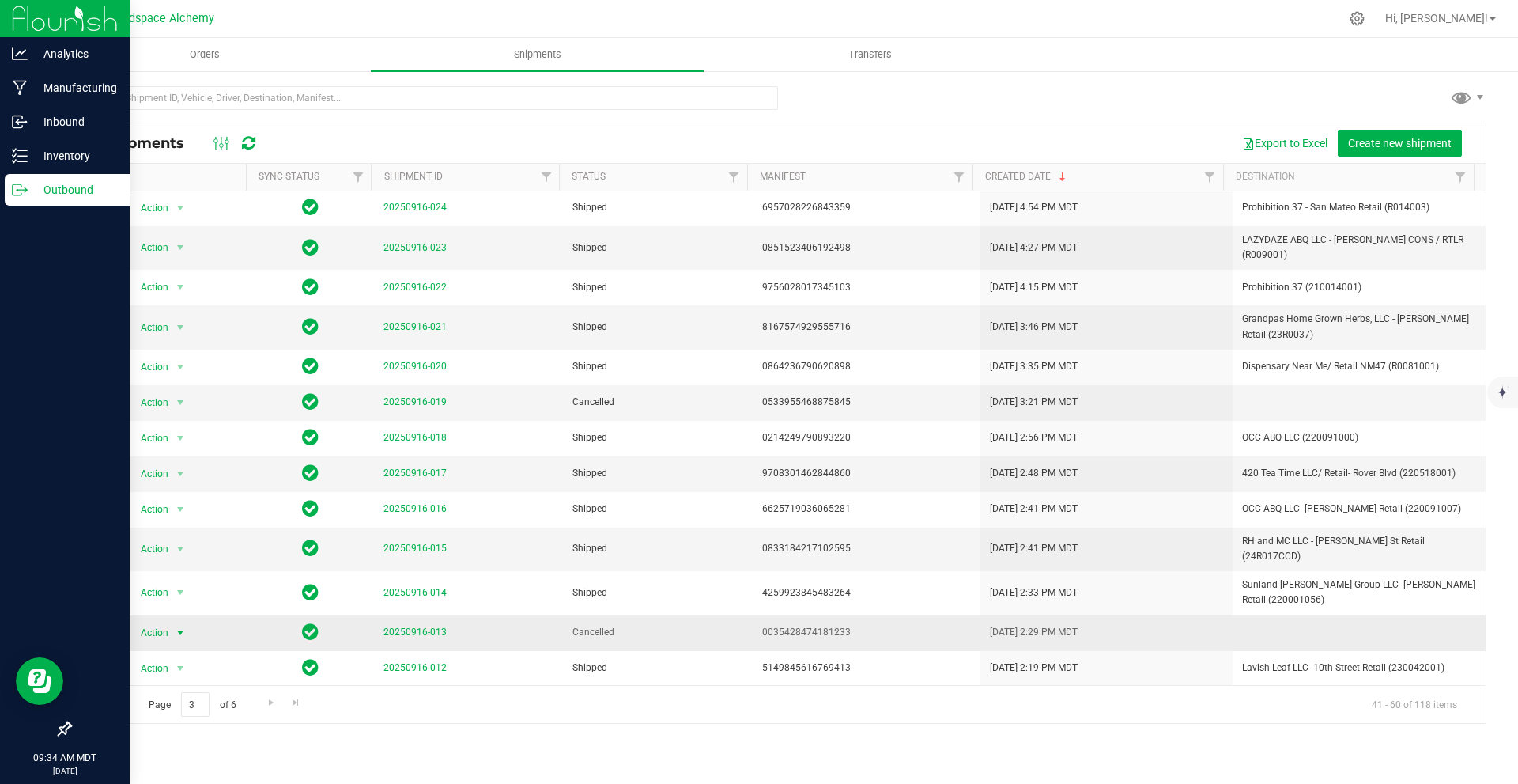
scroll to position [0, 0]
click at [118, 701] on span "Go to the previous page" at bounding box center [113, 702] width 12 height 12
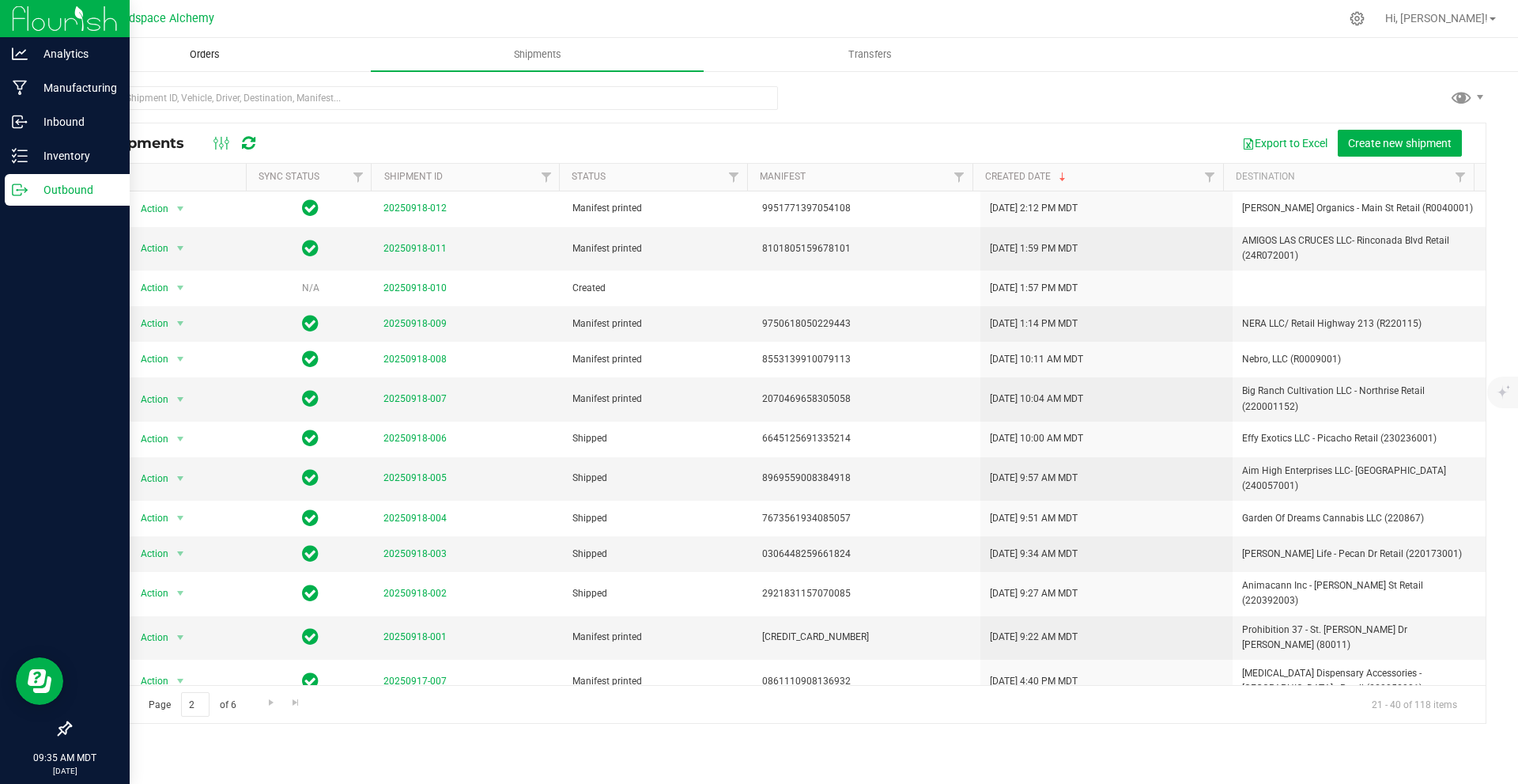
click at [195, 56] on span "Orders" at bounding box center [205, 54] width 73 height 14
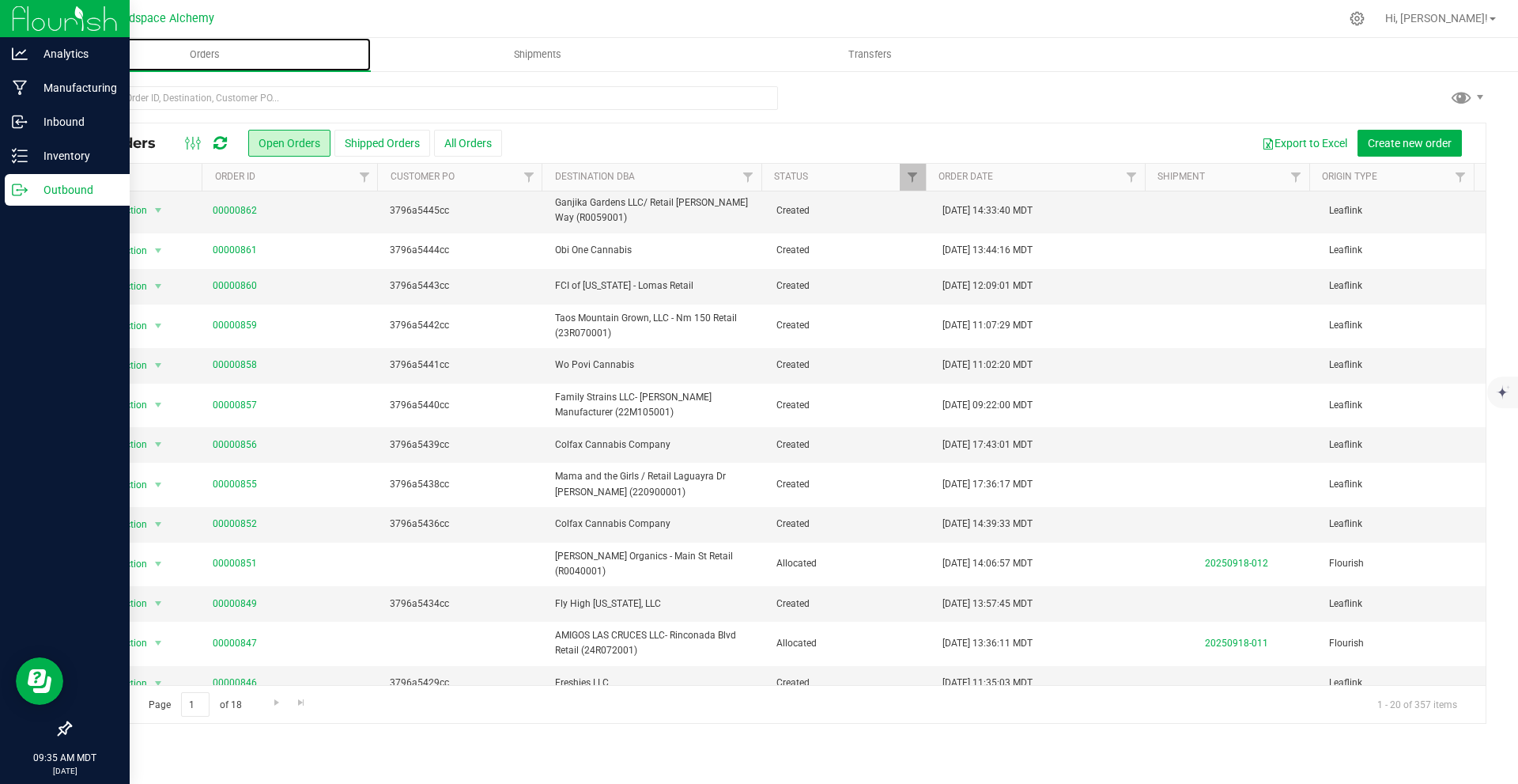
scroll to position [283, 0]
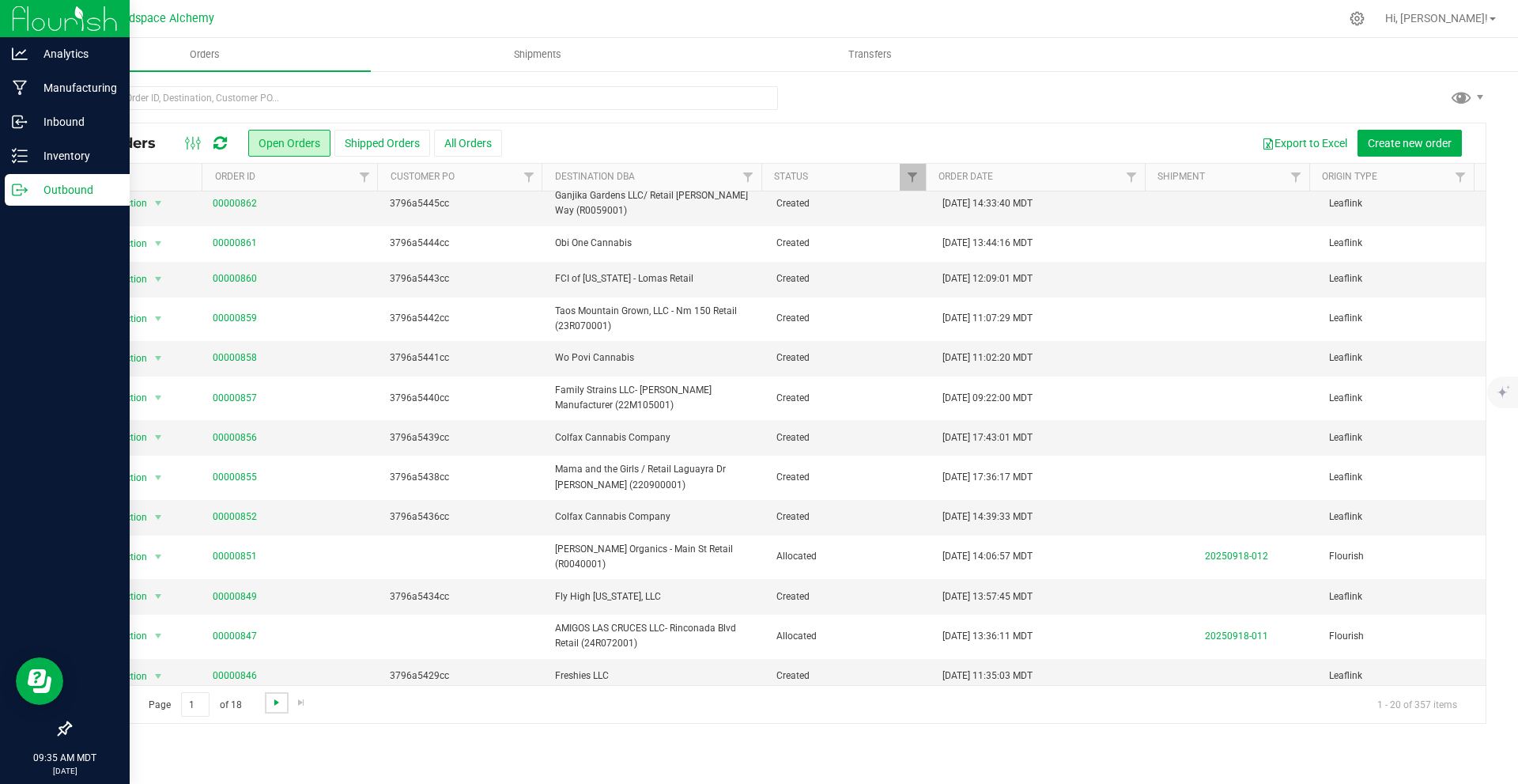
click at [273, 698] on span "Go to the next page" at bounding box center [276, 702] width 12 height 12
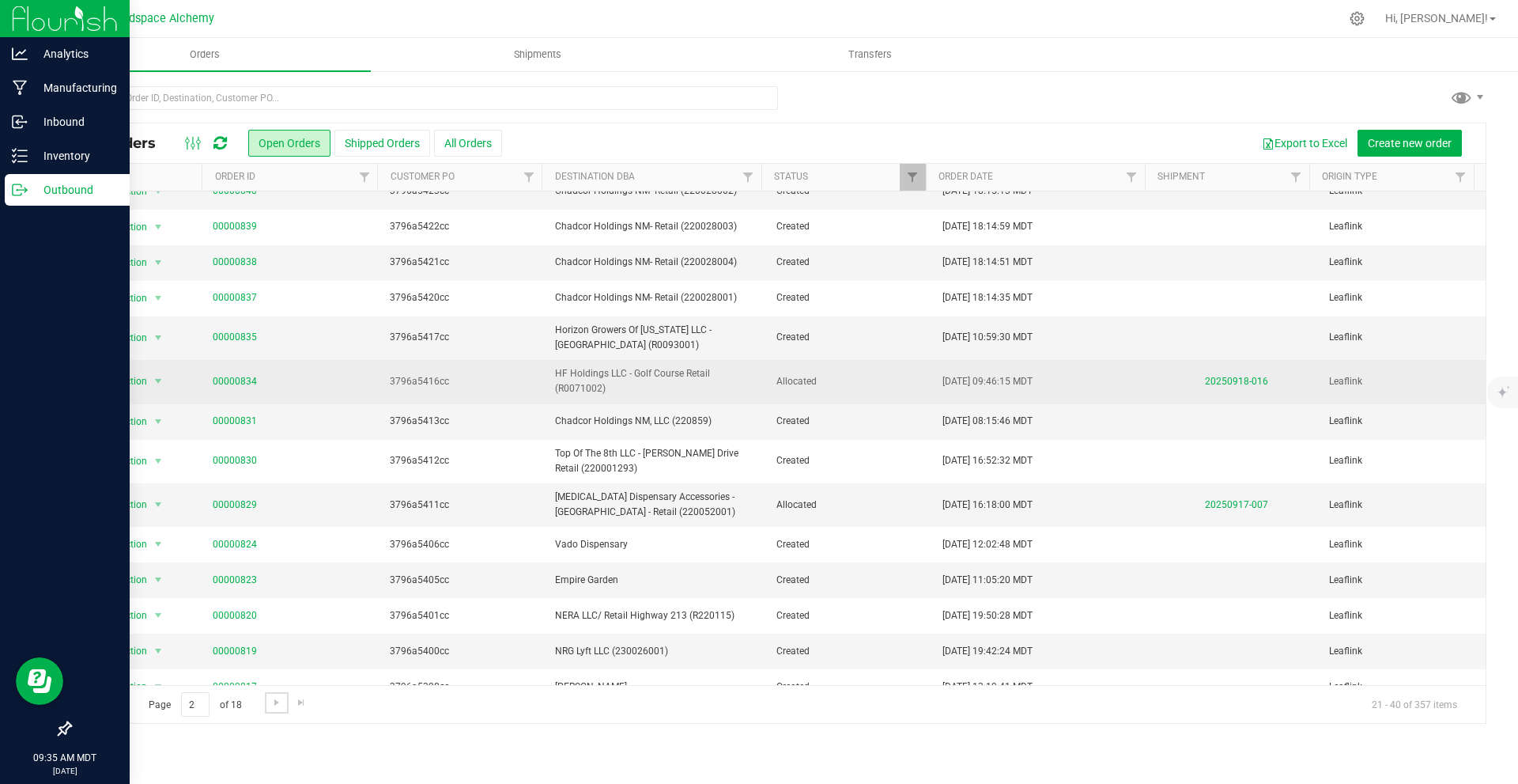
scroll to position [266, 0]
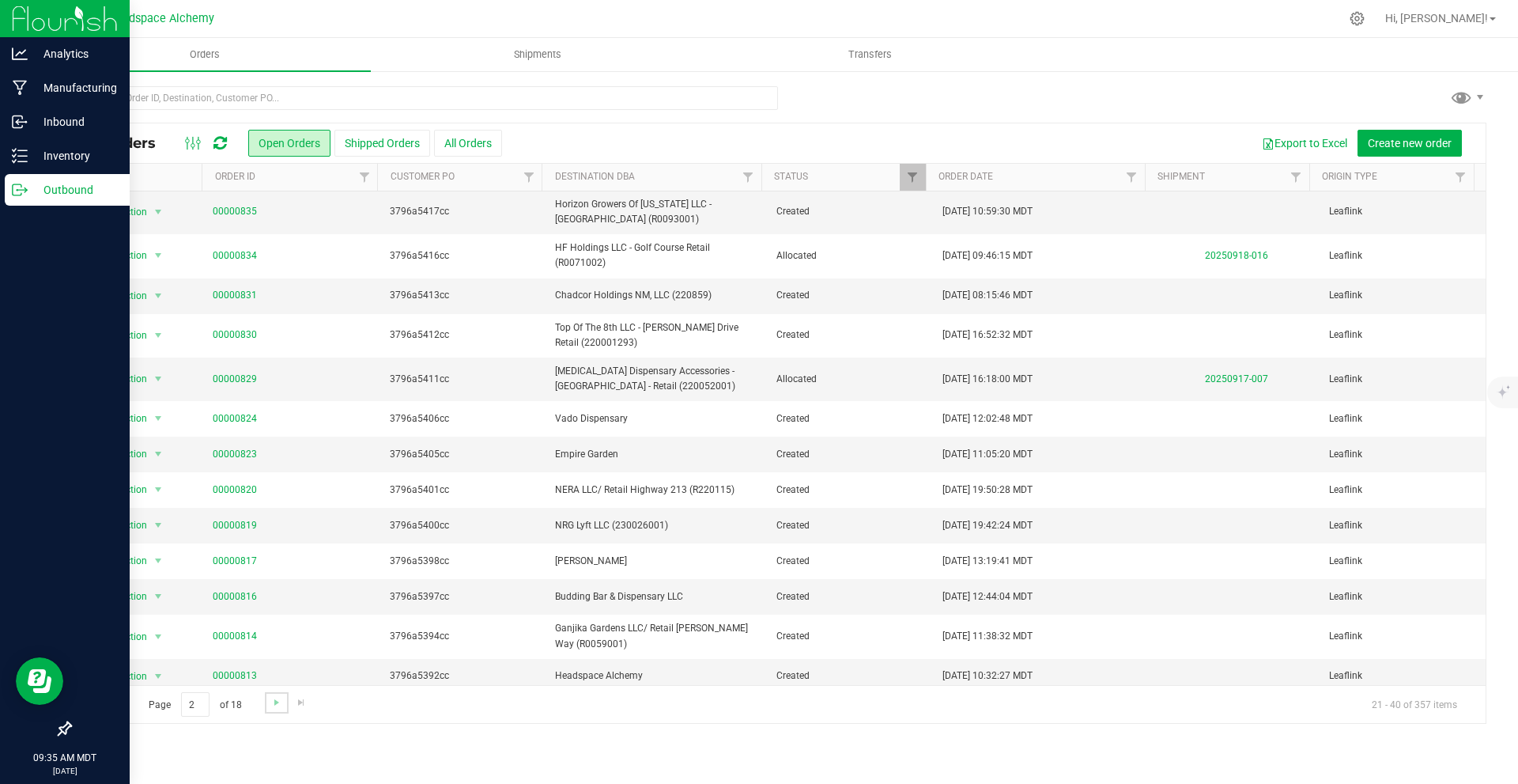
click at [265, 699] on link "Go to the next page" at bounding box center [276, 703] width 23 height 21
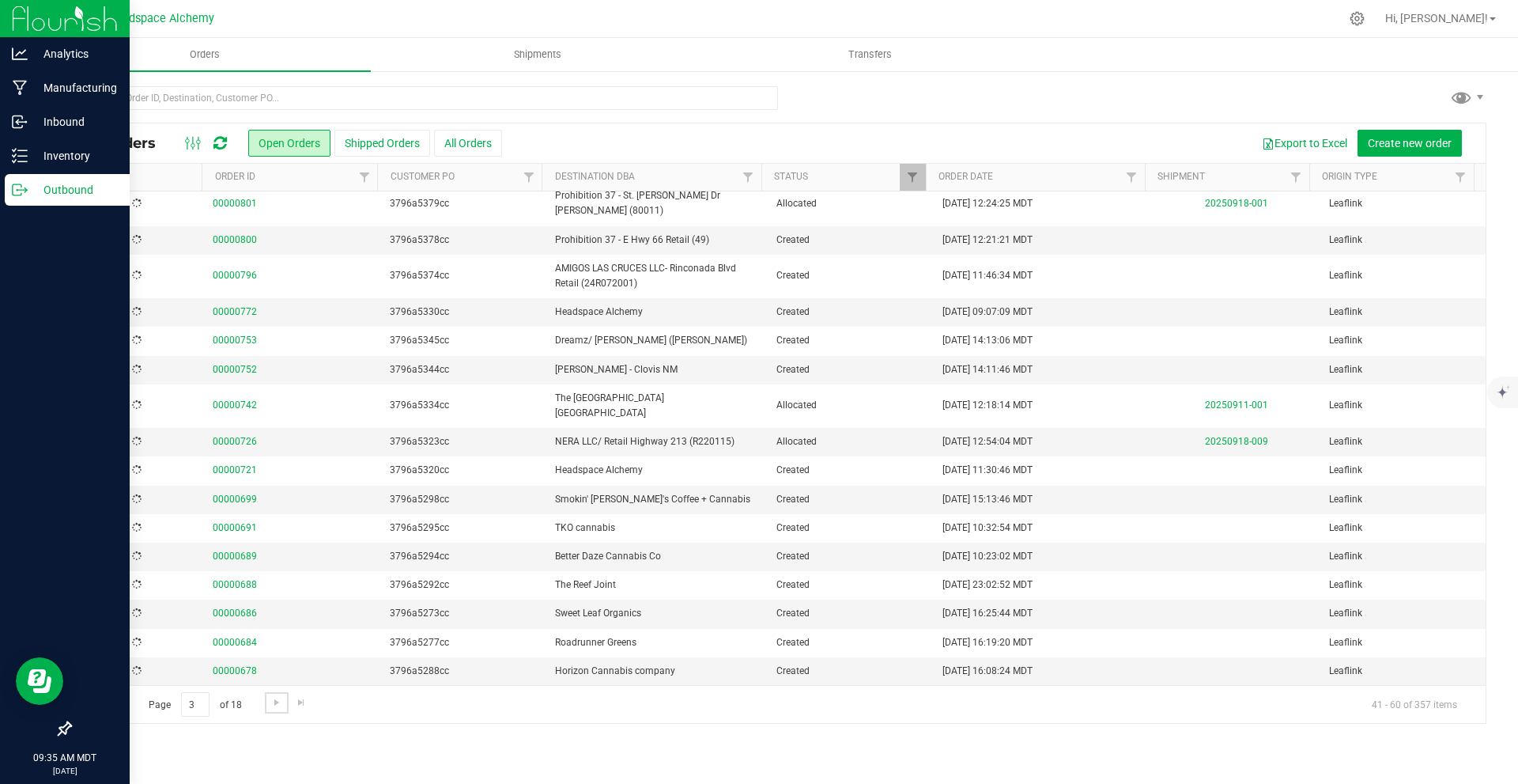
scroll to position [0, 0]
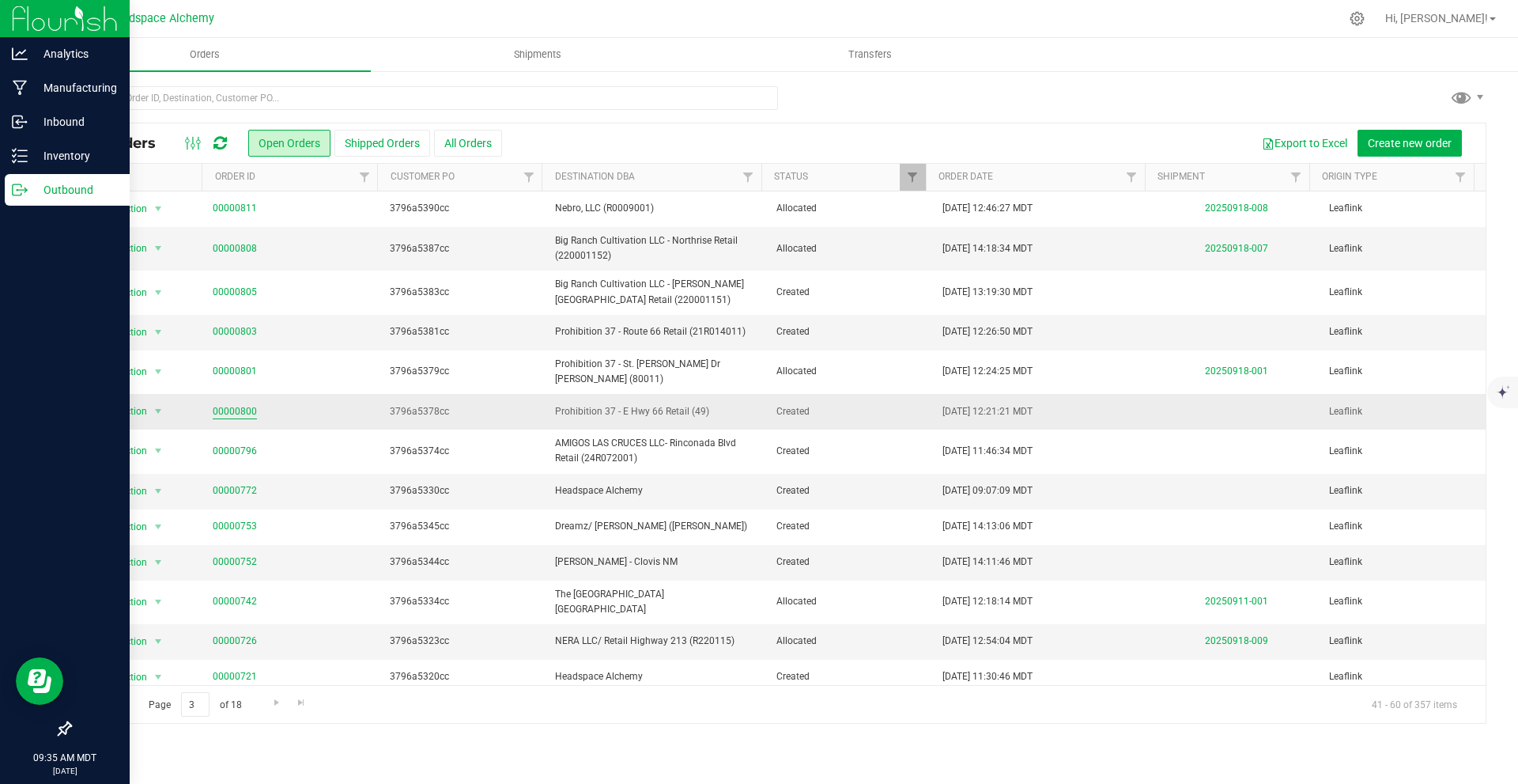
click at [251, 404] on link "00000800" at bounding box center [235, 412] width 44 height 15
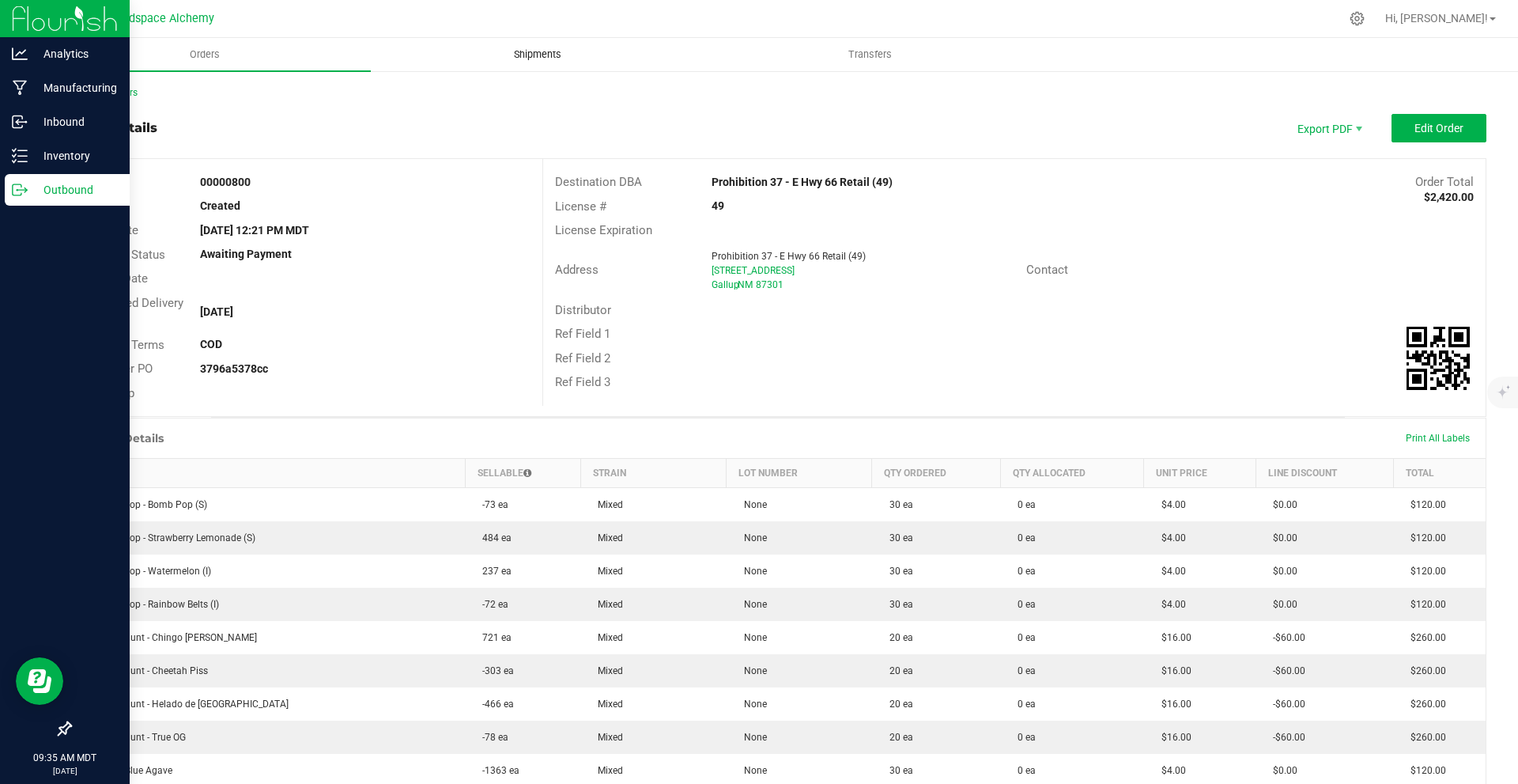
click at [539, 43] on uib-tab-heading "Shipments" at bounding box center [537, 54] width 331 height 31
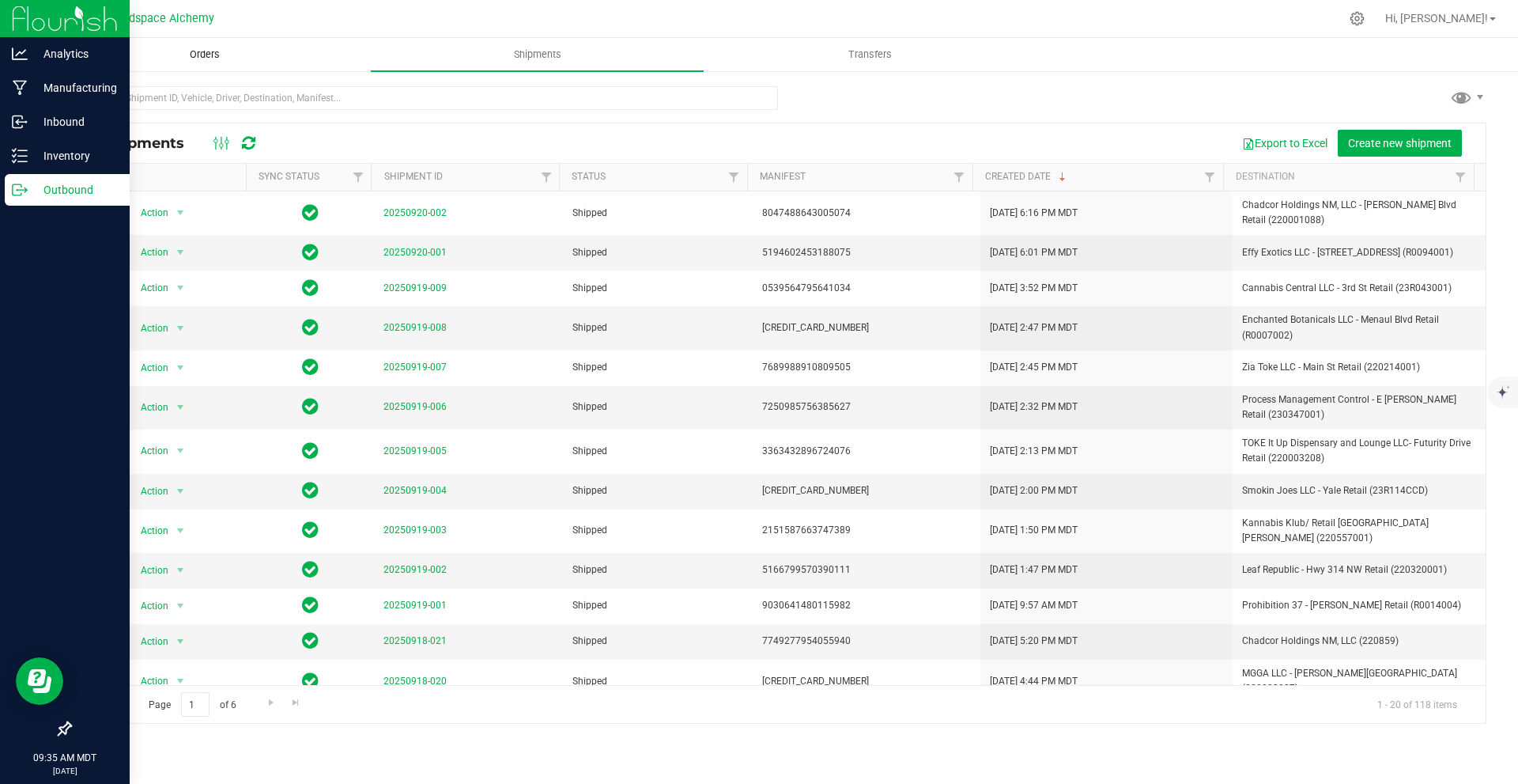
click at [207, 58] on span "Orders" at bounding box center [205, 54] width 73 height 14
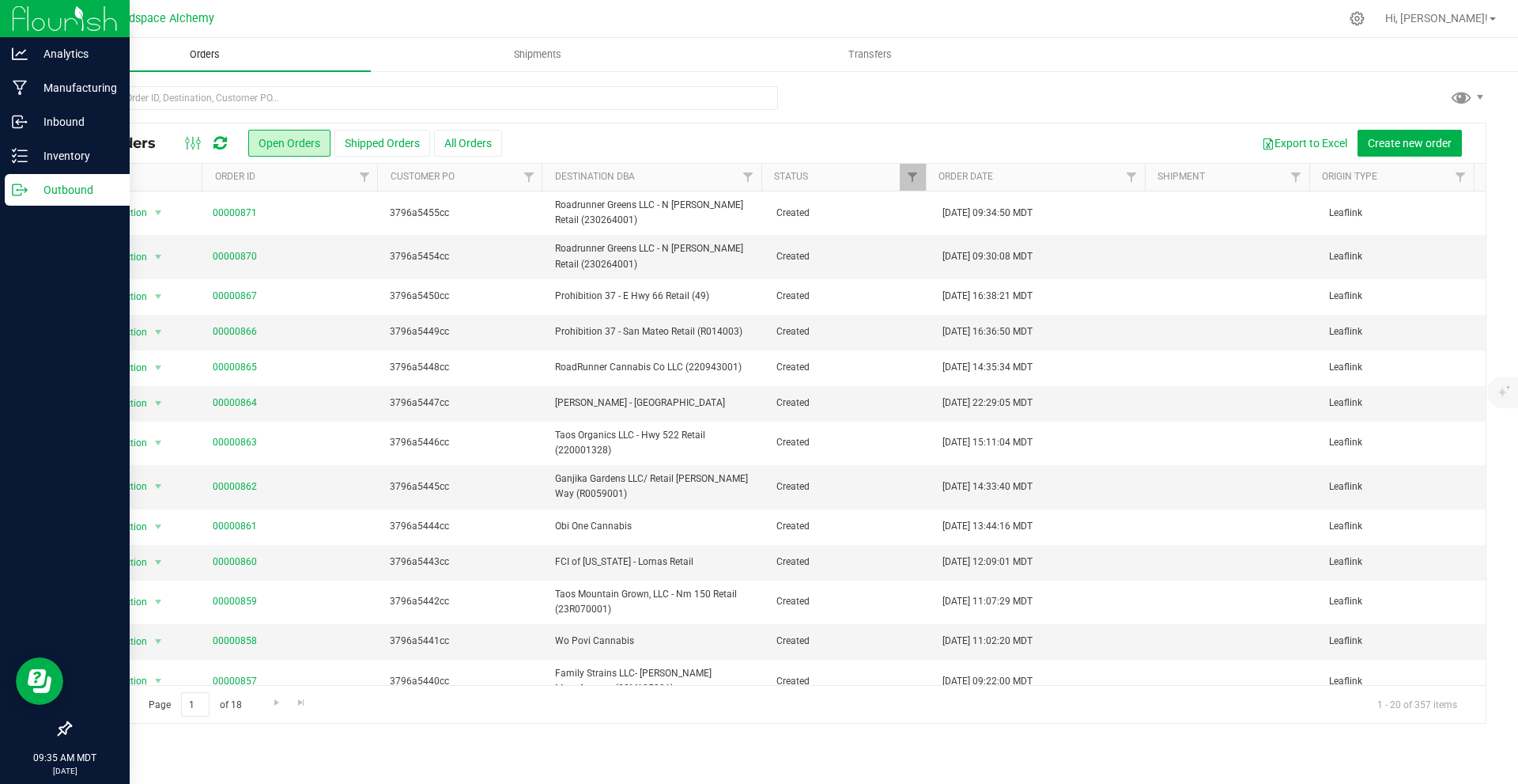
click at [199, 57] on span "Orders" at bounding box center [205, 54] width 73 height 14
click at [260, 99] on input "text" at bounding box center [424, 98] width 708 height 24
click at [29, 155] on p "Inventory" at bounding box center [75, 155] width 95 height 19
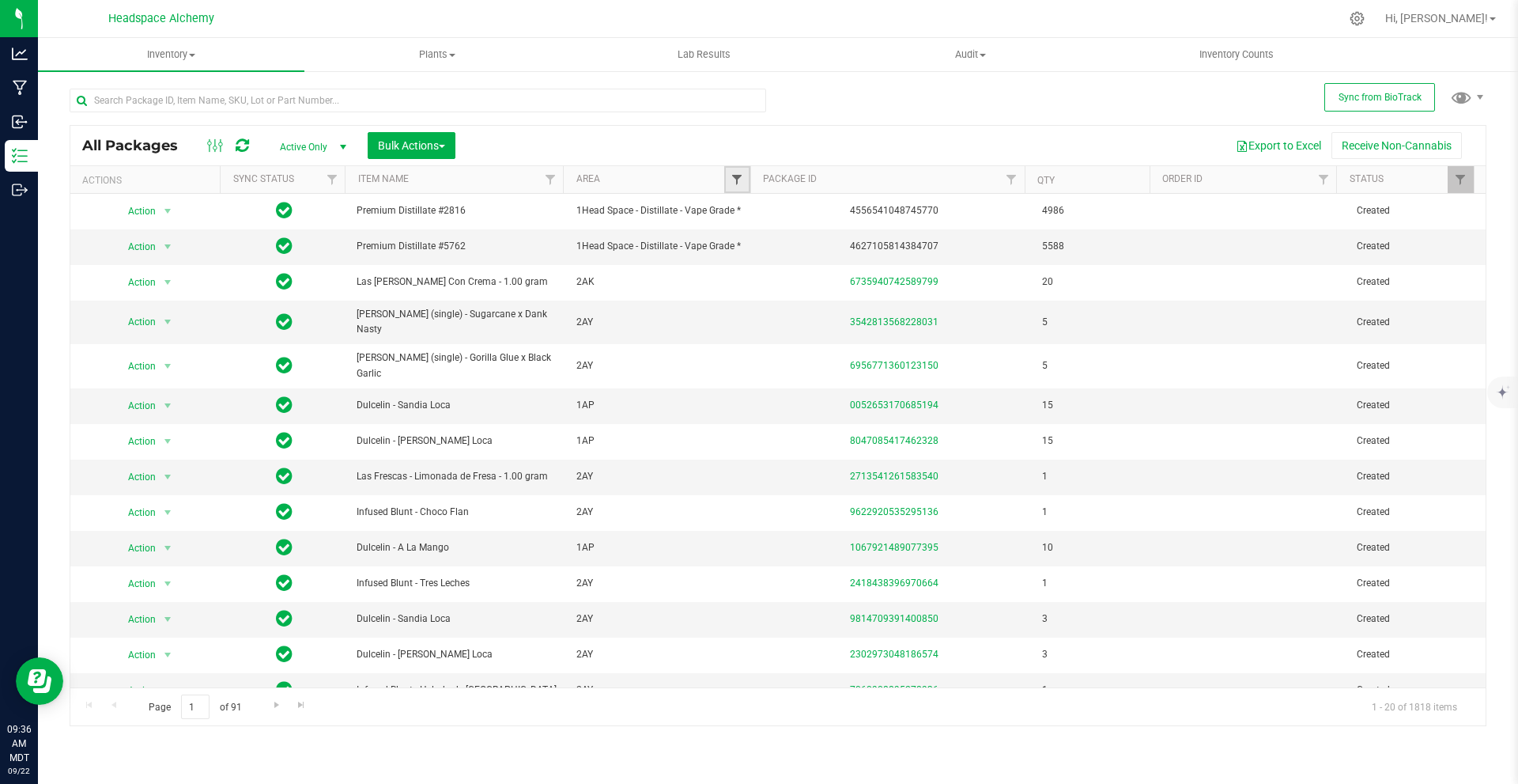
click at [741, 176] on span "Filter" at bounding box center [736, 179] width 12 height 12
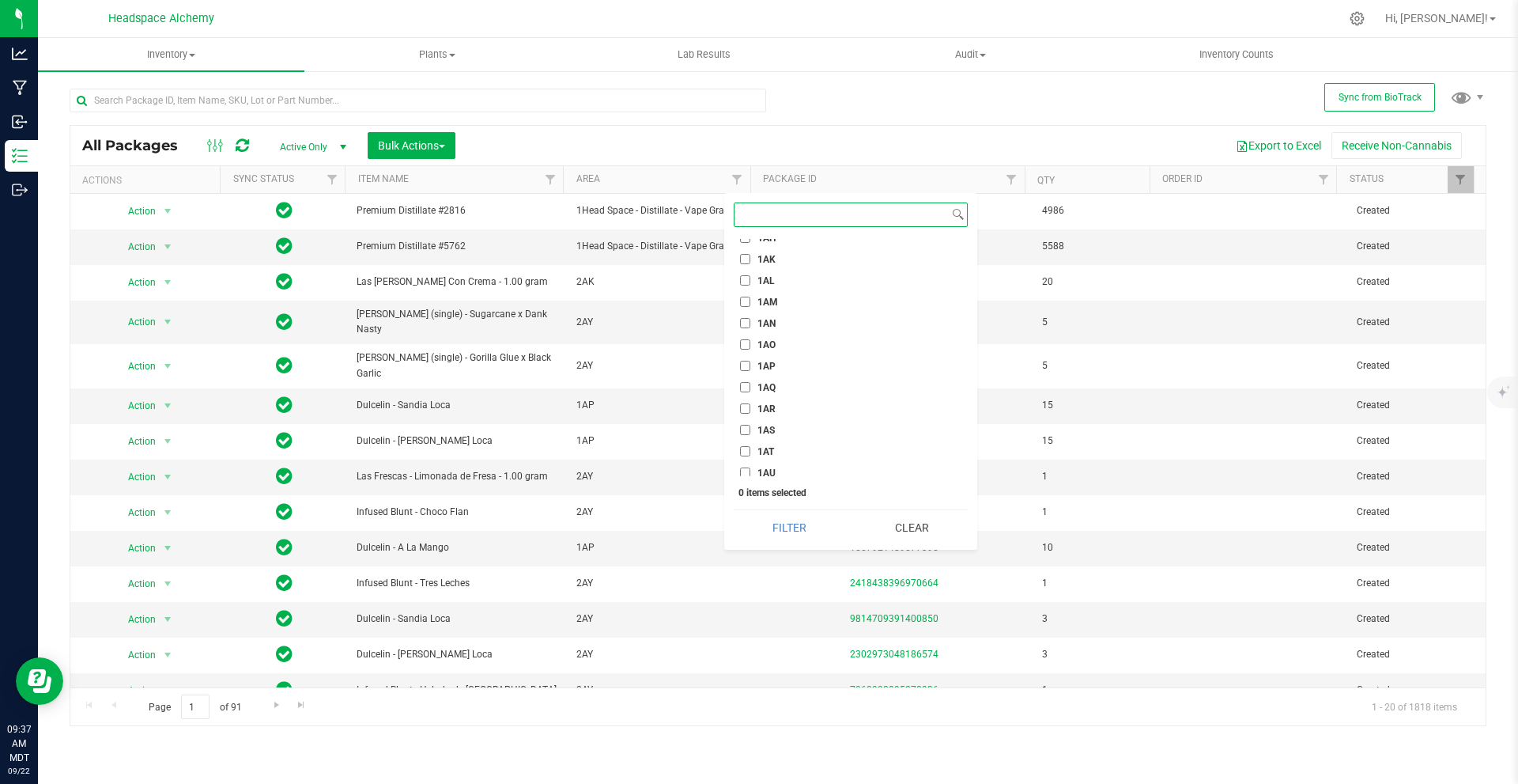
scroll to position [949, 0]
click at [748, 450] on input "1AU" at bounding box center [745, 451] width 11 height 11
checkbox input "true"
click at [810, 532] on button "Filter" at bounding box center [790, 528] width 112 height 35
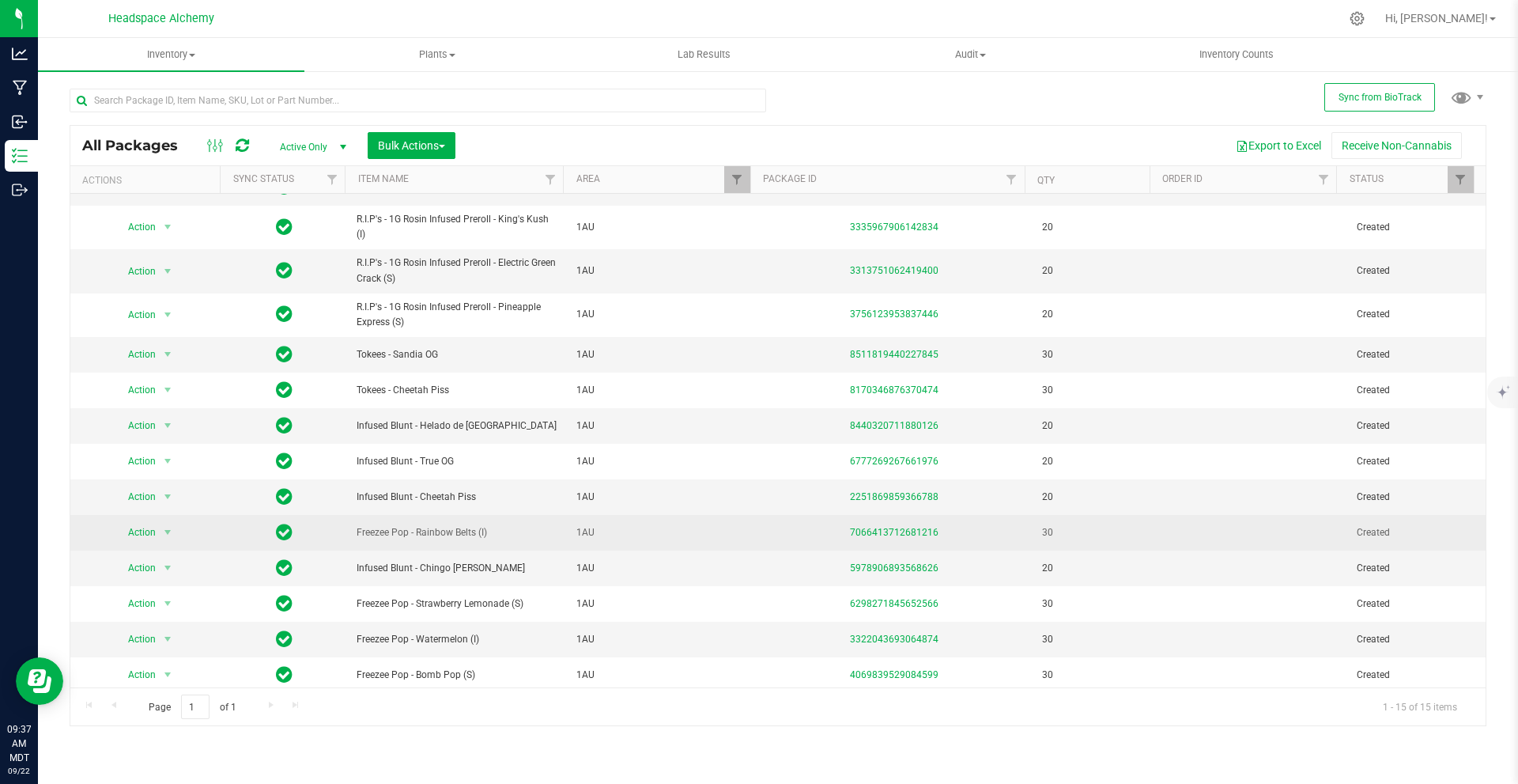
scroll to position [64, 0]
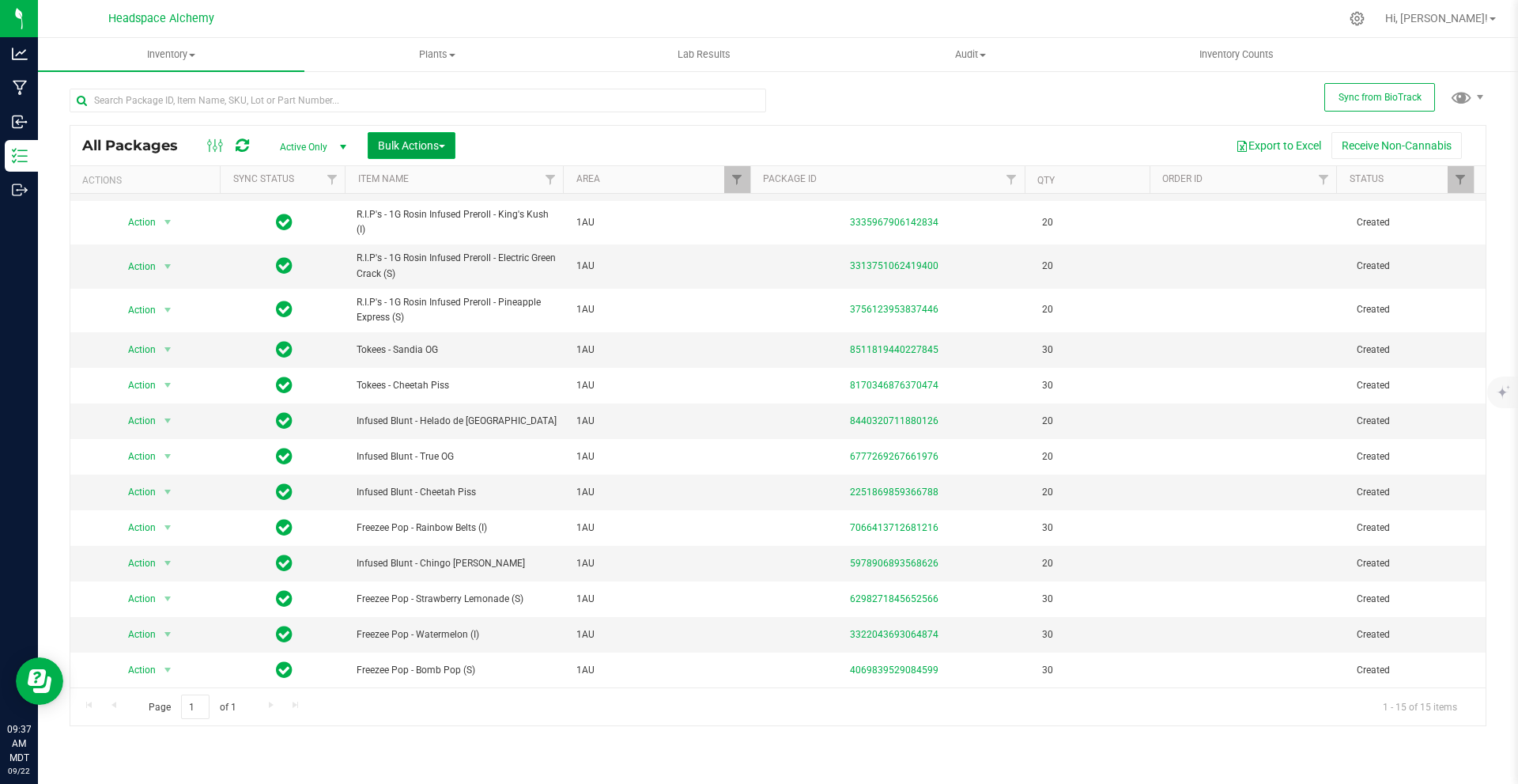
click at [416, 141] on span "Bulk Actions" at bounding box center [412, 145] width 67 height 12
click at [432, 205] on span "Add to outbound order" at bounding box center [431, 209] width 108 height 12
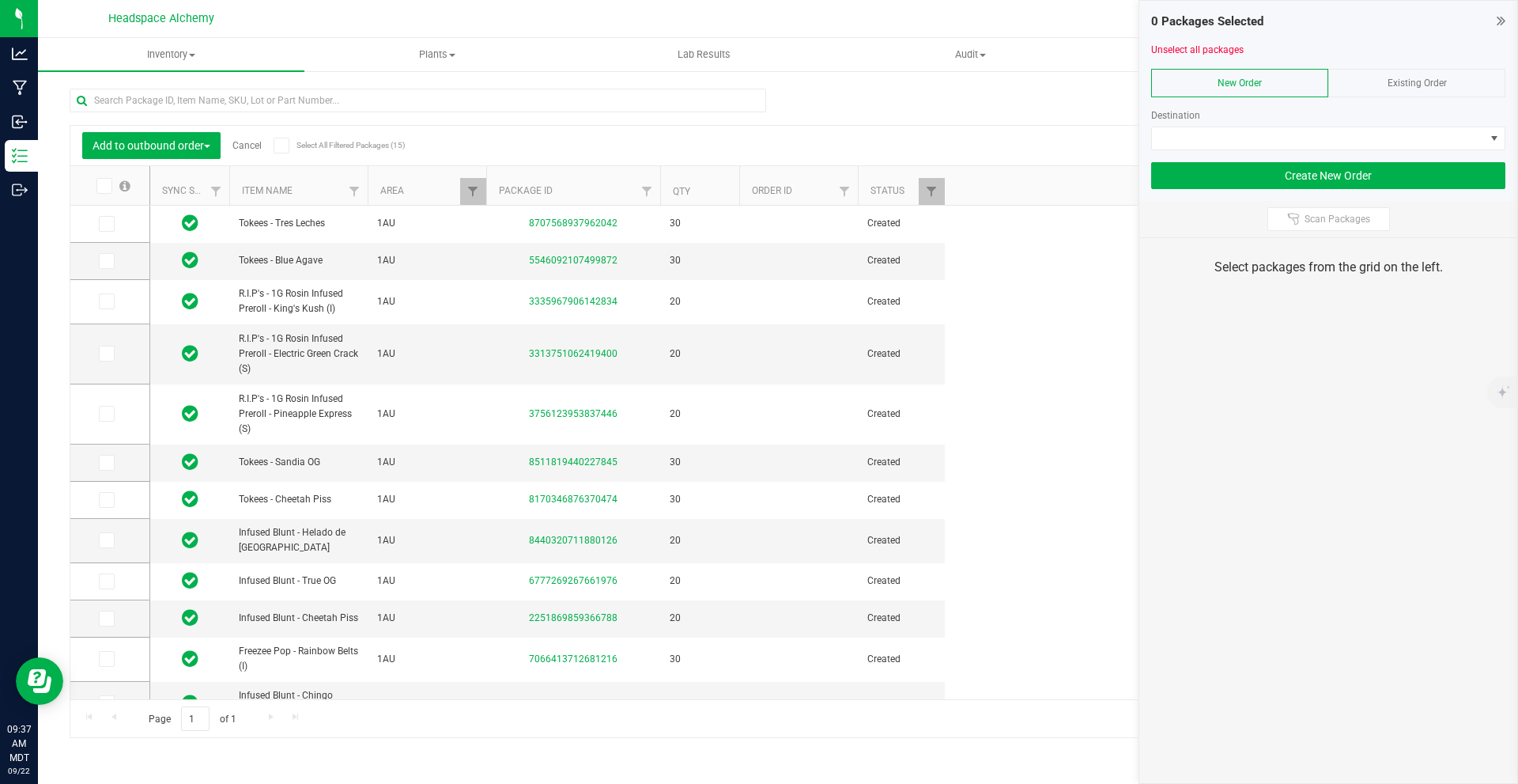
click at [1421, 78] on span "Existing Order" at bounding box center [1418, 82] width 59 height 11
click at [1301, 132] on span "NO DATA FOUND" at bounding box center [1318, 138] width 333 height 22
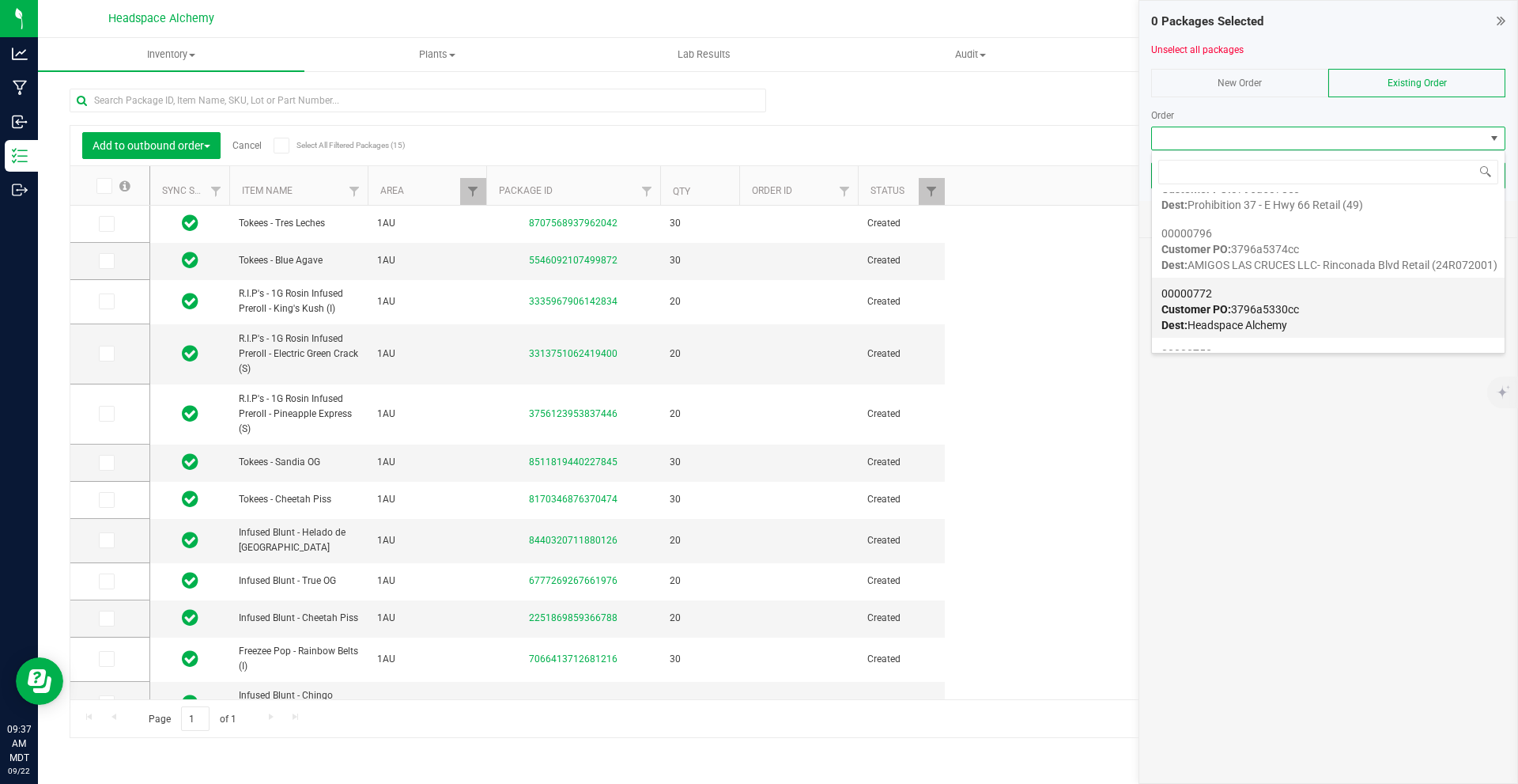
scroll to position [2293, 0]
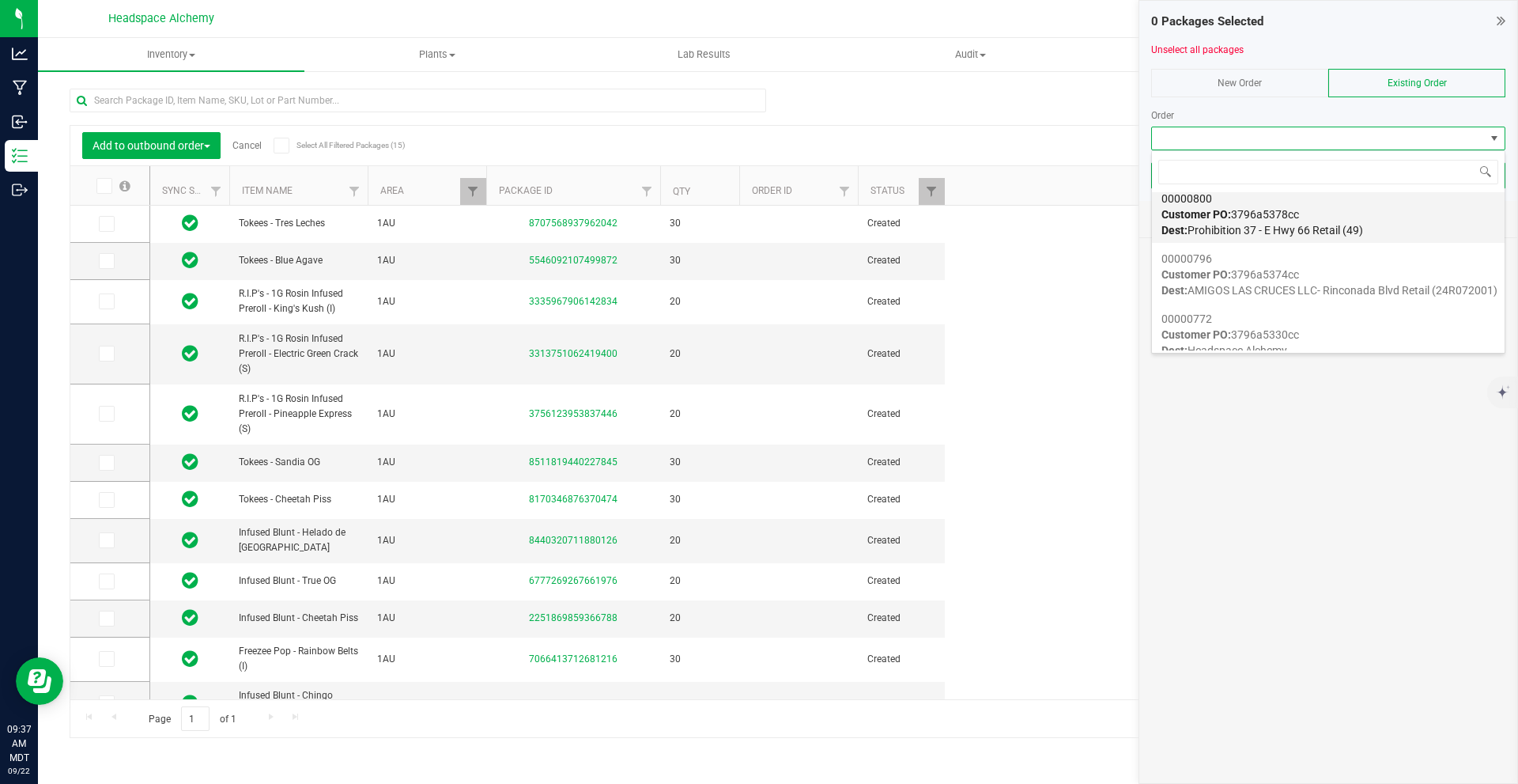
click at [1363, 219] on div "00000800 Customer PO: 3796a5378cc Dest: Prohibition [STREET_ADDRESS] Retail (49)" at bounding box center [1329, 214] width 334 height 60
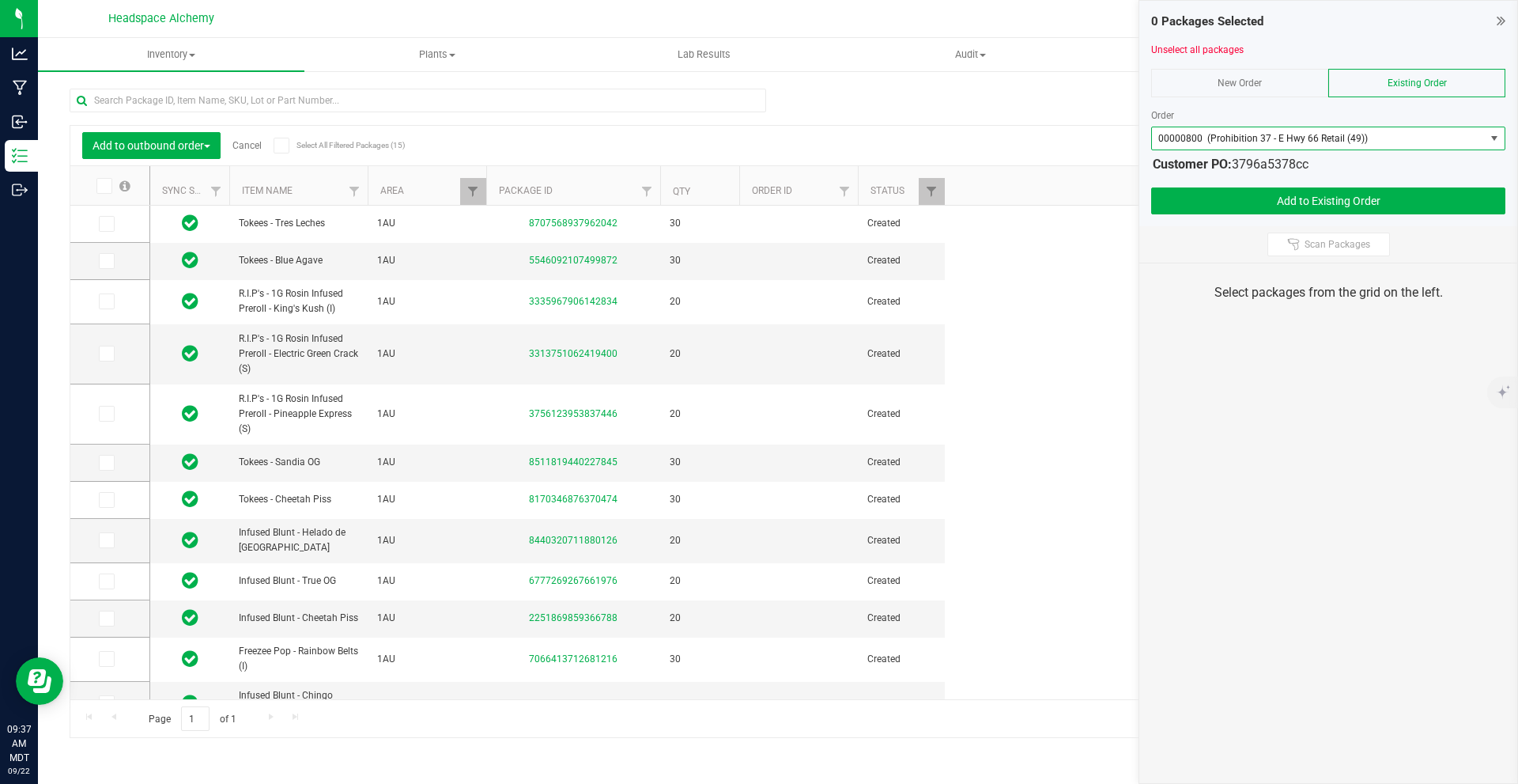
click at [294, 141] on label "Select All Filtered Packages (15)" at bounding box center [325, 145] width 102 height 16
click at [0, 0] on input "Select All Filtered Packages (15)" at bounding box center [0, 0] width 0 height 0
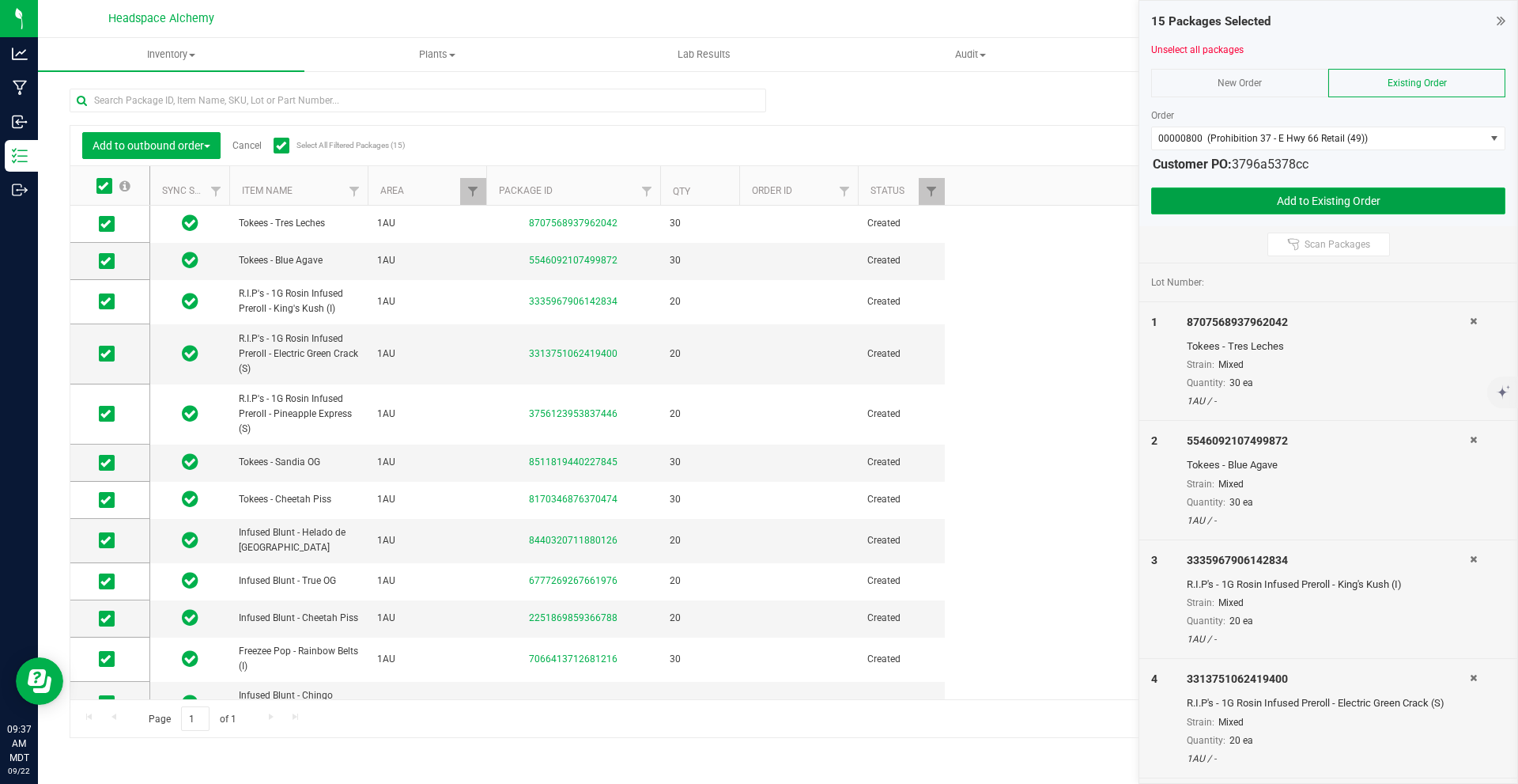
click at [1368, 205] on button "Add to Existing Order" at bounding box center [1328, 201] width 354 height 27
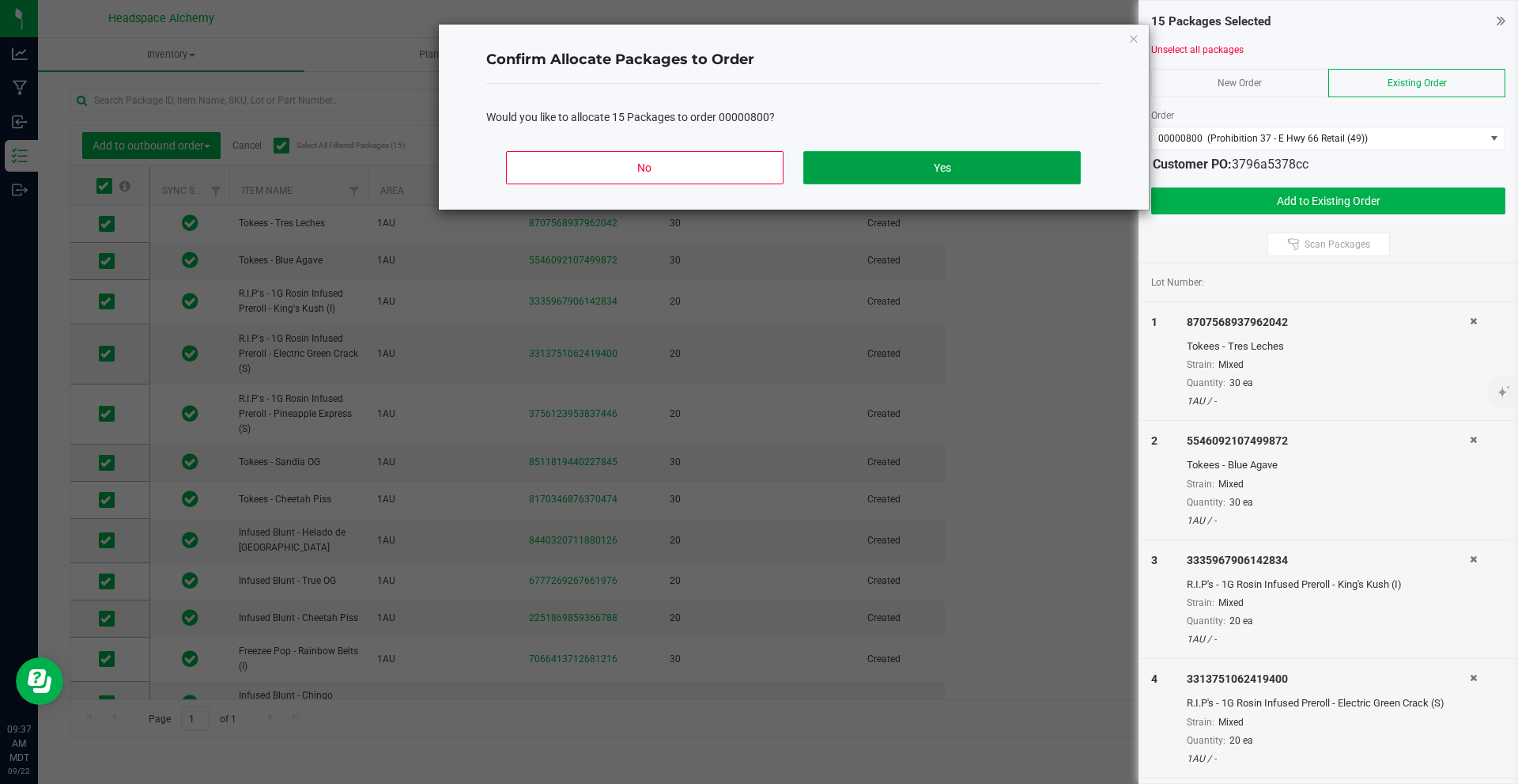
click at [977, 164] on button "Yes" at bounding box center [942, 168] width 277 height 33
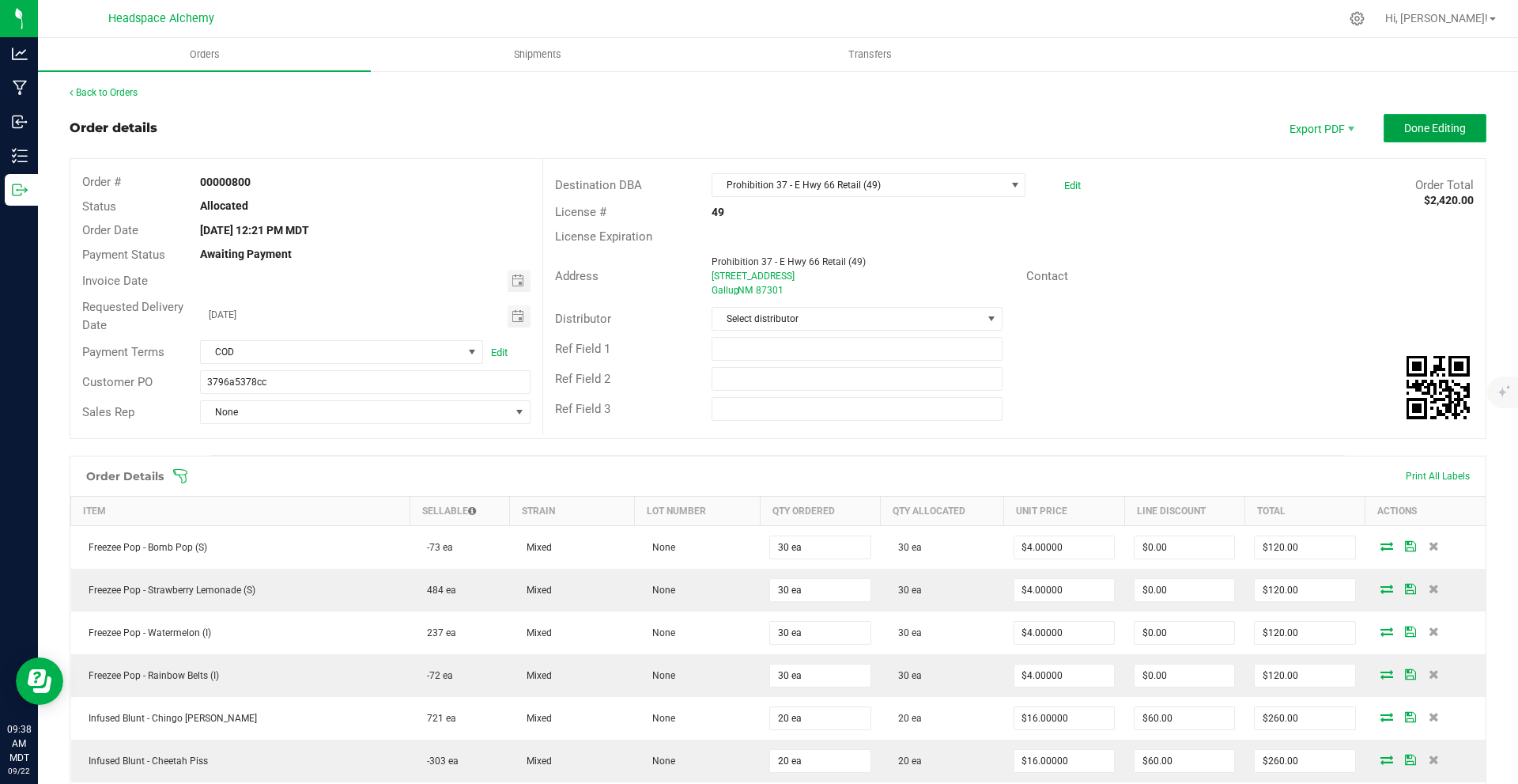
click at [1421, 122] on span "Done Editing" at bounding box center [1435, 127] width 62 height 12
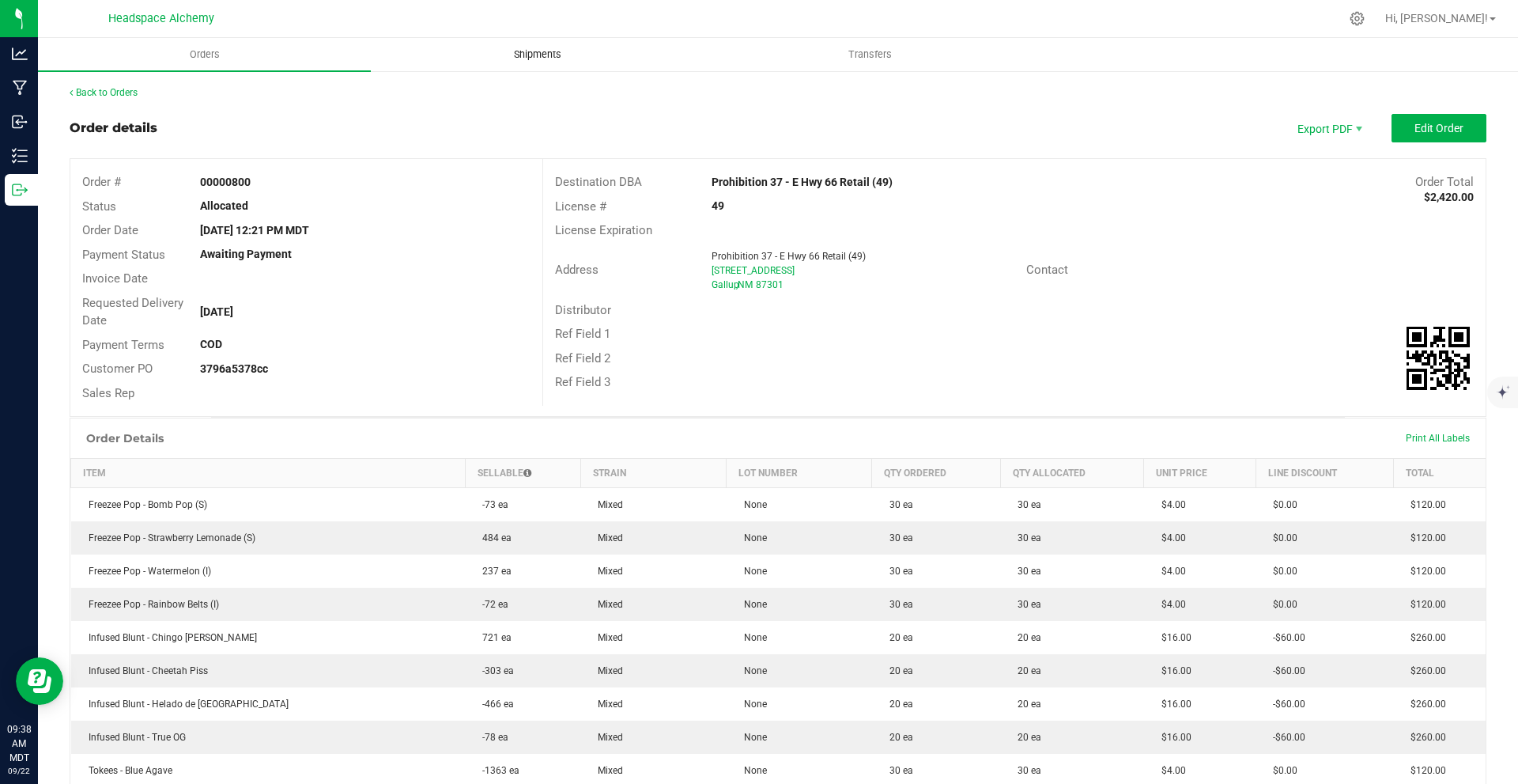
click at [514, 51] on span "Shipments" at bounding box center [538, 54] width 90 height 14
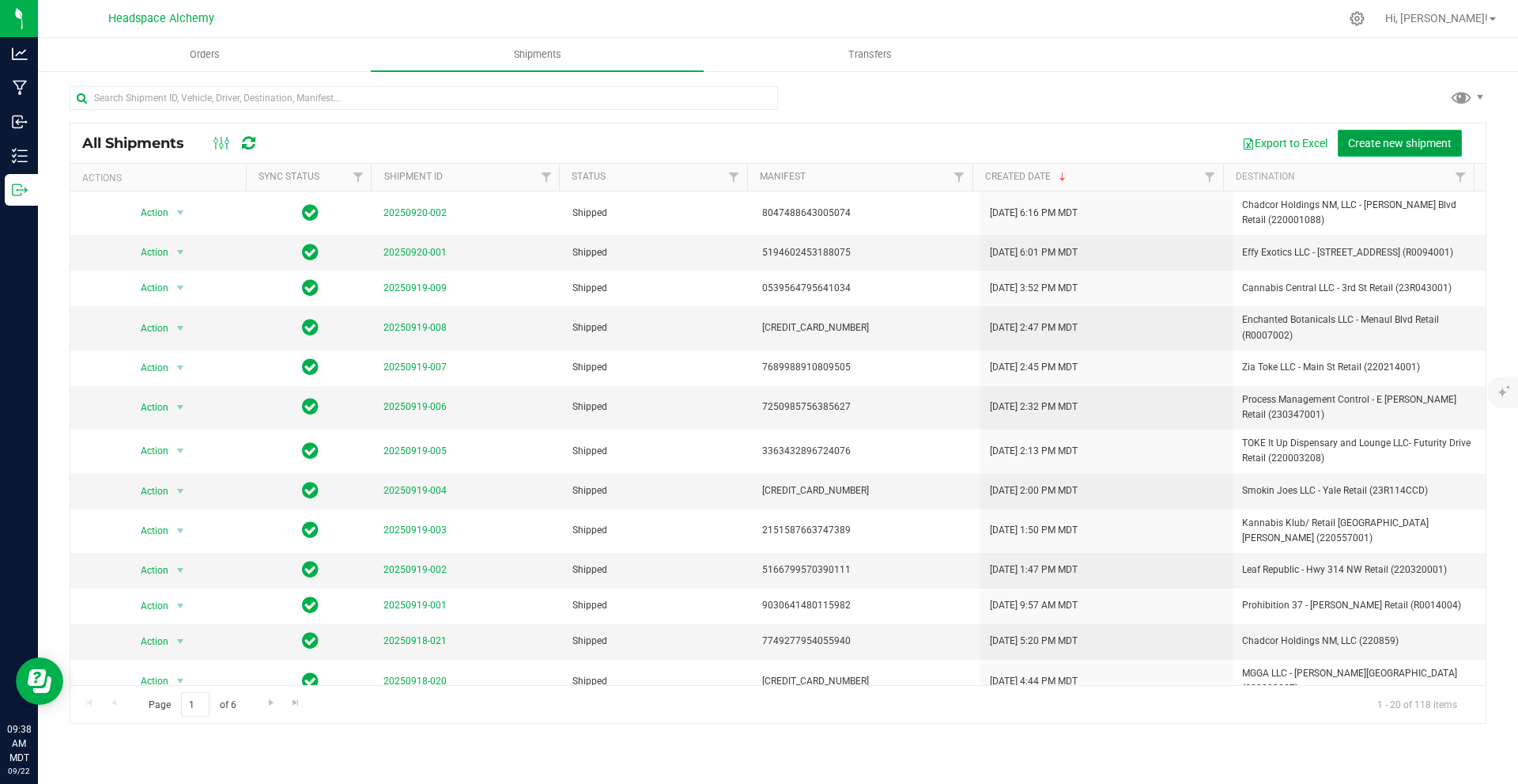
click at [1427, 136] on span "Create new shipment" at bounding box center [1400, 142] width 104 height 12
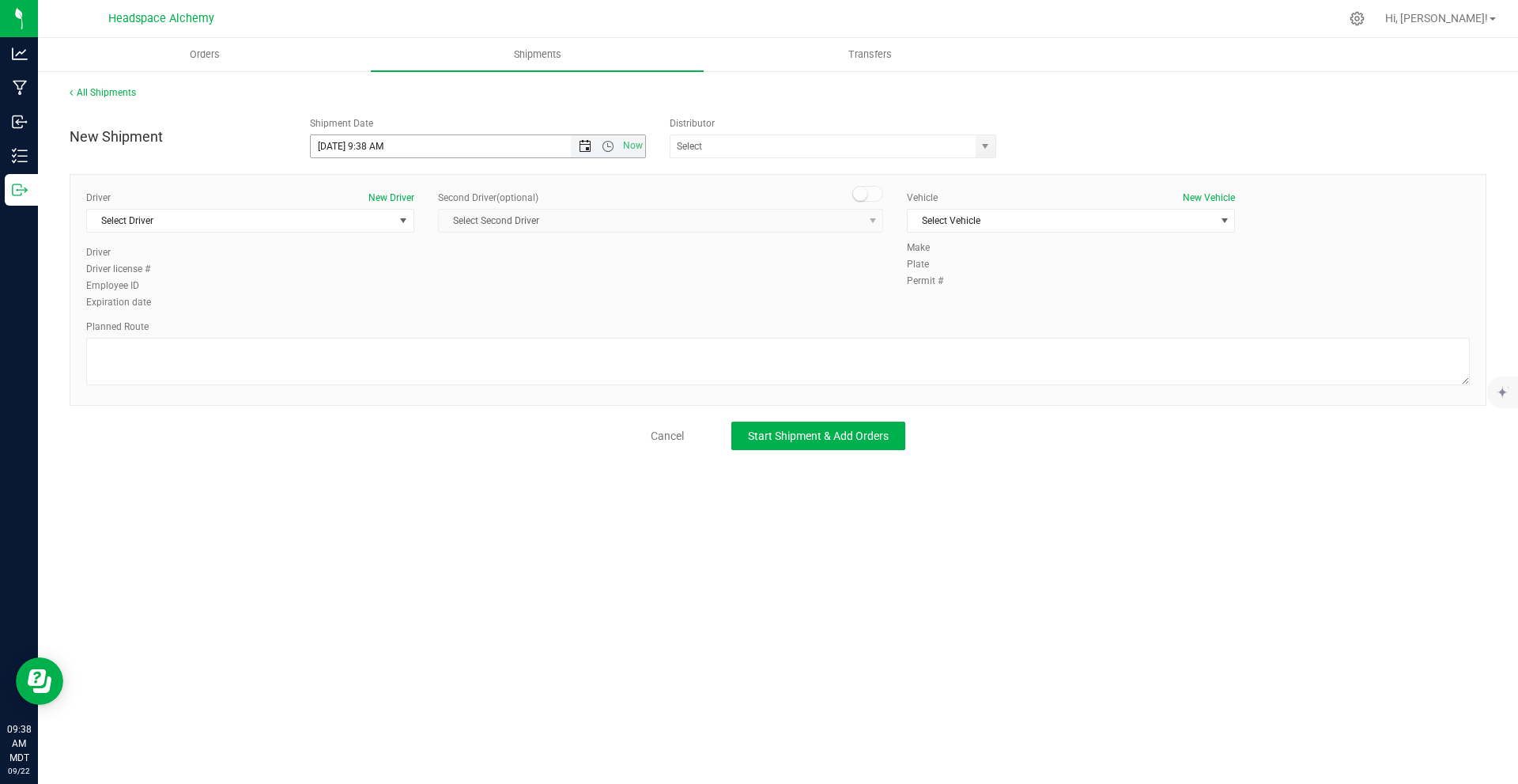
click at [585, 143] on span "Open the date view" at bounding box center [584, 145] width 12 height 12
click at [399, 305] on link "24" at bounding box center [394, 307] width 23 height 25
type input "[DATE] 9:38 AM"
click at [812, 145] on input "text" at bounding box center [819, 146] width 296 height 22
click at [805, 168] on li "Headspace Alchemy (230021002)" at bounding box center [833, 173] width 325 height 24
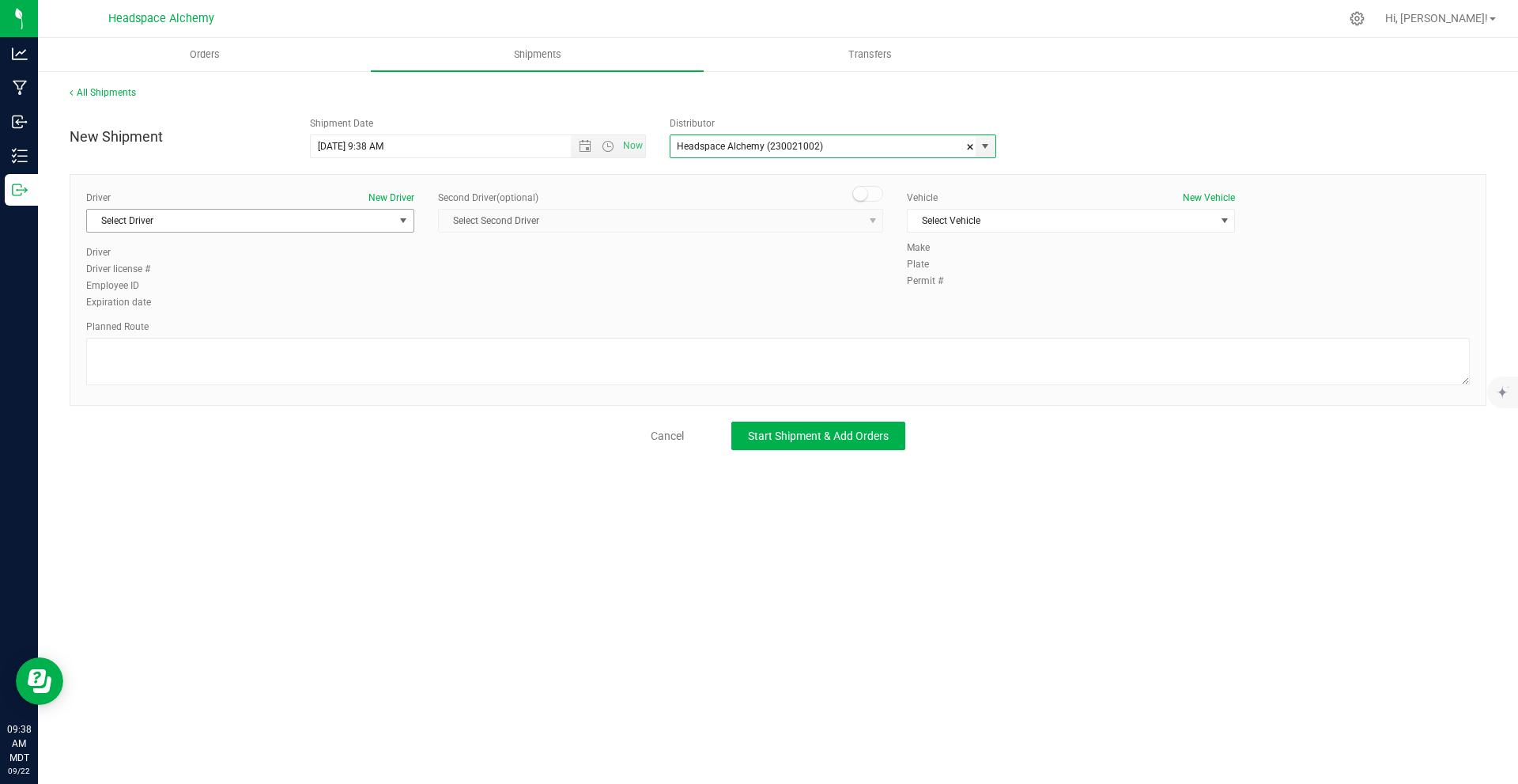
type input "Headspace Alchemy (230021002)"
click at [266, 221] on span "Select Driver" at bounding box center [240, 220] width 307 height 22
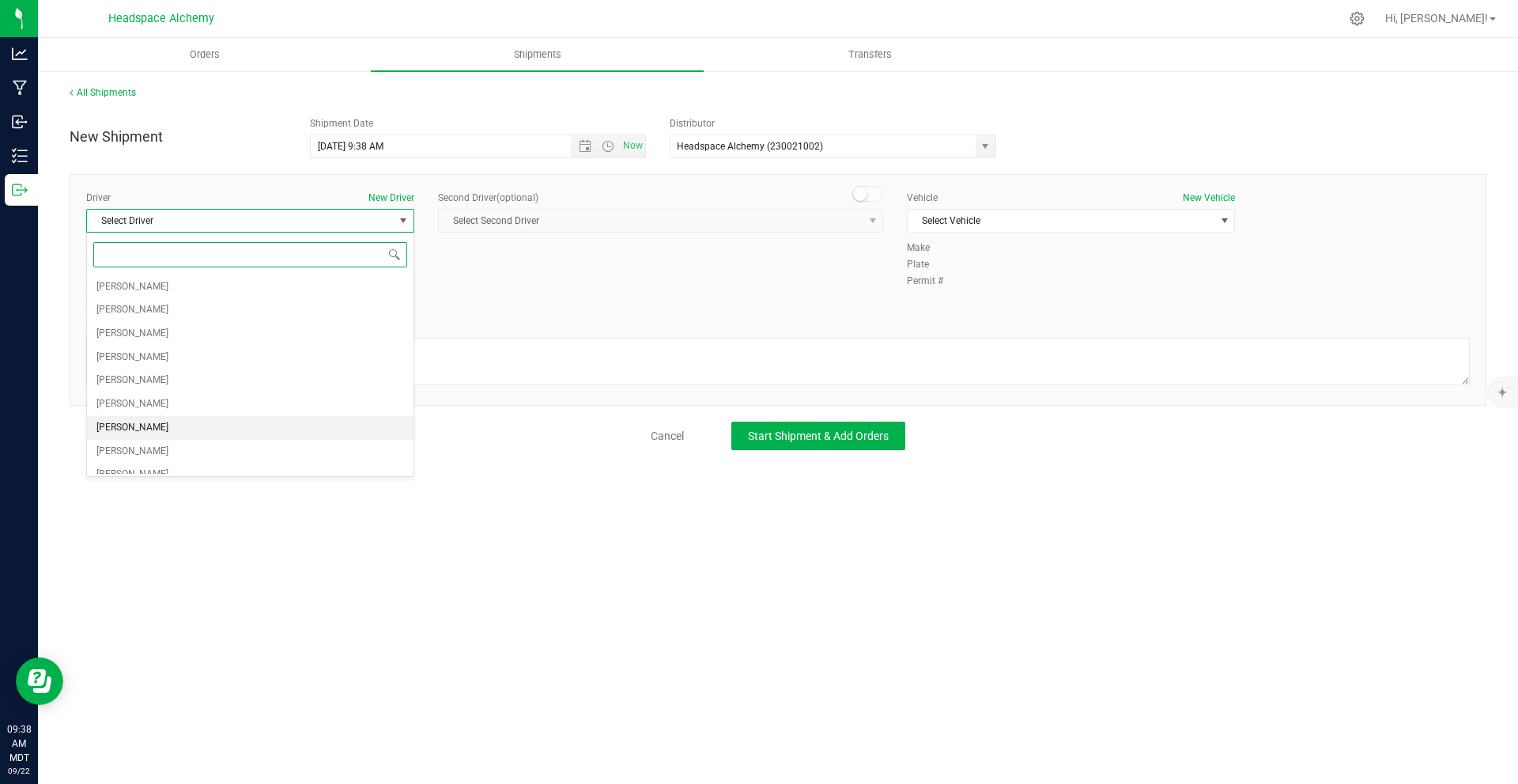
click at [130, 429] on span "[PERSON_NAME]" at bounding box center [132, 427] width 72 height 21
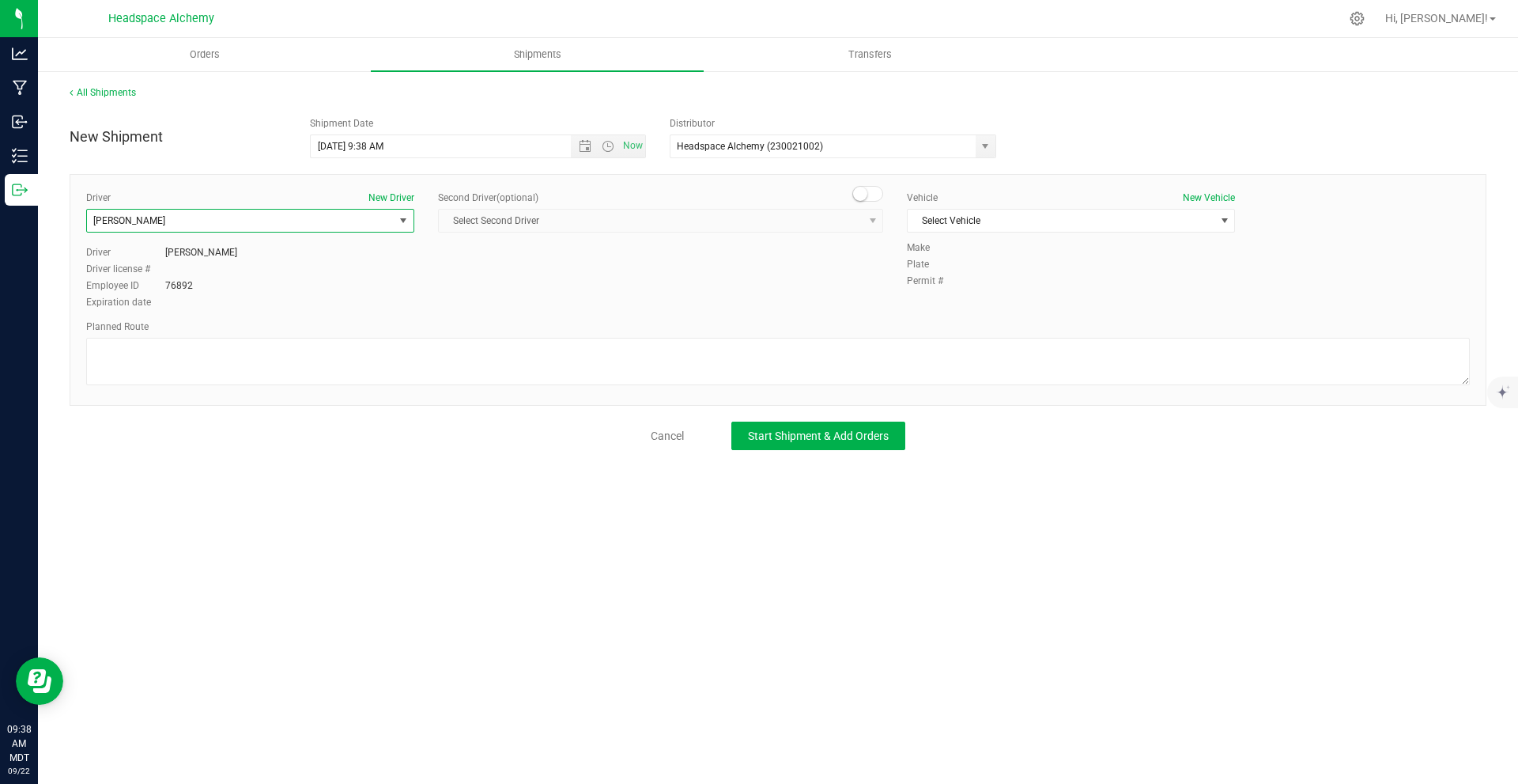
click at [870, 181] on div "Driver New Driver [PERSON_NAME] Select Driver [PERSON_NAME] [PERSON_NAME] [PERS…" at bounding box center [778, 290] width 1417 height 232
drag, startPoint x: 867, startPoint y: 192, endPoint x: 851, endPoint y: 203, distance: 19.4
click at [867, 193] on small at bounding box center [860, 193] width 14 height 14
click at [782, 232] on span "Select Second Driver" at bounding box center [661, 220] width 445 height 24
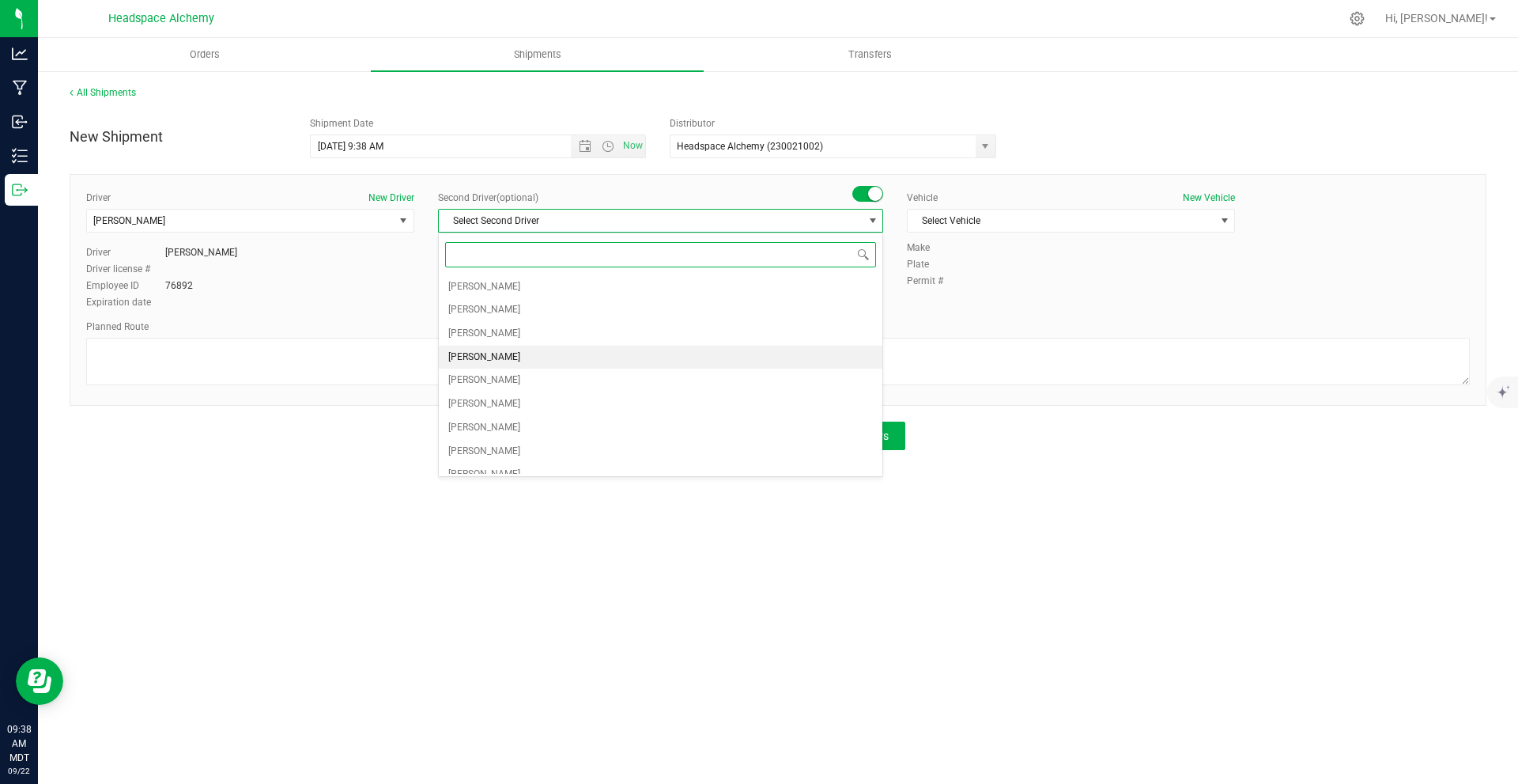
click at [510, 353] on li "[PERSON_NAME]" at bounding box center [661, 357] width 444 height 24
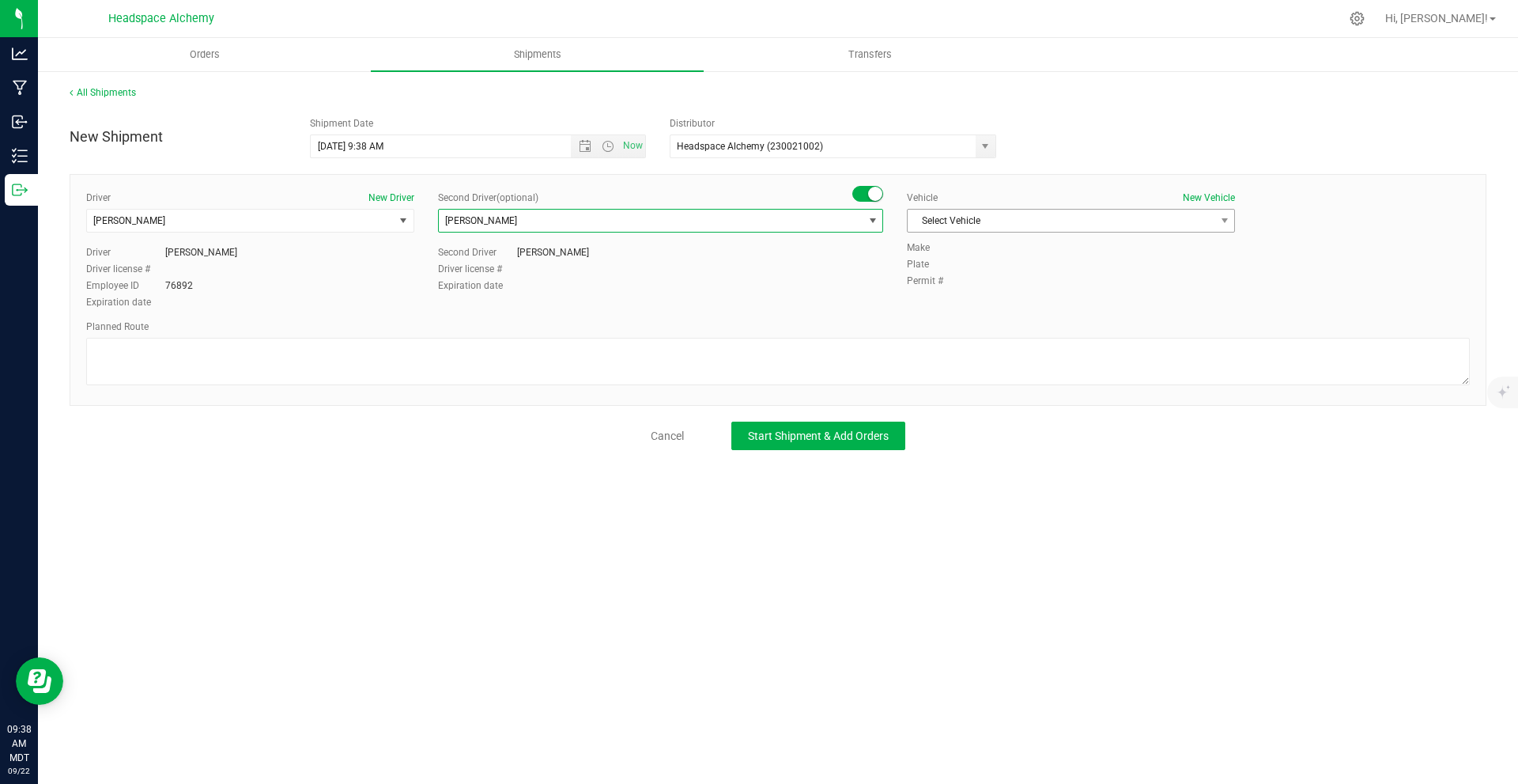
click at [1053, 214] on span "Select Vehicle" at bounding box center [1061, 220] width 307 height 22
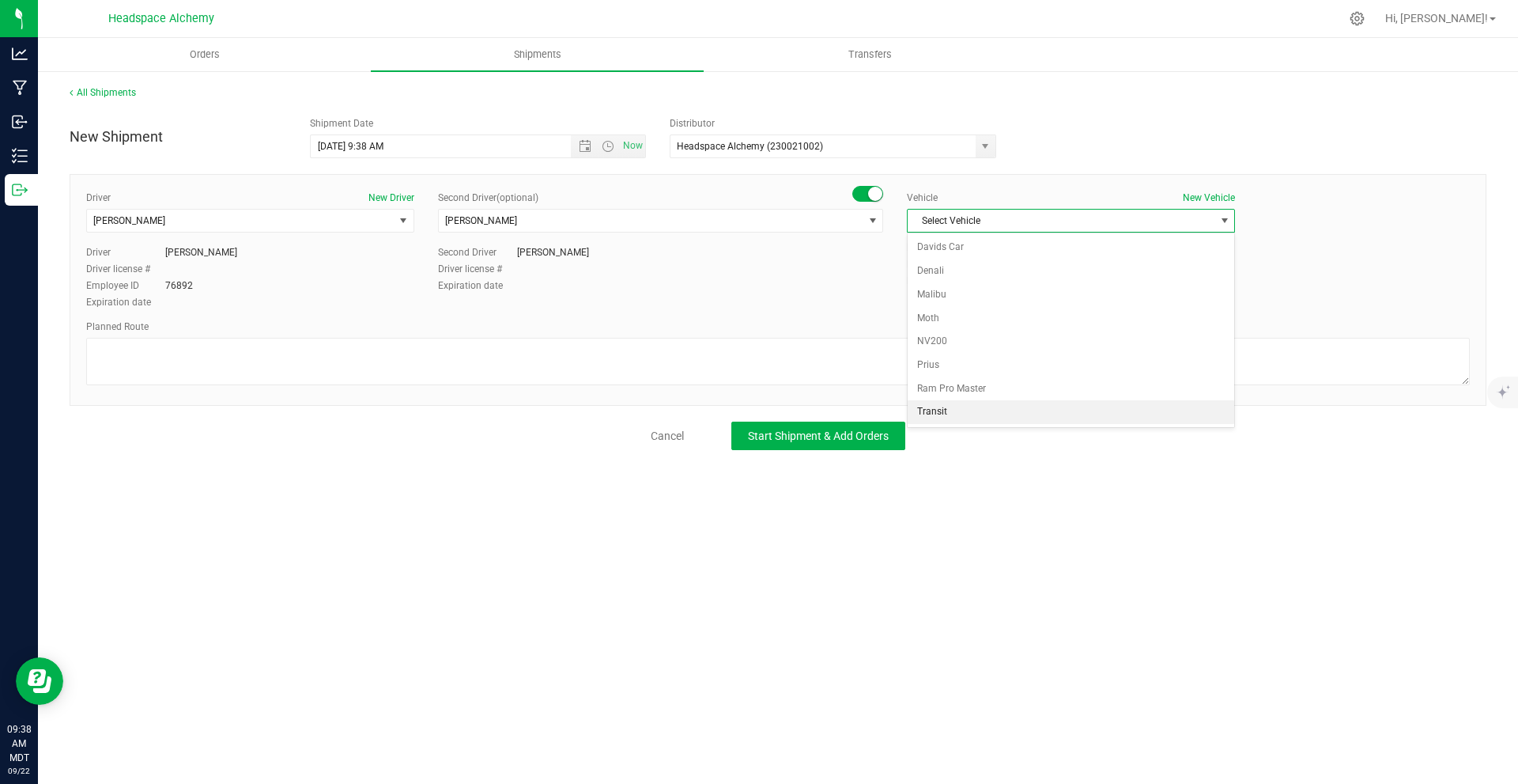
click at [948, 406] on li "Transit" at bounding box center [1071, 412] width 326 height 24
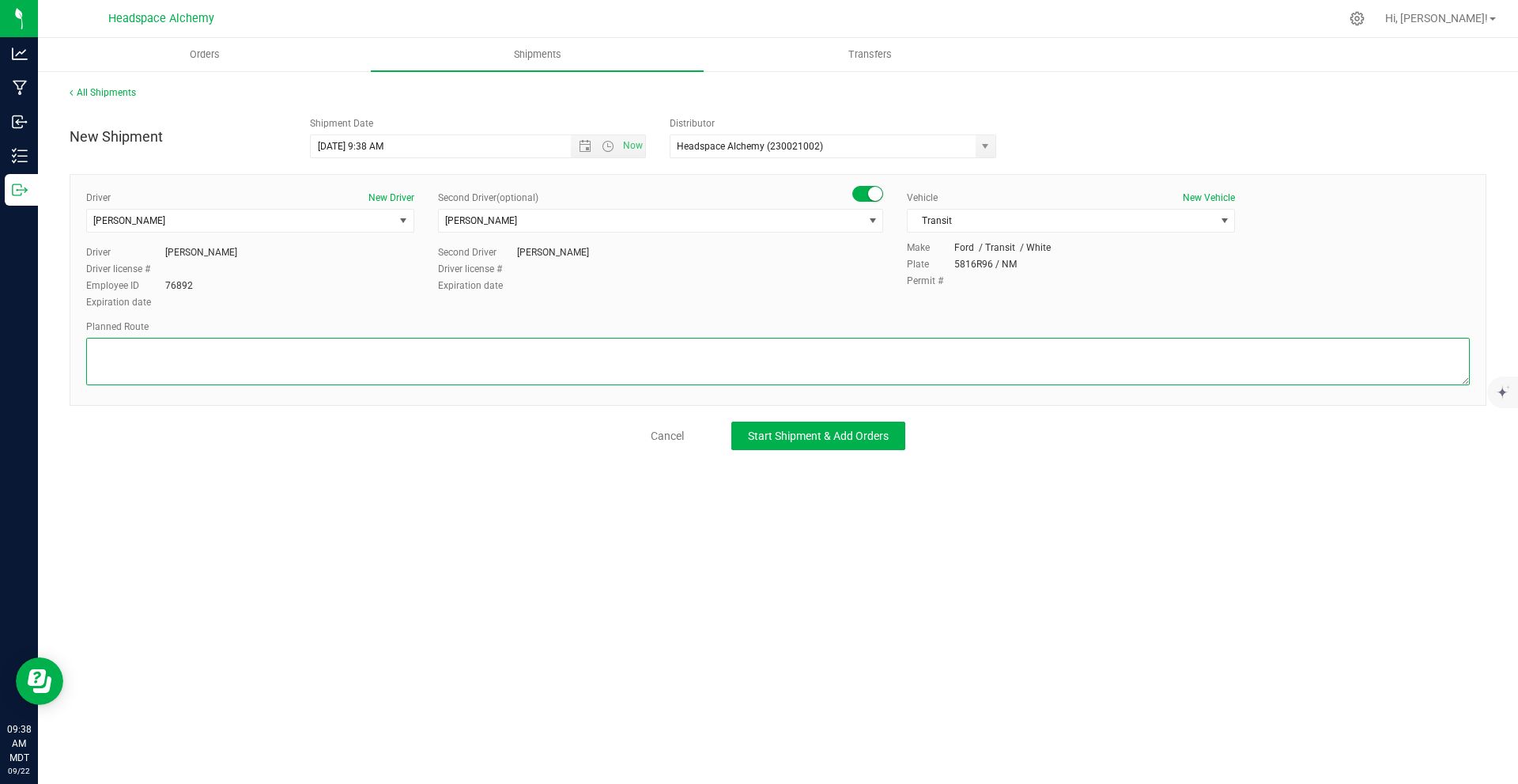
click at [282, 345] on textarea at bounding box center [778, 362] width 1384 height 48
paste textarea "[STREET_ADDRESS]  Get on I-25 N from W [PERSON_NAME][GEOGRAPHIC_DATA] 9 min (2…"
type textarea "[STREET_ADDRESS]  Get on I-25 N from W [PERSON_NAME][GEOGRAPHIC_DATA] 9 min (2…"
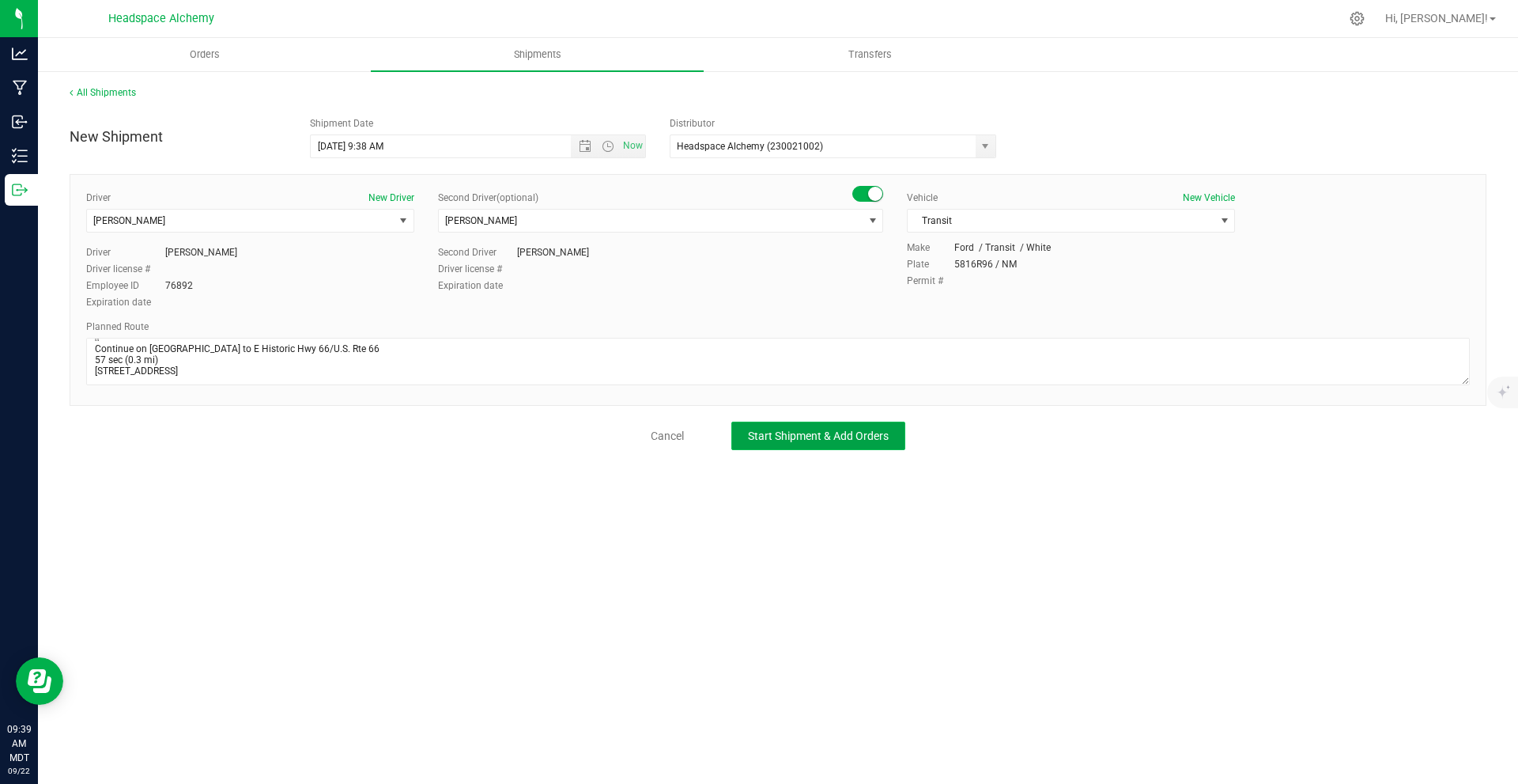
click at [812, 432] on span "Start Shipment & Add Orders" at bounding box center [818, 435] width 141 height 12
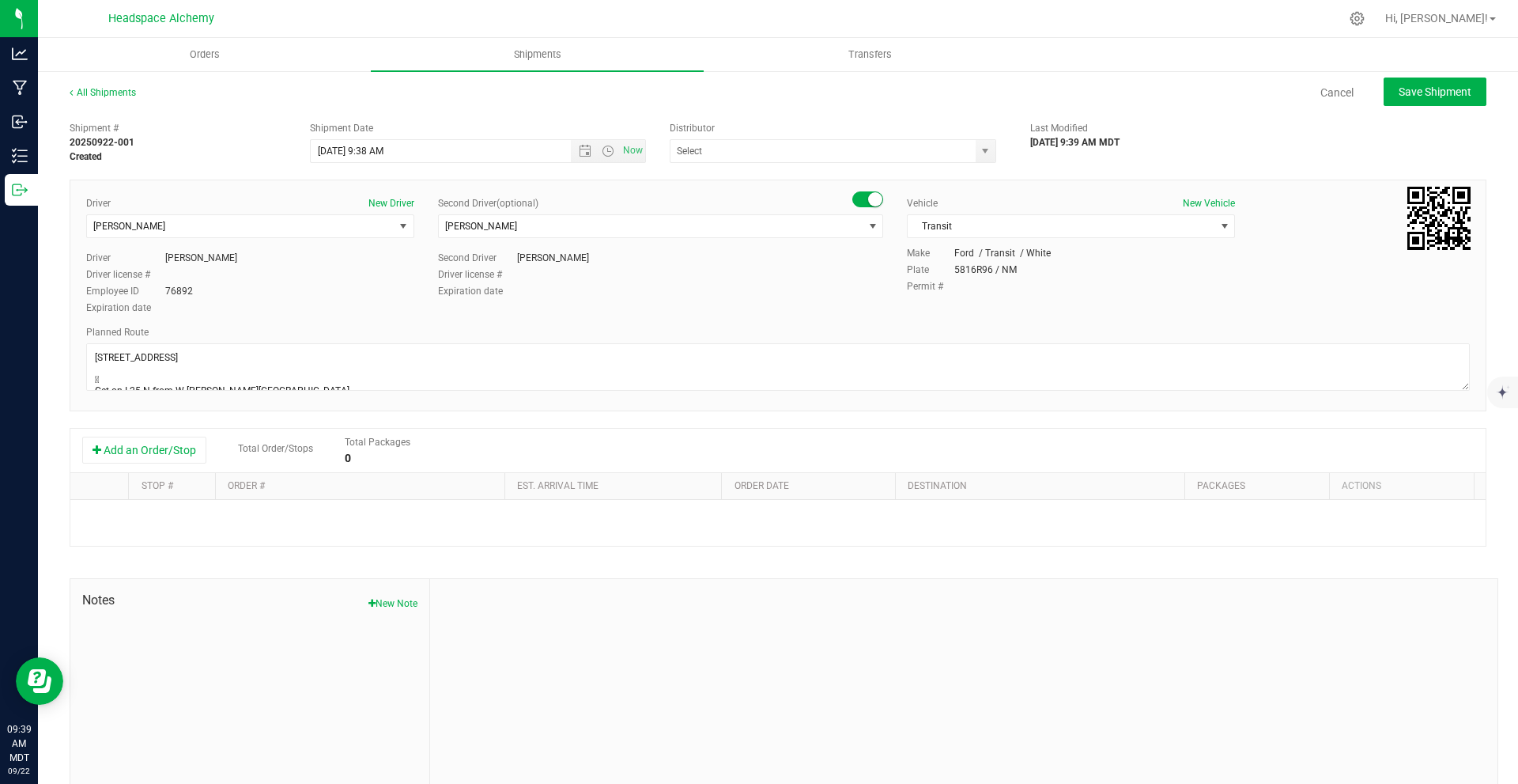
type input "Headspace Alchemy (230021002)"
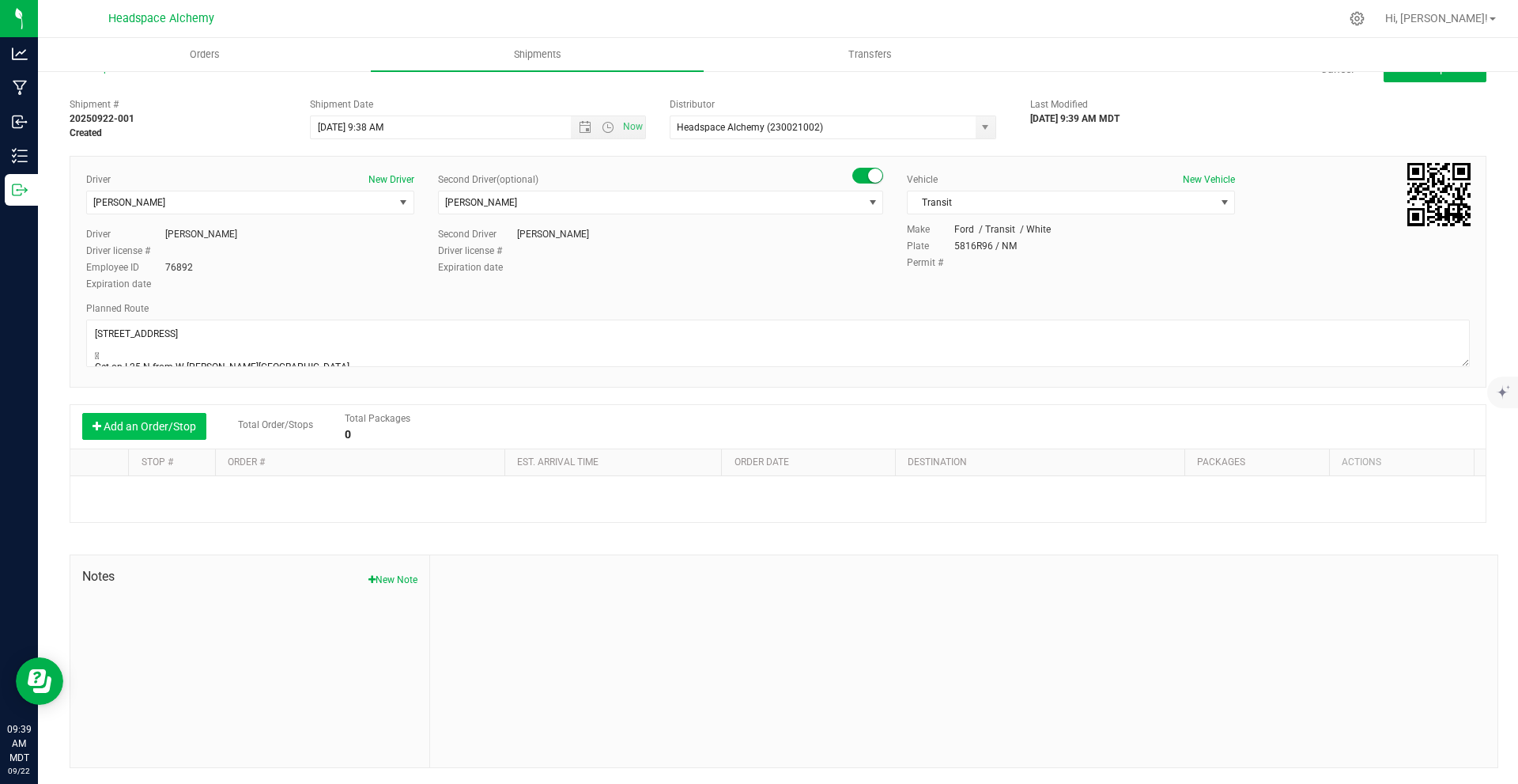
click at [182, 414] on button "Add an Order/Stop" at bounding box center [144, 426] width 124 height 27
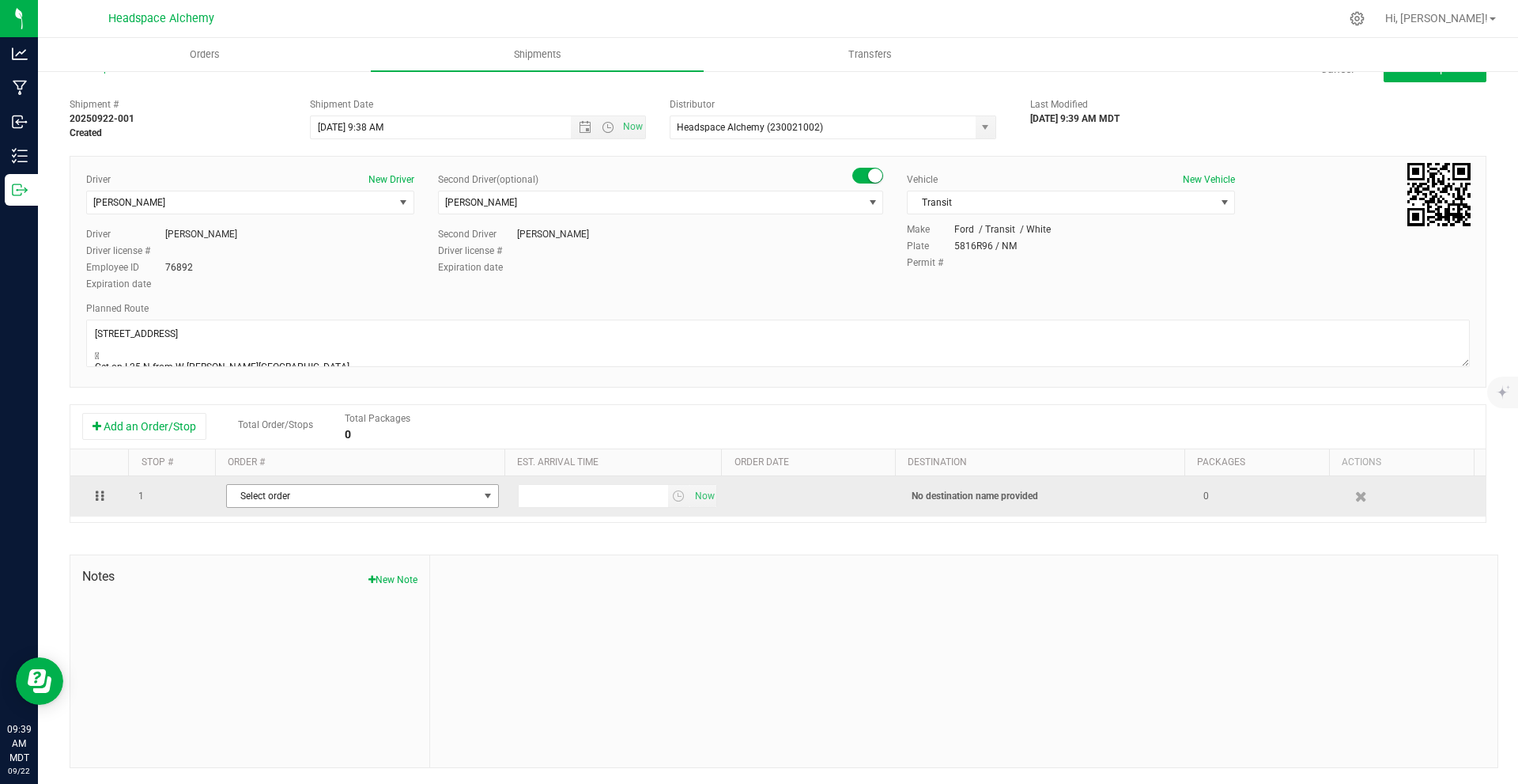
click at [367, 507] on span "Select order" at bounding box center [353, 496] width 251 height 22
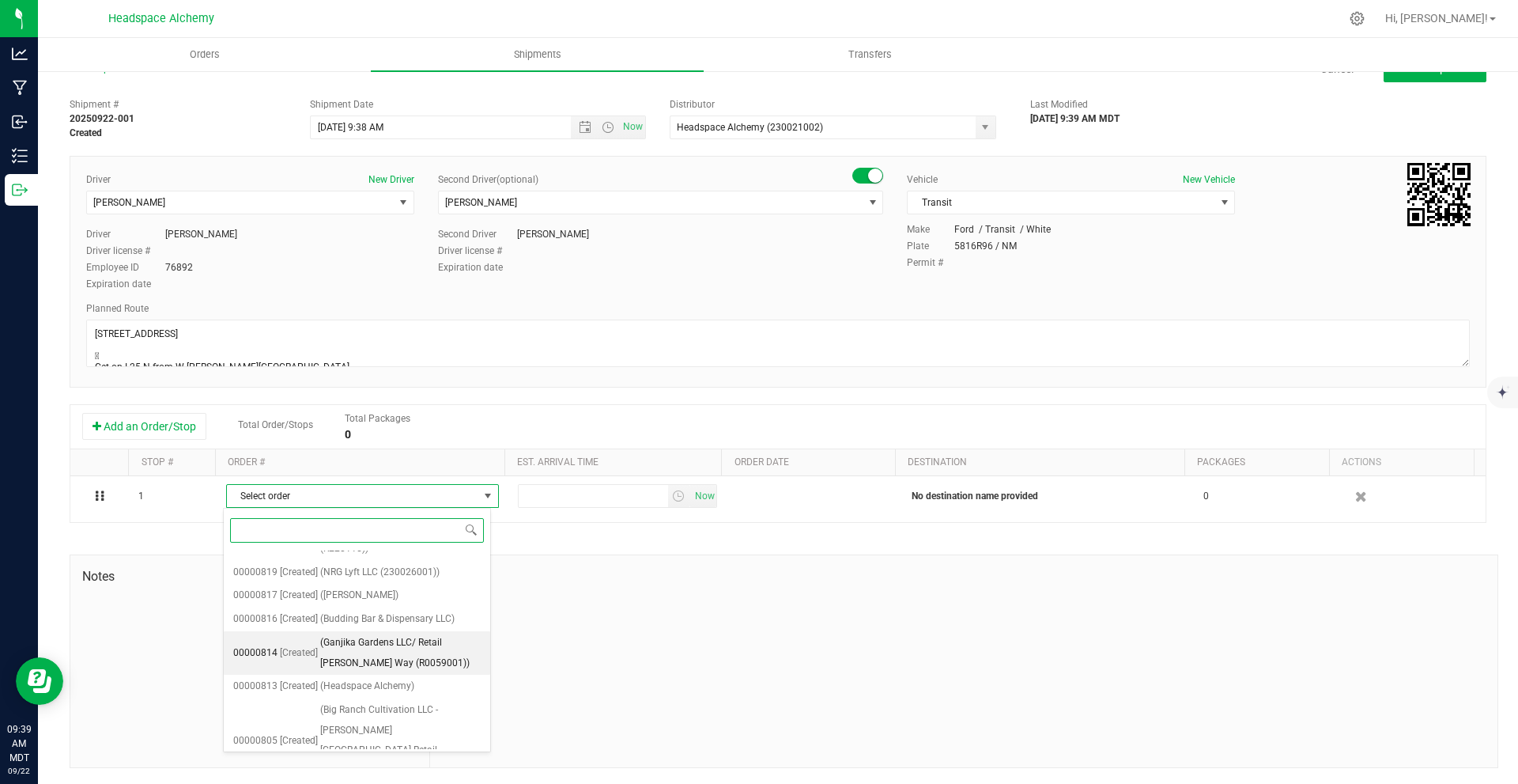
scroll to position [1360, 0]
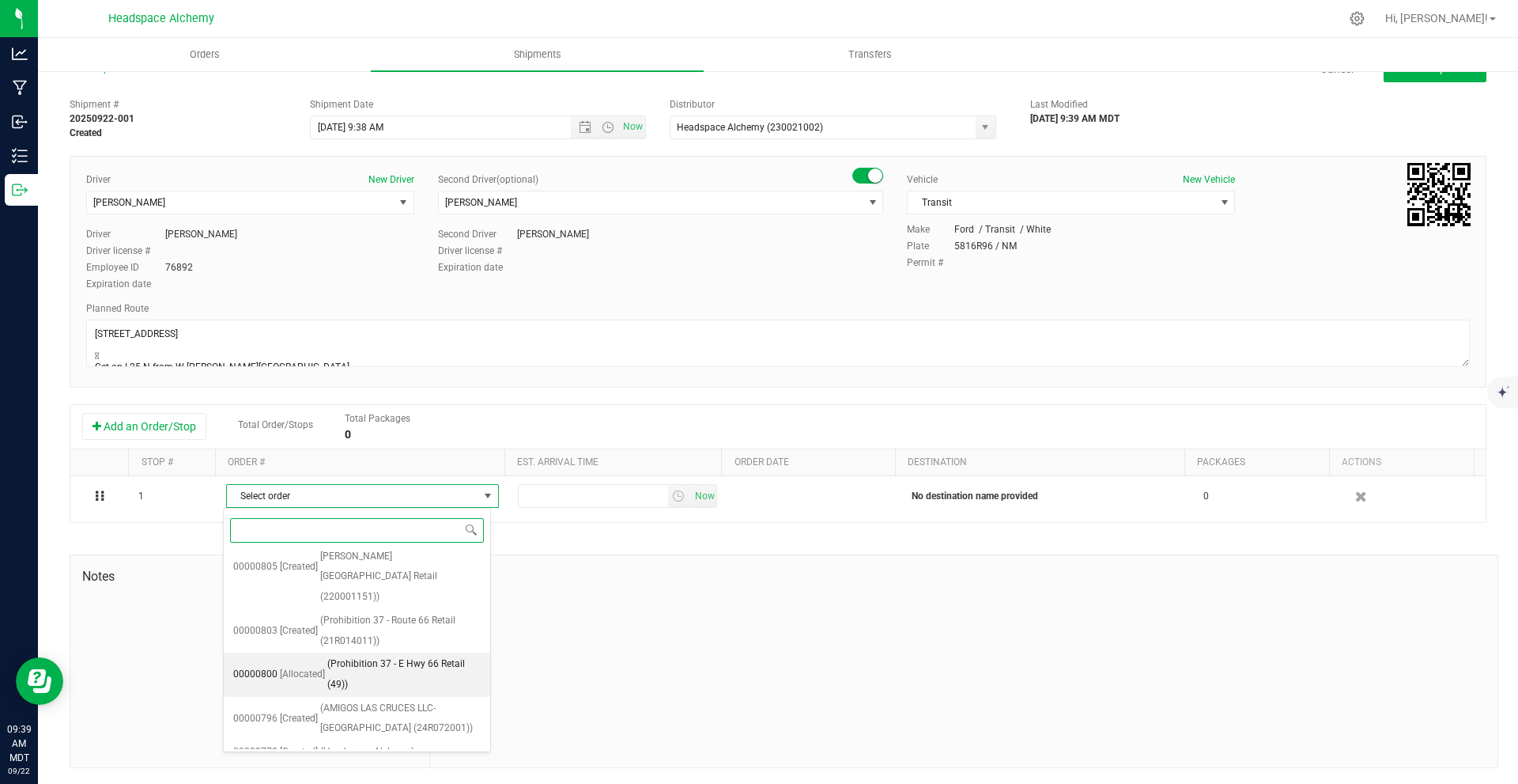
click at [404, 654] on span "(Prohibition 37 - E Hwy 66 Retail (49))" at bounding box center [404, 674] width 154 height 40
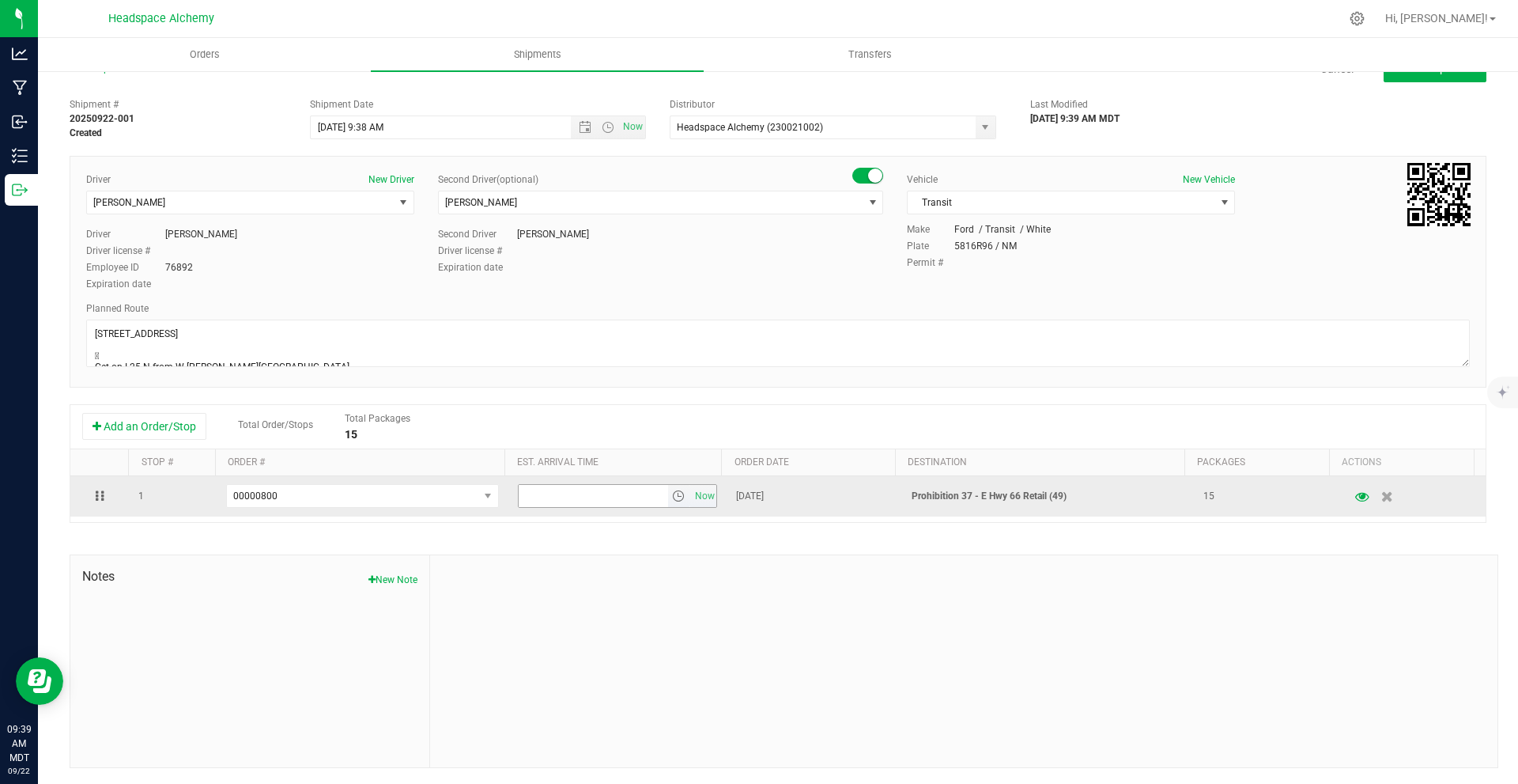
click at [672, 499] on span "select" at bounding box center [678, 496] width 12 height 12
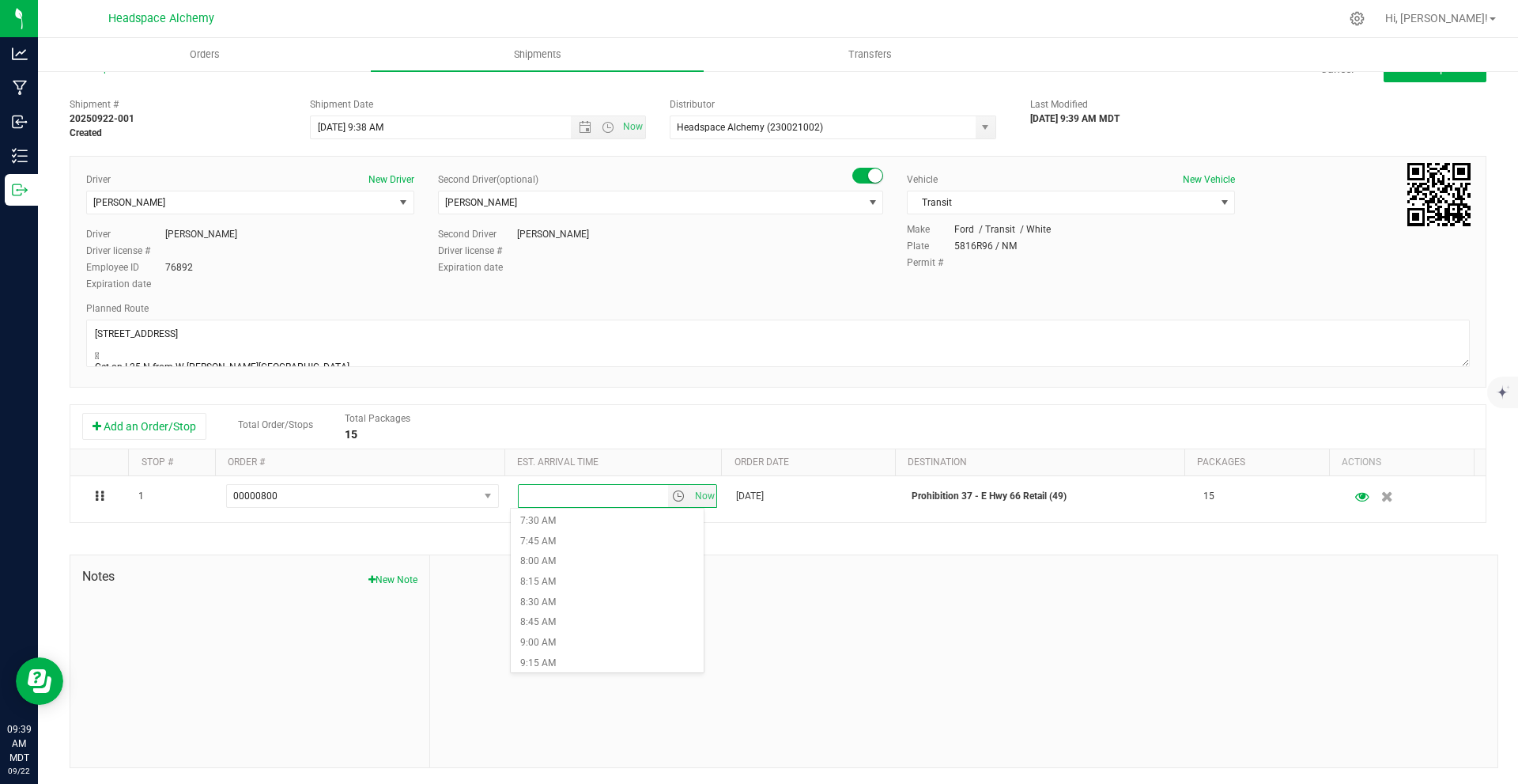
scroll to position [949, 0]
click at [579, 626] on li "1:00 PM" at bounding box center [607, 629] width 193 height 21
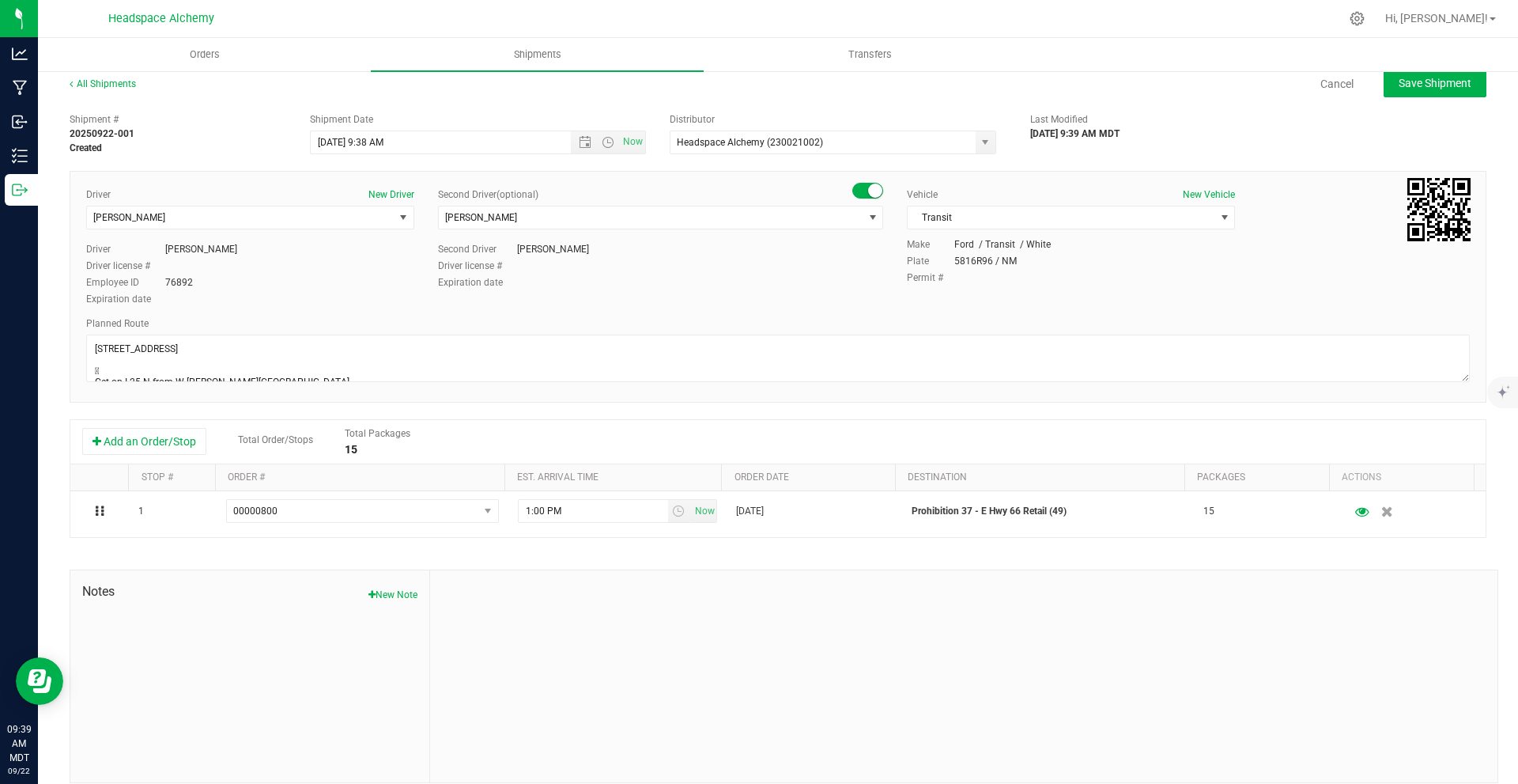
scroll to position [0, 0]
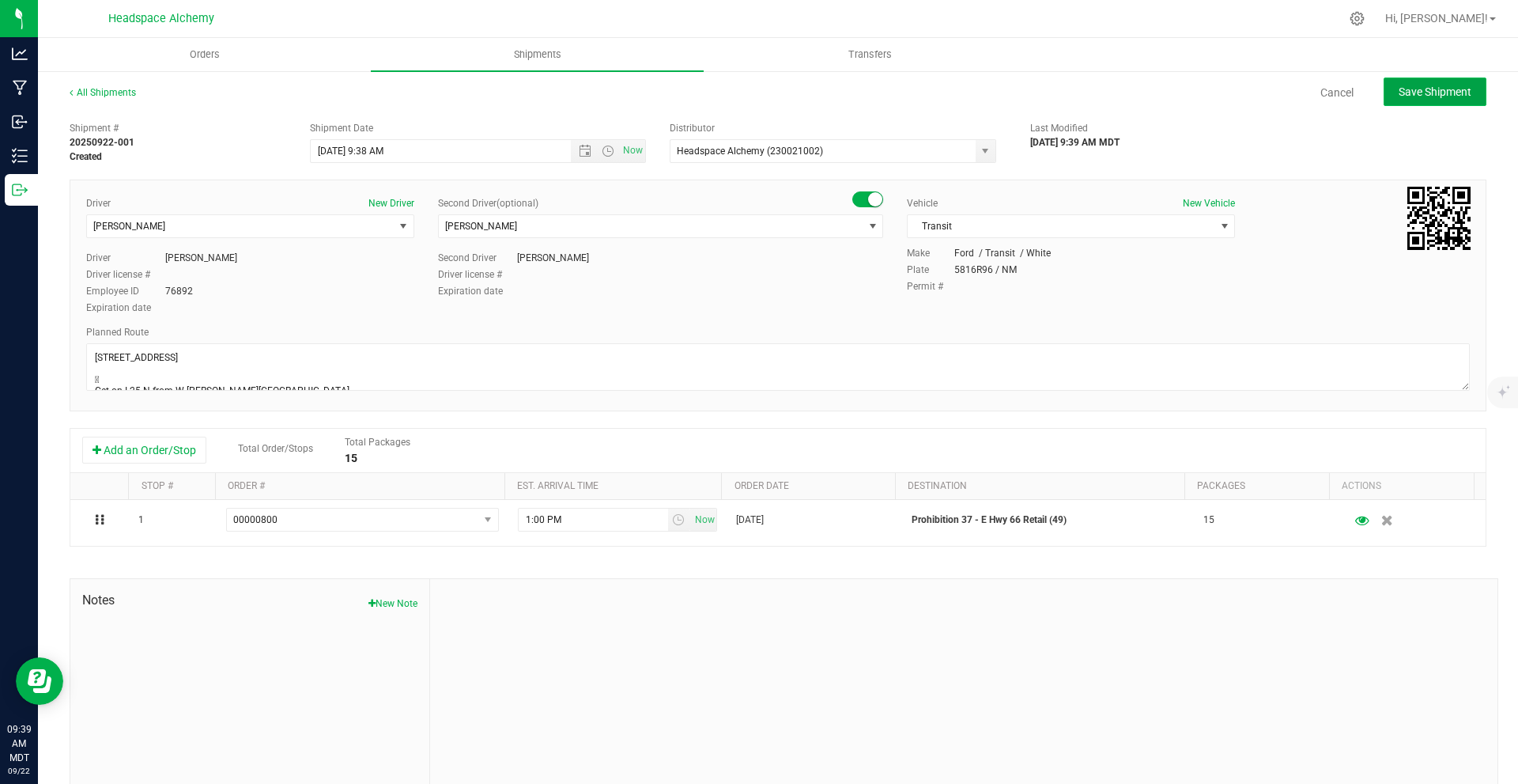
click at [1442, 99] on button "Save Shipment" at bounding box center [1435, 91] width 103 height 29
type input "[DATE] 3:38 PM"
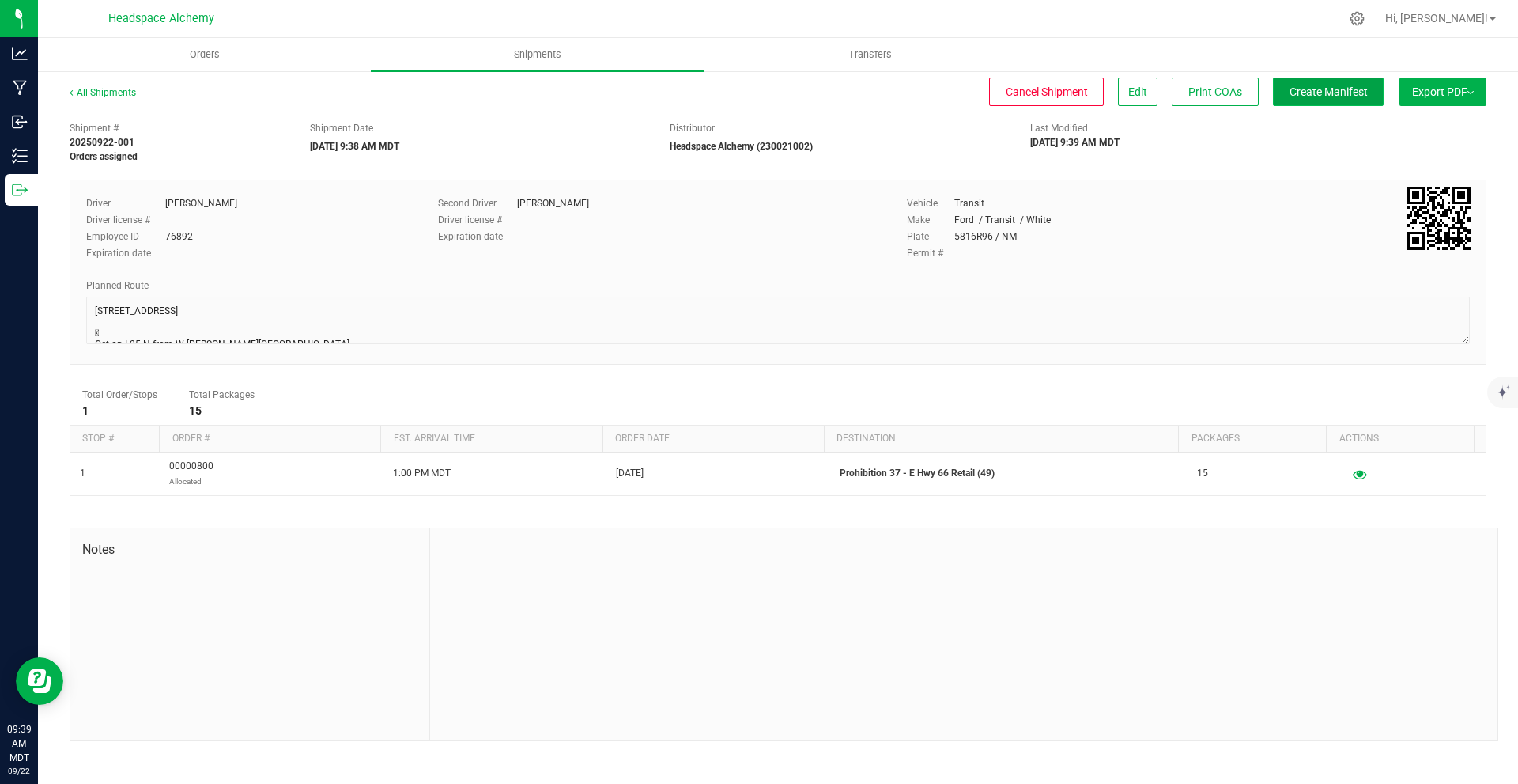
click at [1367, 91] on button "Create Manifest" at bounding box center [1328, 91] width 111 height 29
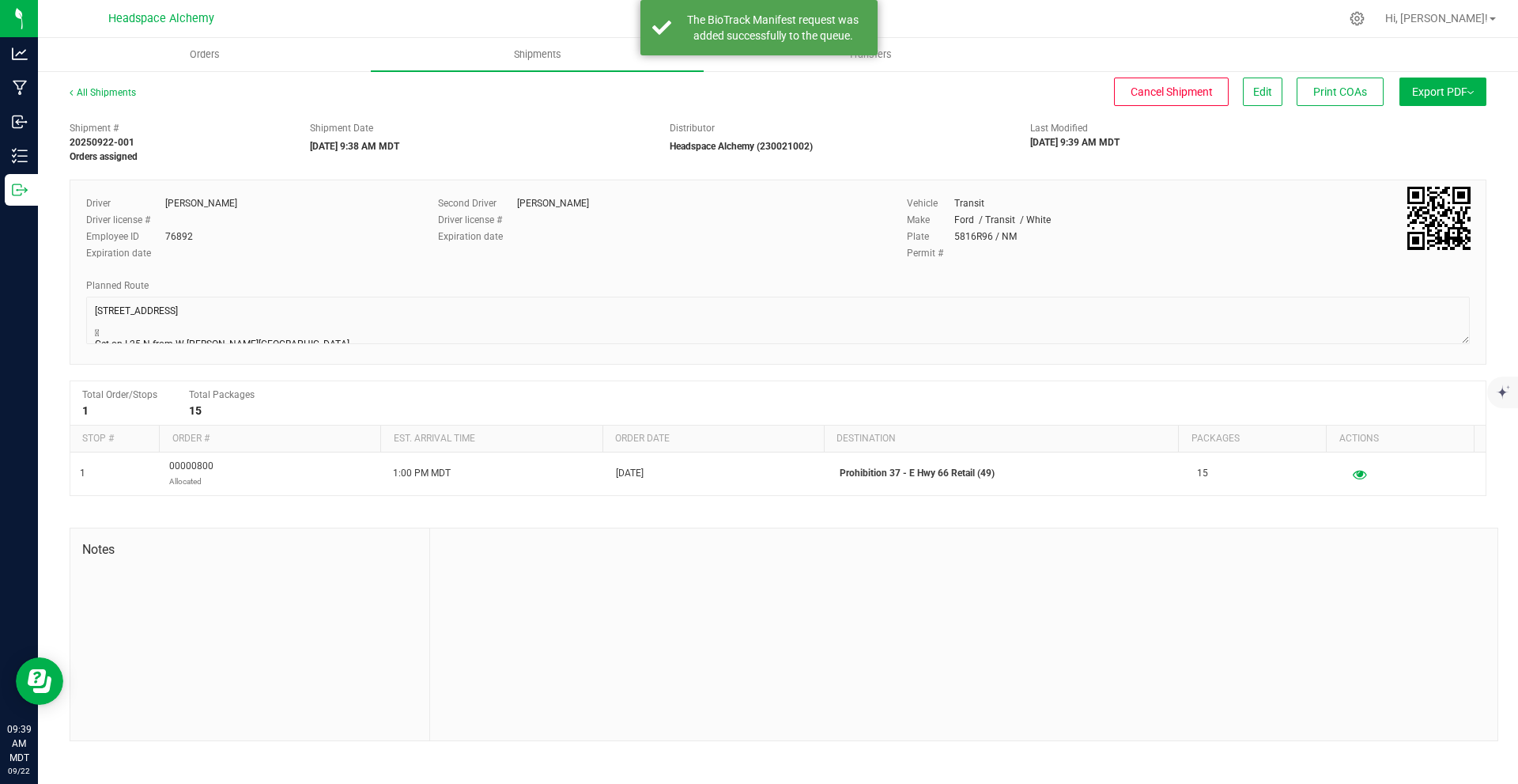
click at [1417, 97] on span "Export PDF" at bounding box center [1443, 91] width 62 height 12
click at [1418, 118] on li "Manifest by Package ID" at bounding box center [1438, 127] width 159 height 24
